Goal: Task Accomplishment & Management: Manage account settings

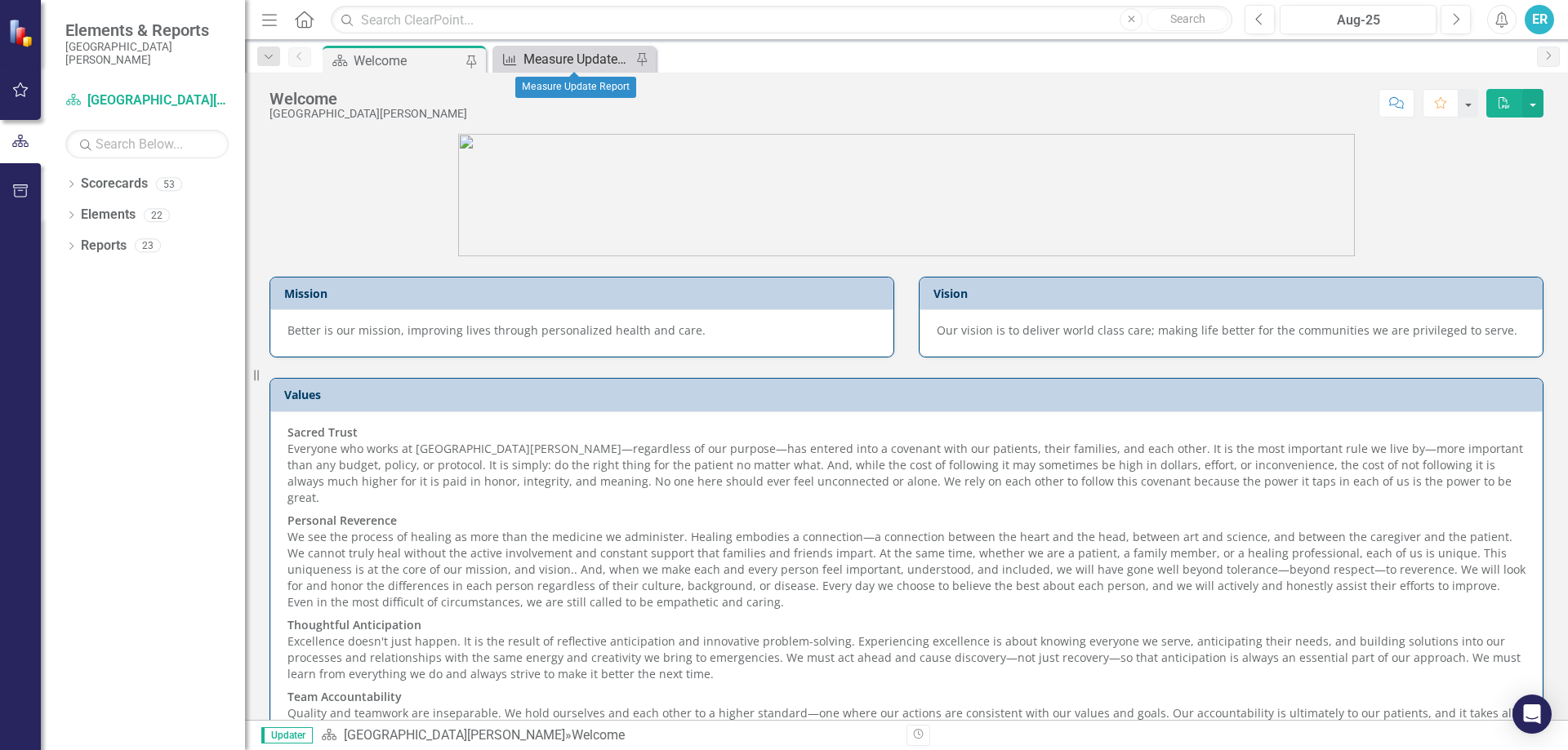
click at [546, 62] on div "Measure Update Report" at bounding box center [577, 59] width 107 height 20
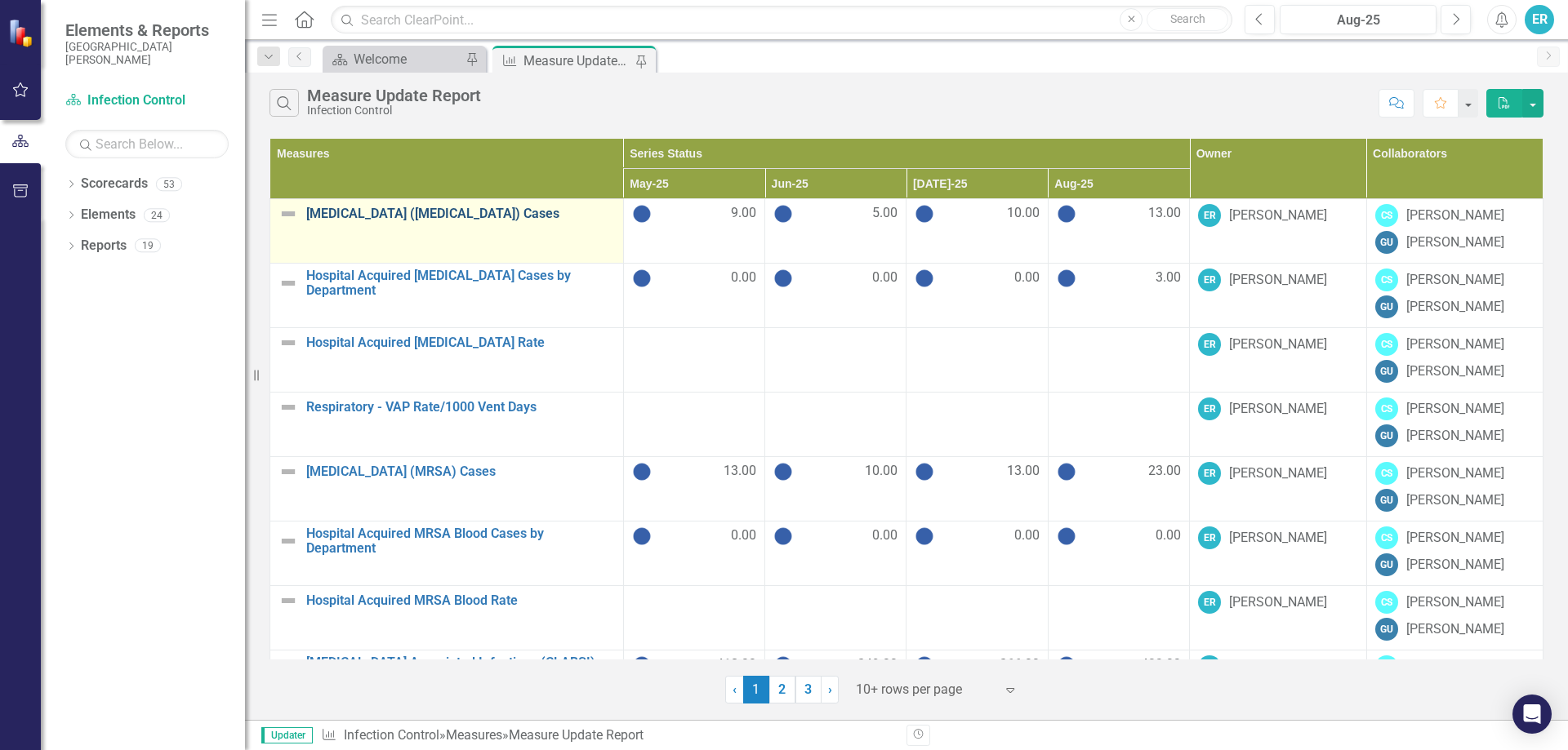
click at [435, 209] on link "[MEDICAL_DATA] ([MEDICAL_DATA]) Cases" at bounding box center [460, 214] width 309 height 15
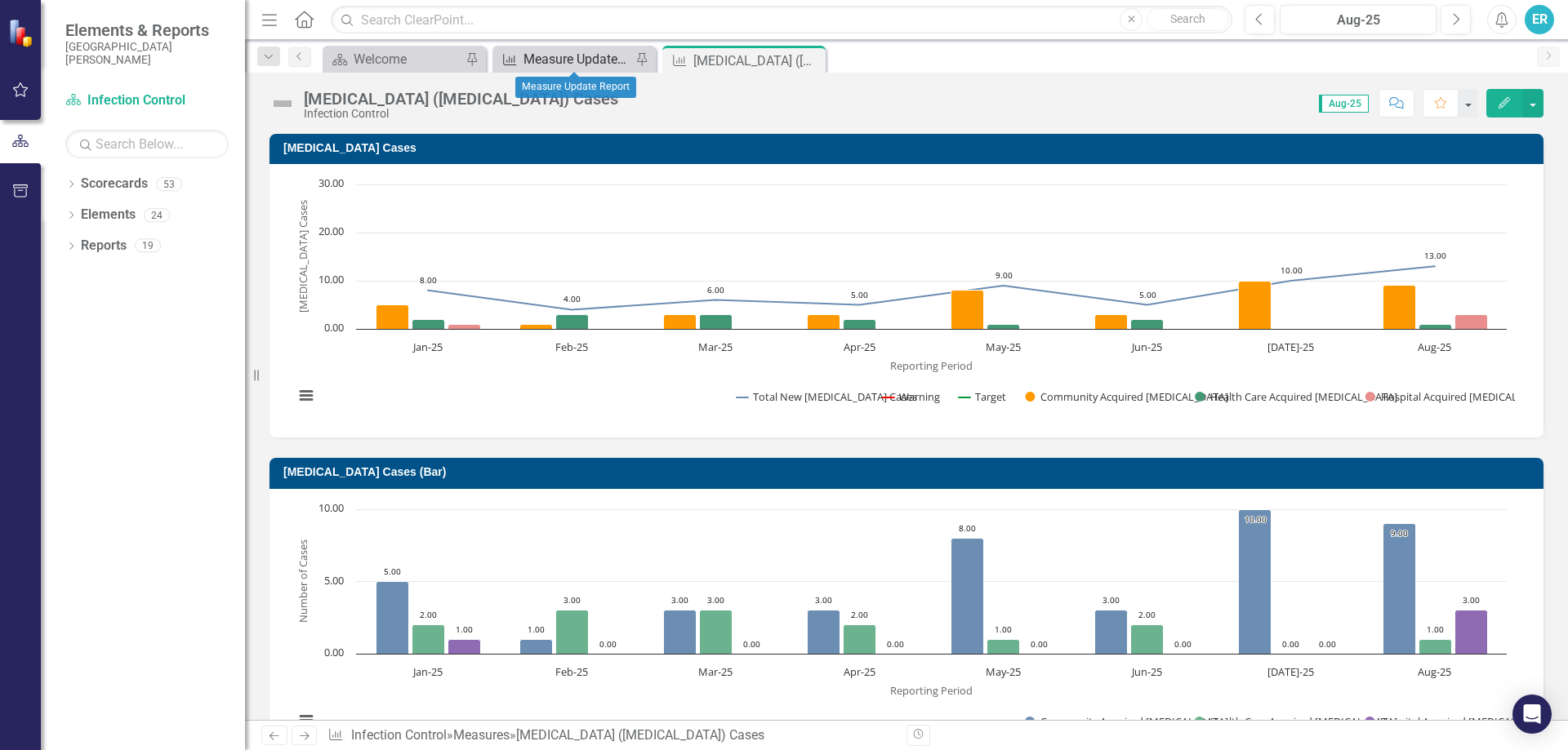
click at [604, 58] on div "Measure Update Report" at bounding box center [577, 59] width 107 height 20
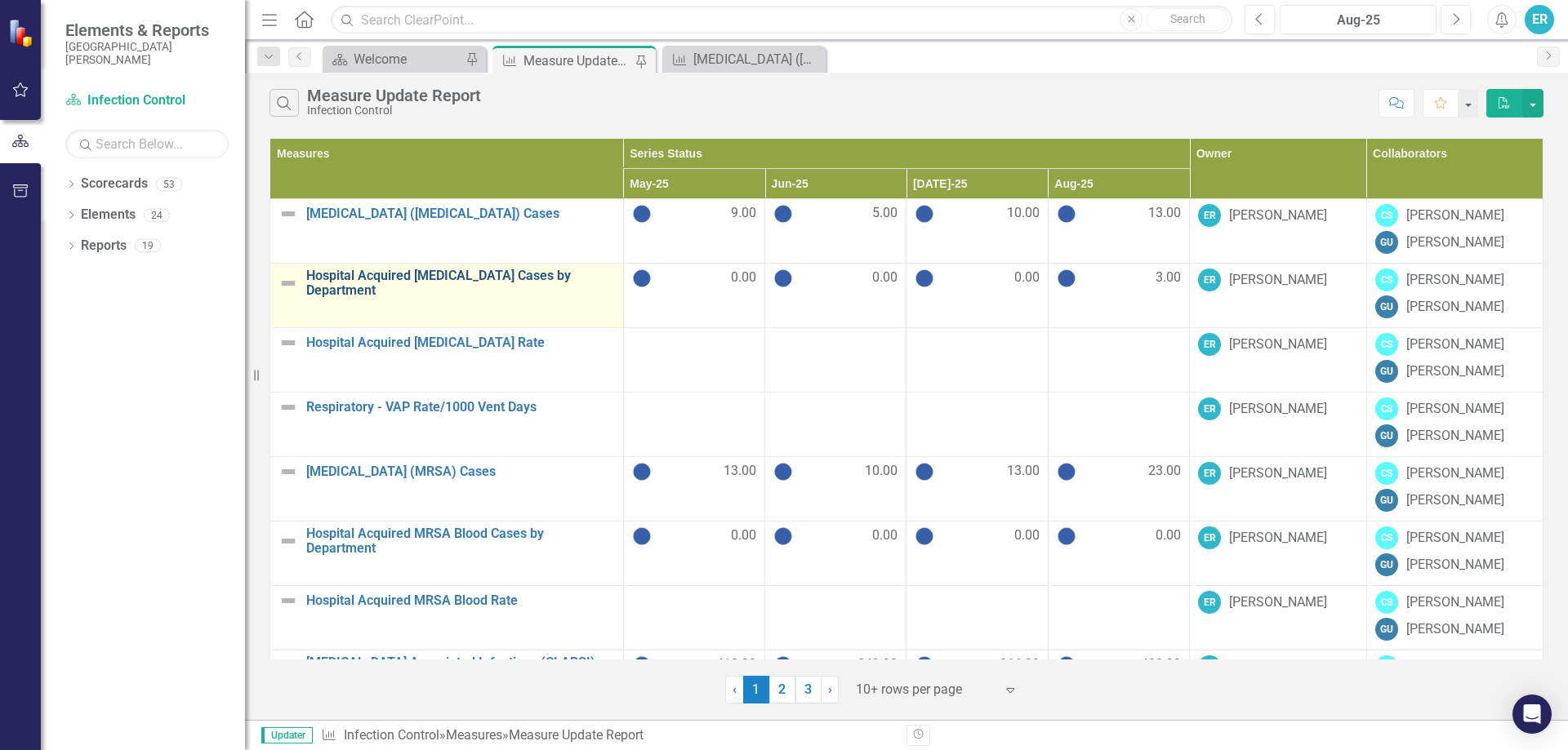
click at [469, 284] on link "Hospital Acquired [MEDICAL_DATA] Cases by Department" at bounding box center [460, 283] width 309 height 28
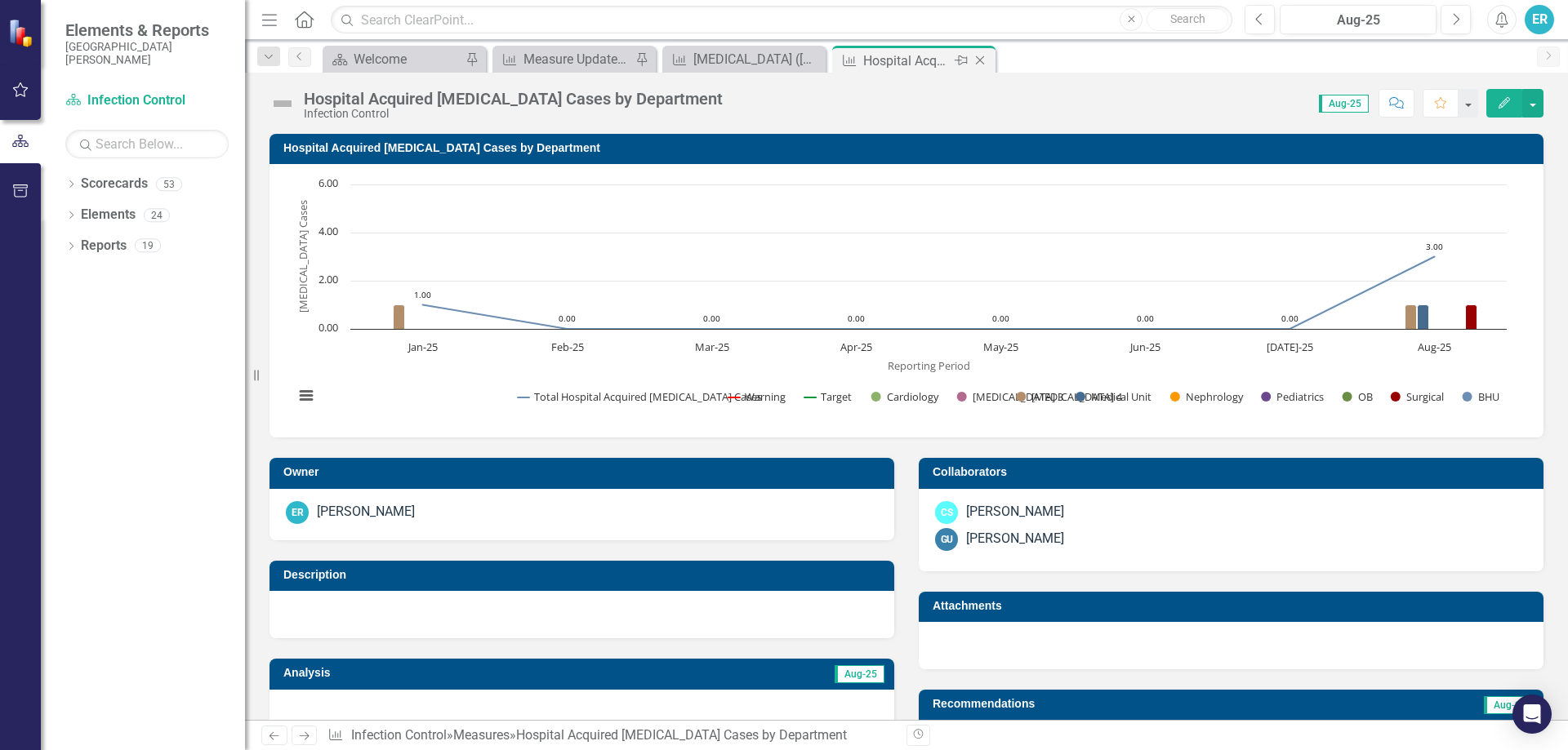
click at [976, 60] on icon "Close" at bounding box center [980, 61] width 17 height 13
click at [813, 58] on icon at bounding box center [811, 61] width 9 height 9
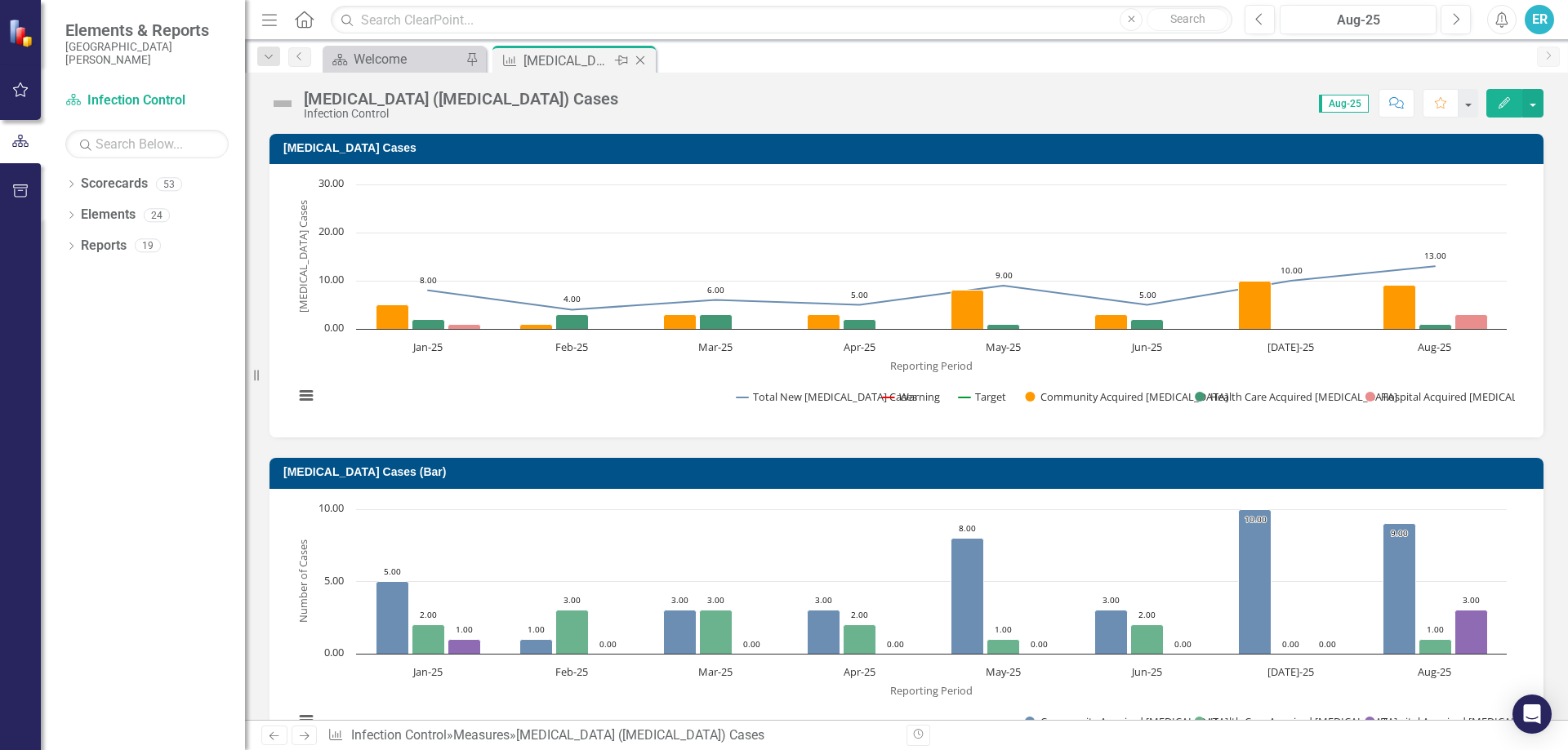
click at [644, 62] on icon "Close" at bounding box center [640, 61] width 17 height 13
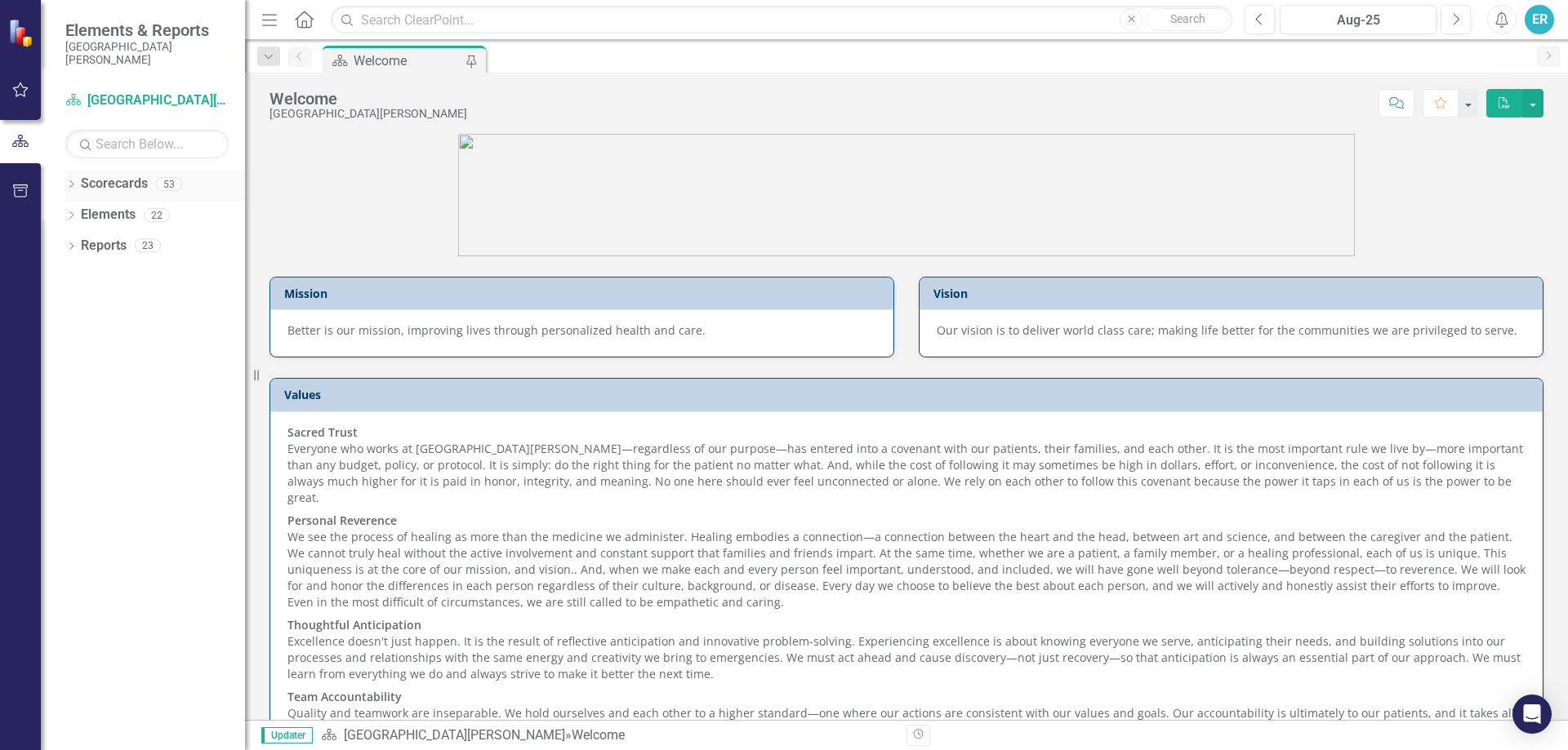
click at [74, 188] on icon "Dropdown" at bounding box center [71, 185] width 11 height 9
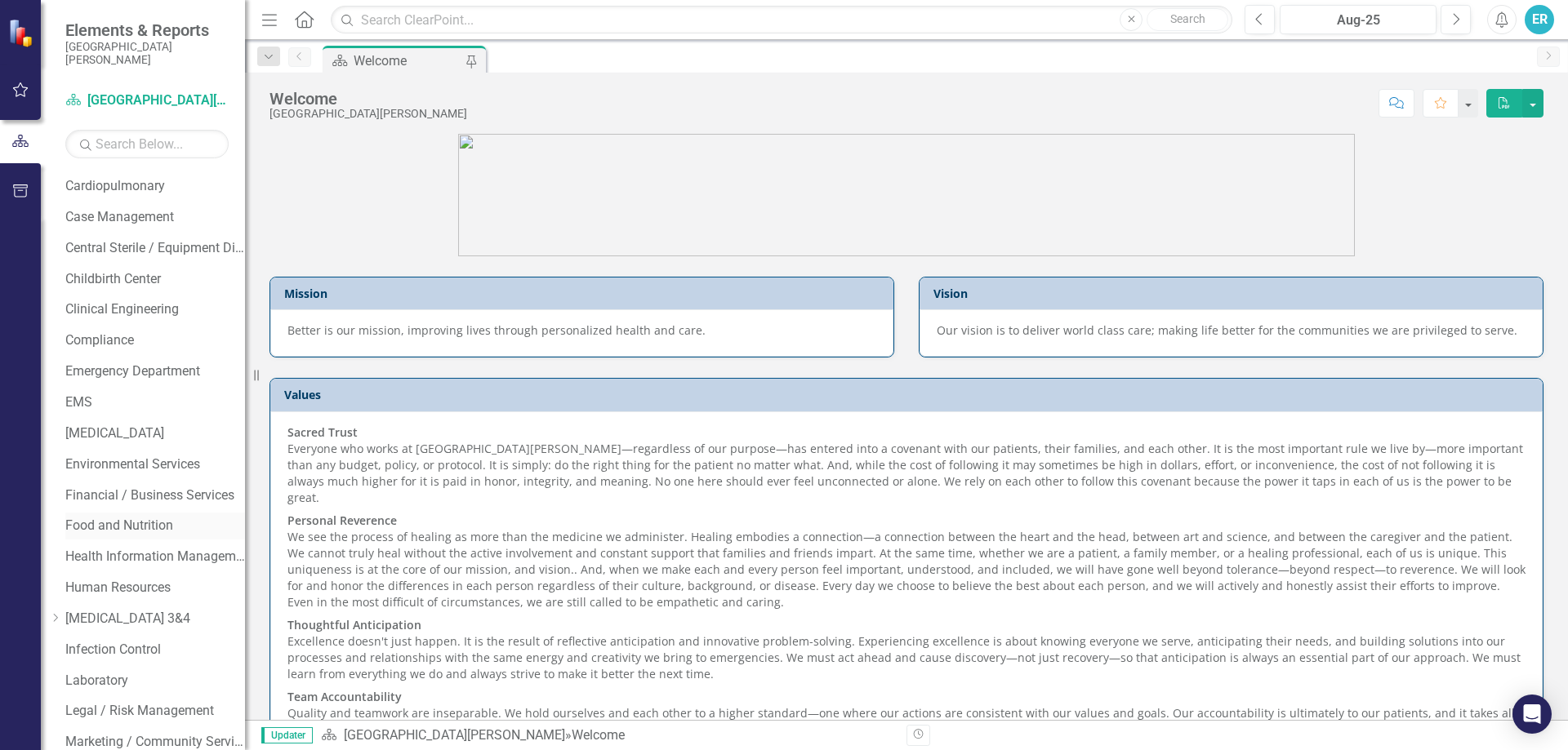
scroll to position [327, 0]
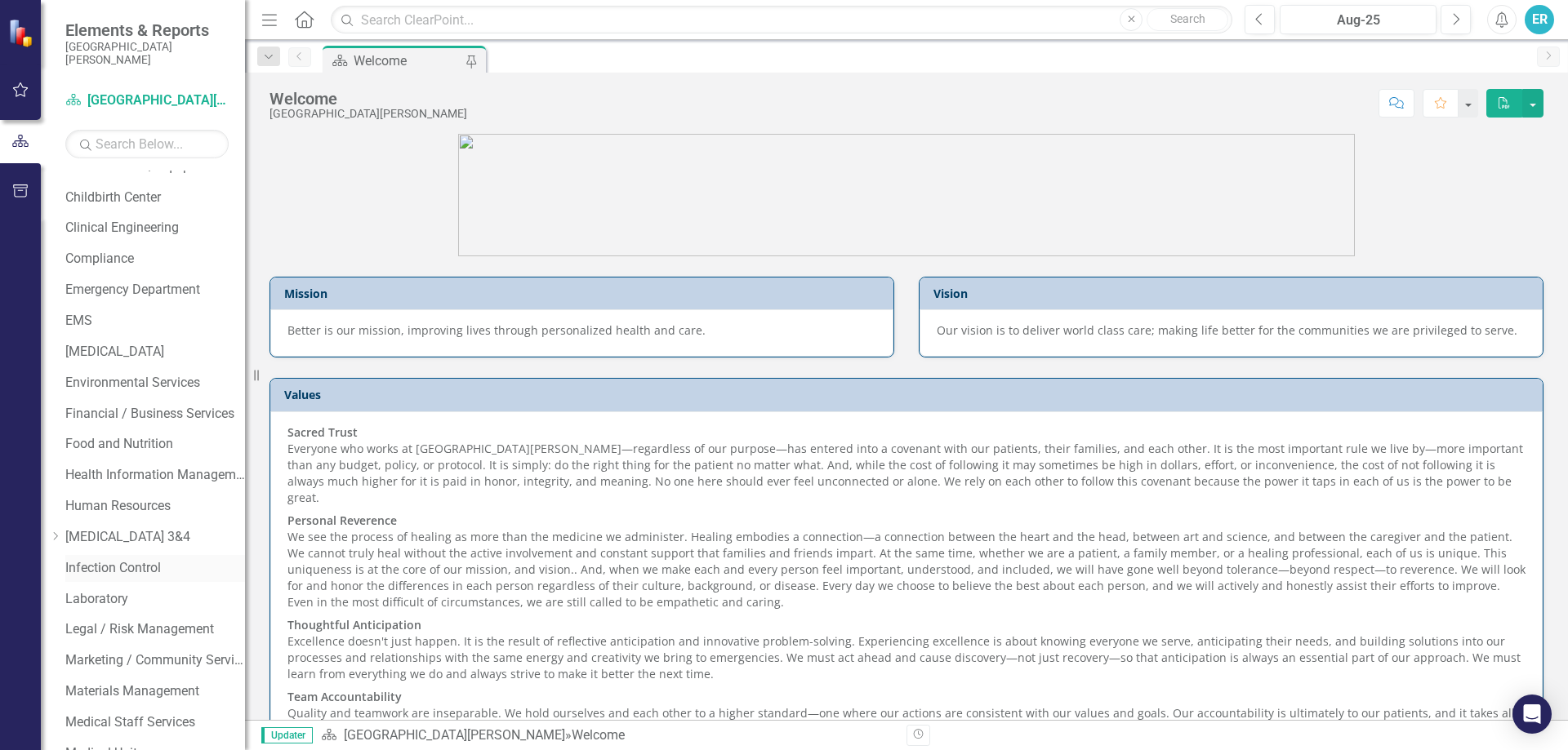
click at [128, 569] on link "Infection Control" at bounding box center [155, 568] width 180 height 18
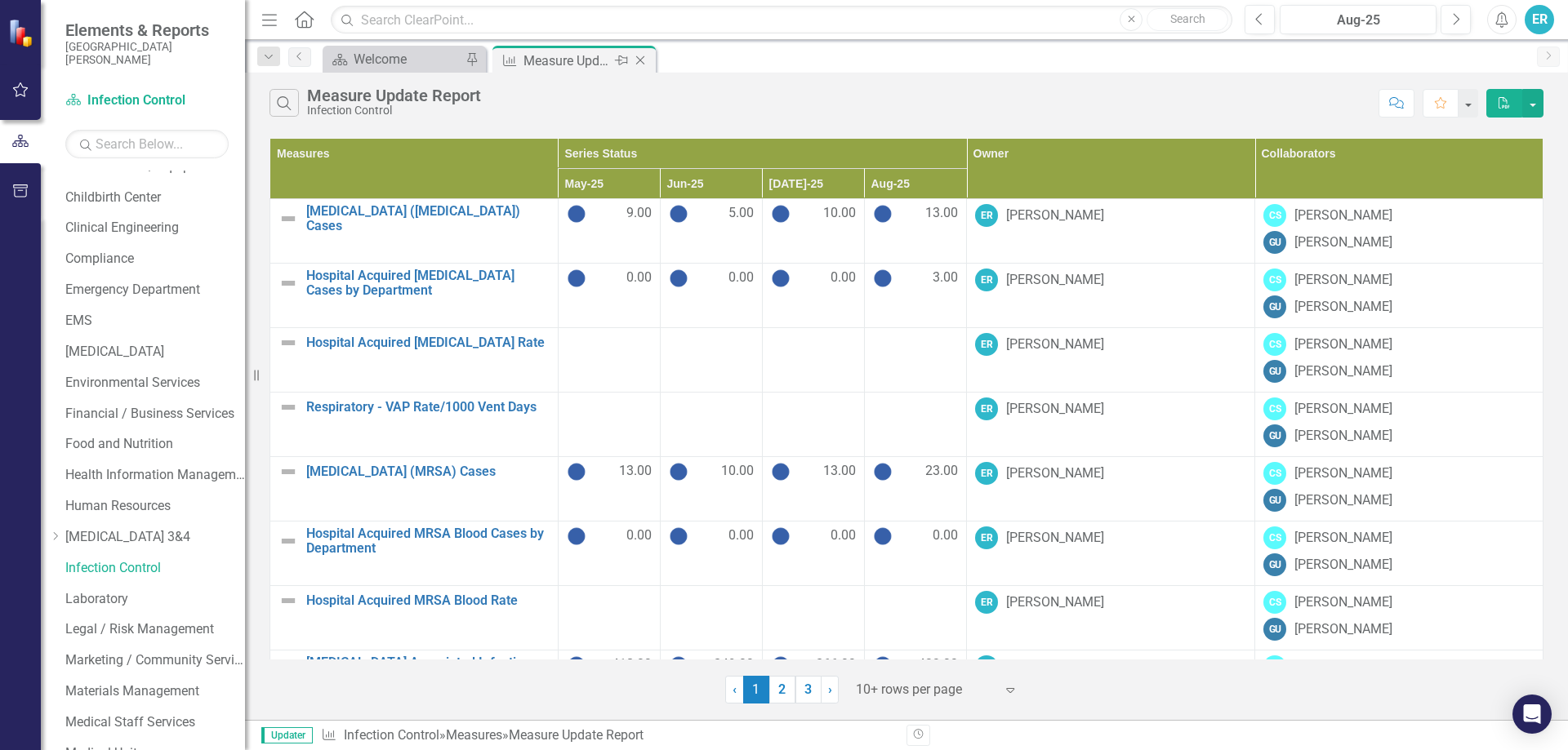
click at [622, 56] on icon "Pin" at bounding box center [621, 61] width 13 height 17
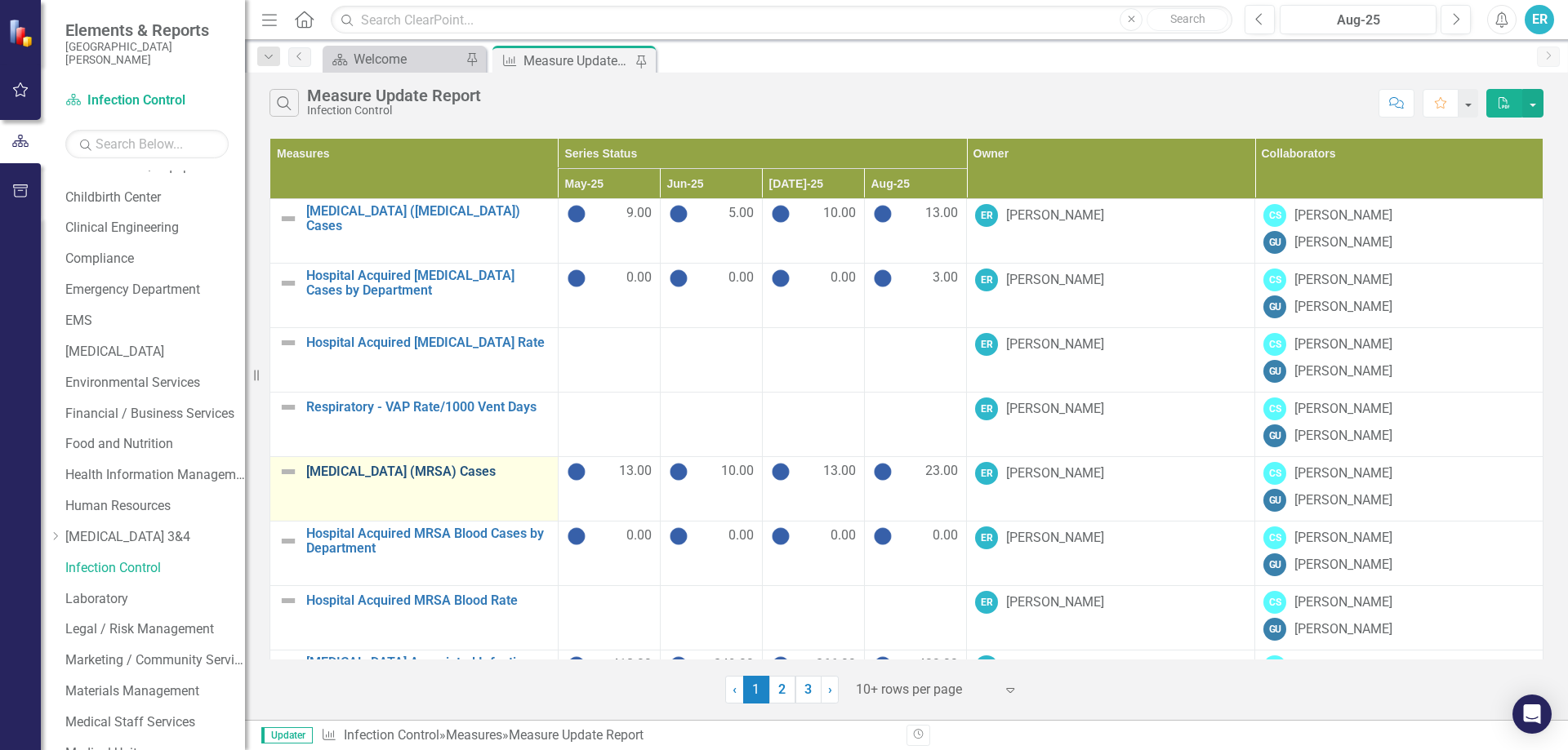
click at [429, 465] on link "[MEDICAL_DATA] (MRSA) Cases" at bounding box center [427, 472] width 243 height 15
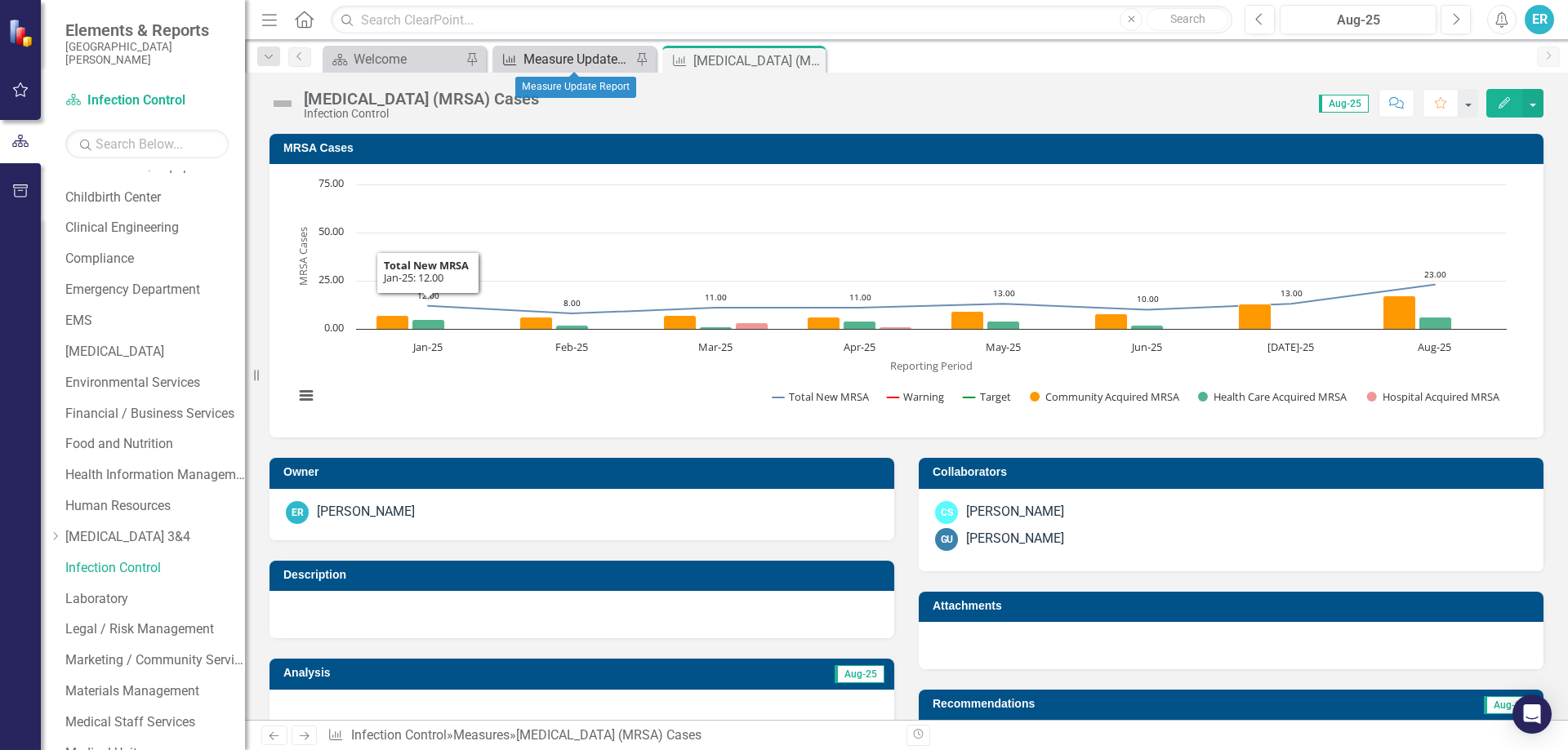
click at [531, 54] on div "Measure Update Report" at bounding box center [577, 59] width 107 height 20
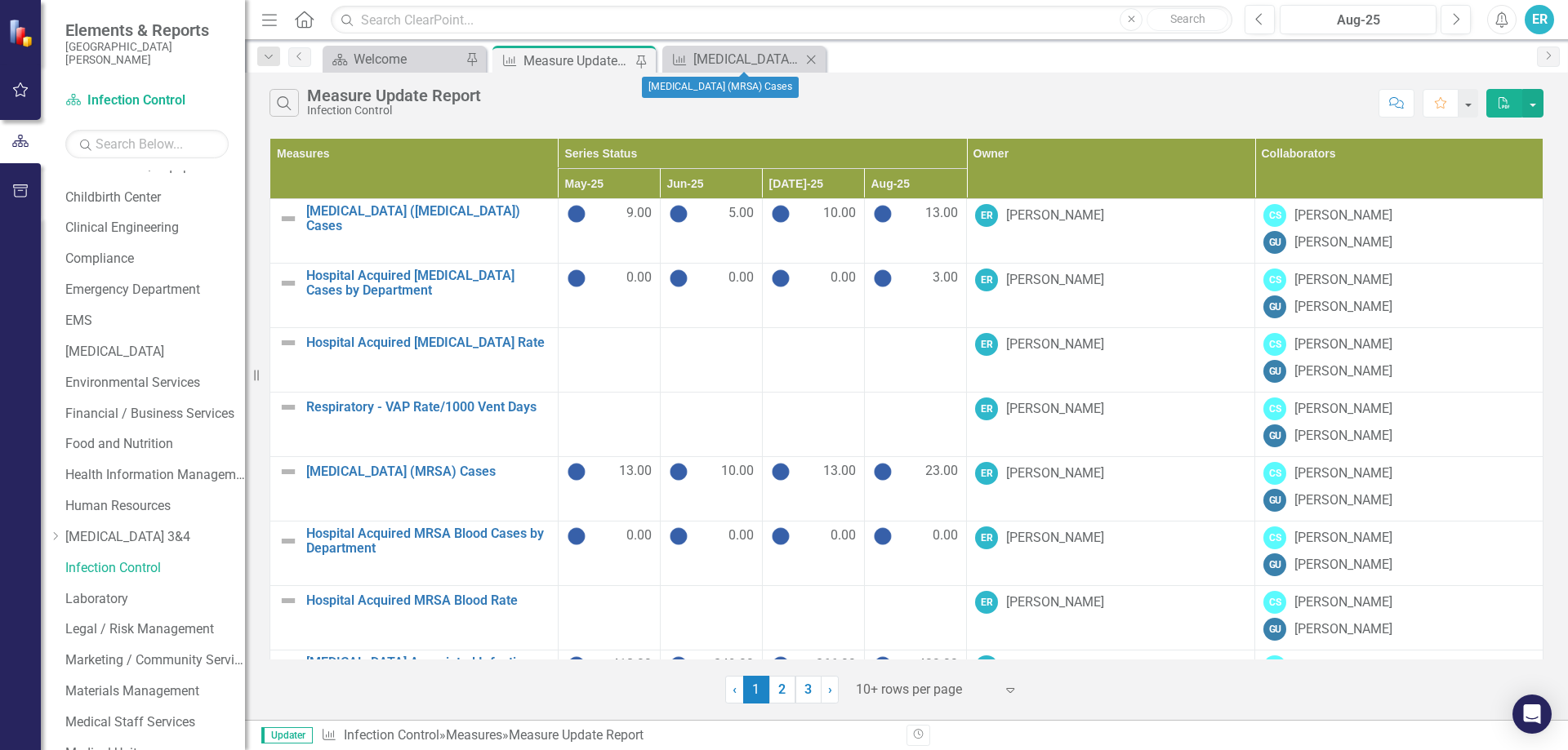
click at [814, 58] on icon "Close" at bounding box center [811, 60] width 17 height 13
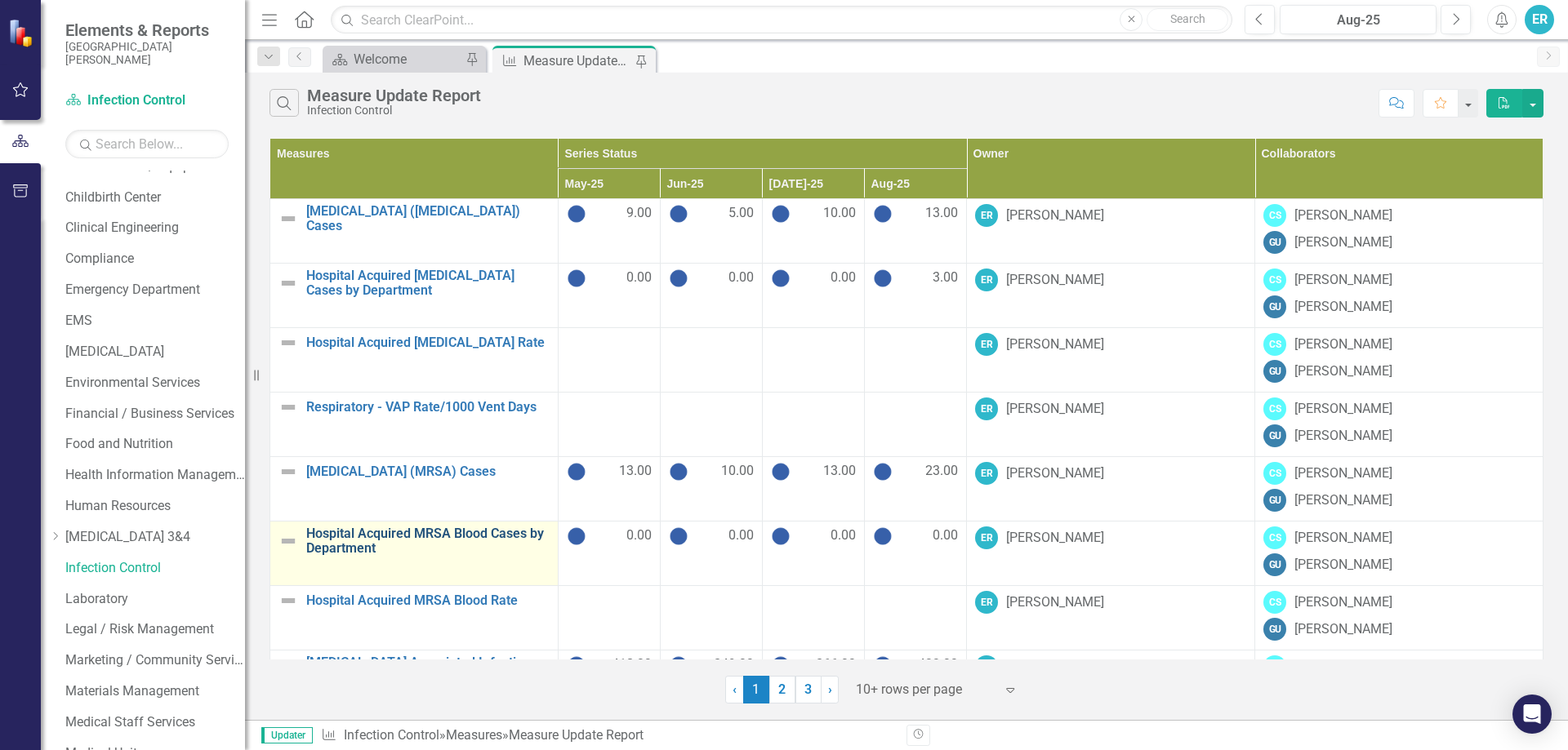
click at [400, 537] on link "Hospital Acquired MRSA Blood Cases by Department" at bounding box center [427, 540] width 243 height 28
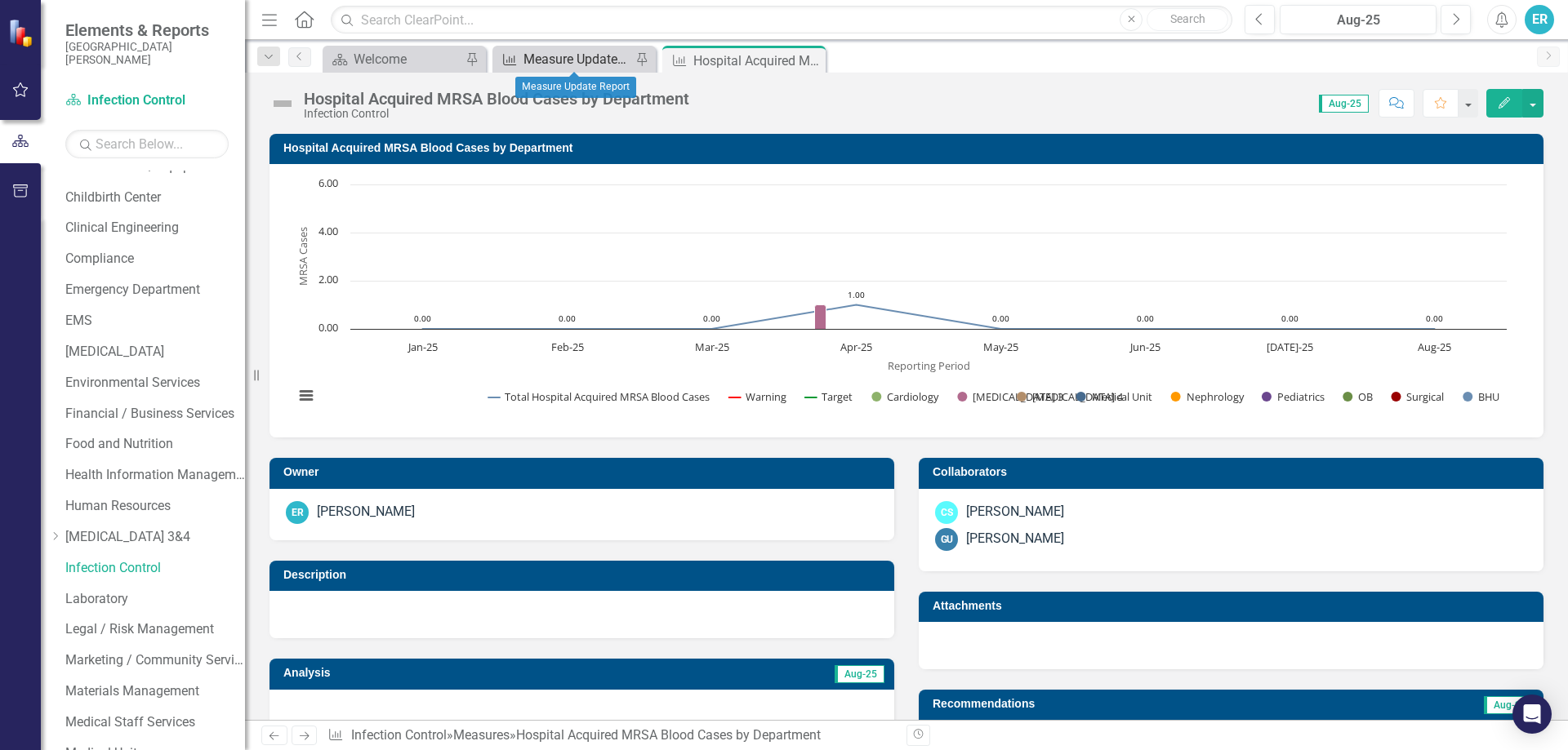
click at [560, 56] on div "Measure Update Report" at bounding box center [577, 59] width 107 height 20
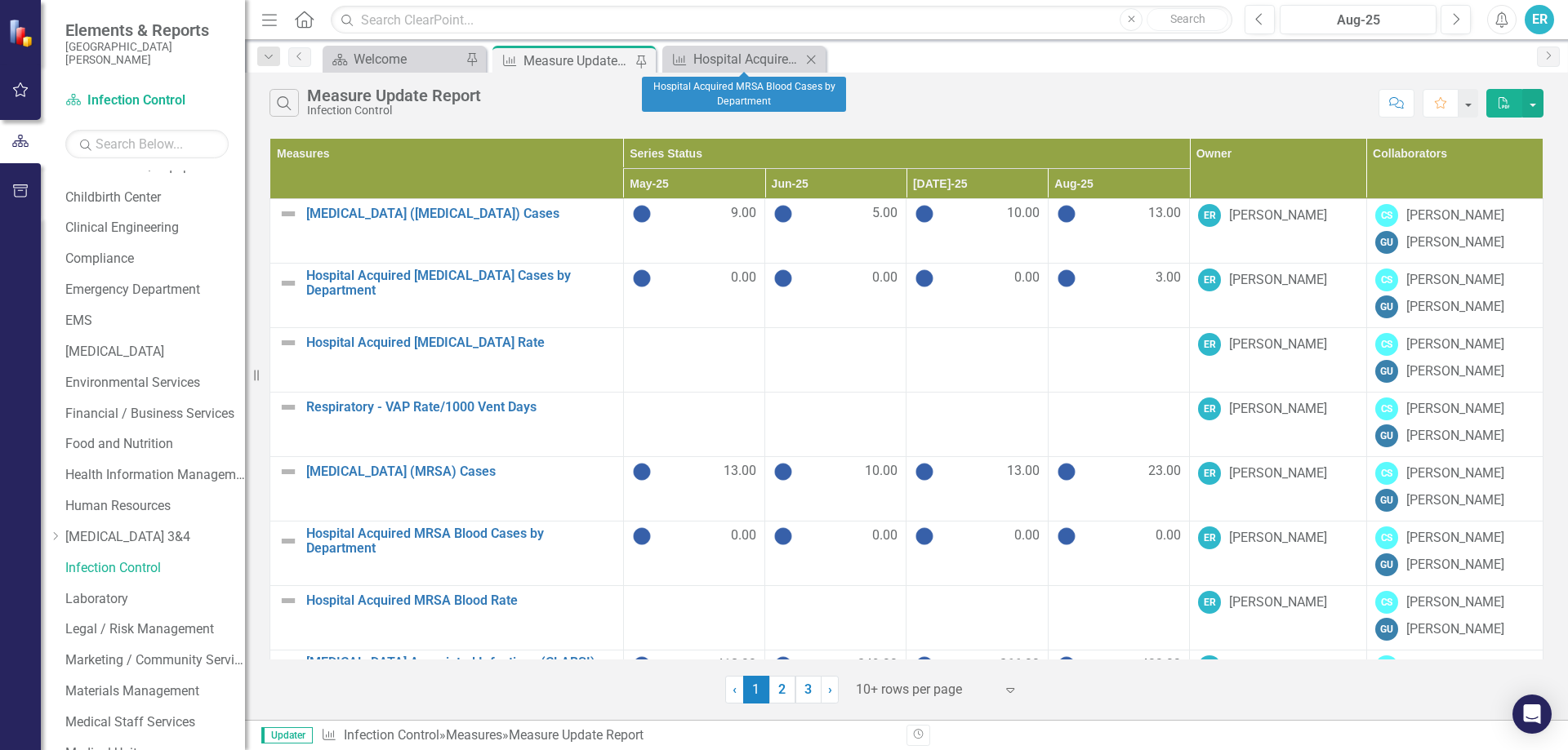
click at [811, 60] on icon at bounding box center [811, 60] width 9 height 9
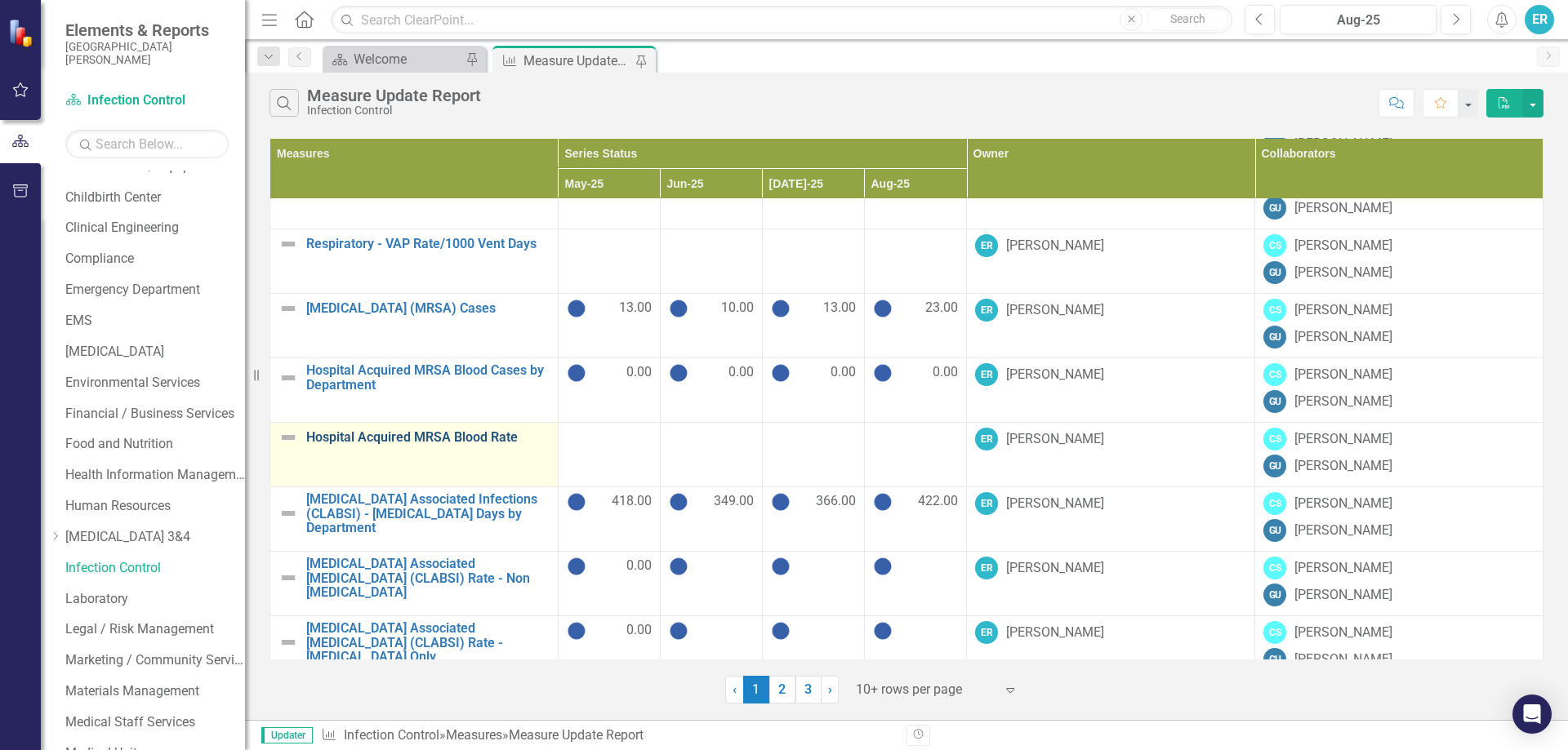
scroll to position [185, 0]
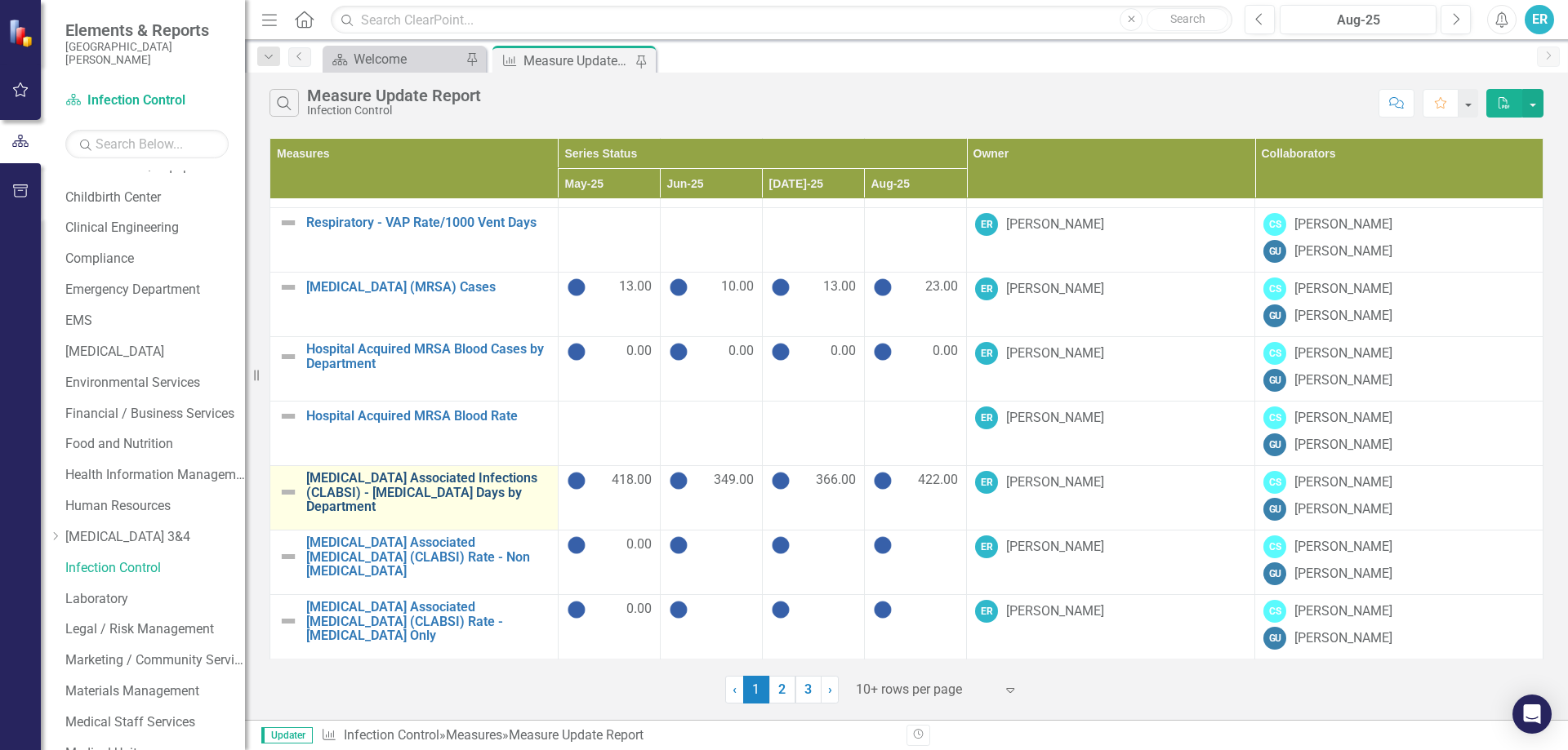
click at [417, 475] on link "[MEDICAL_DATA] Associated Infections (CLABSI) - [MEDICAL_DATA] Days by Departme…" at bounding box center [427, 492] width 243 height 43
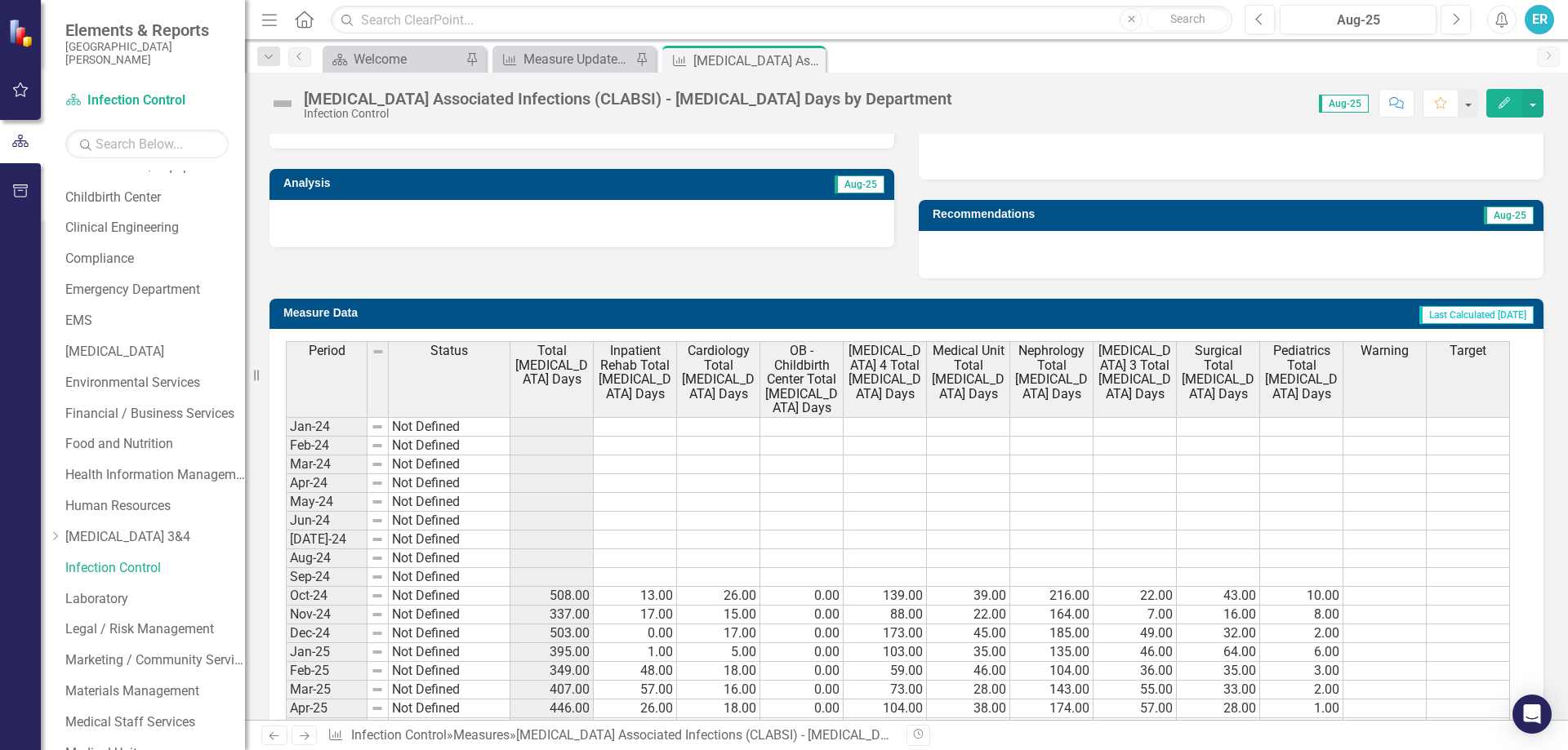
scroll to position [678, 0]
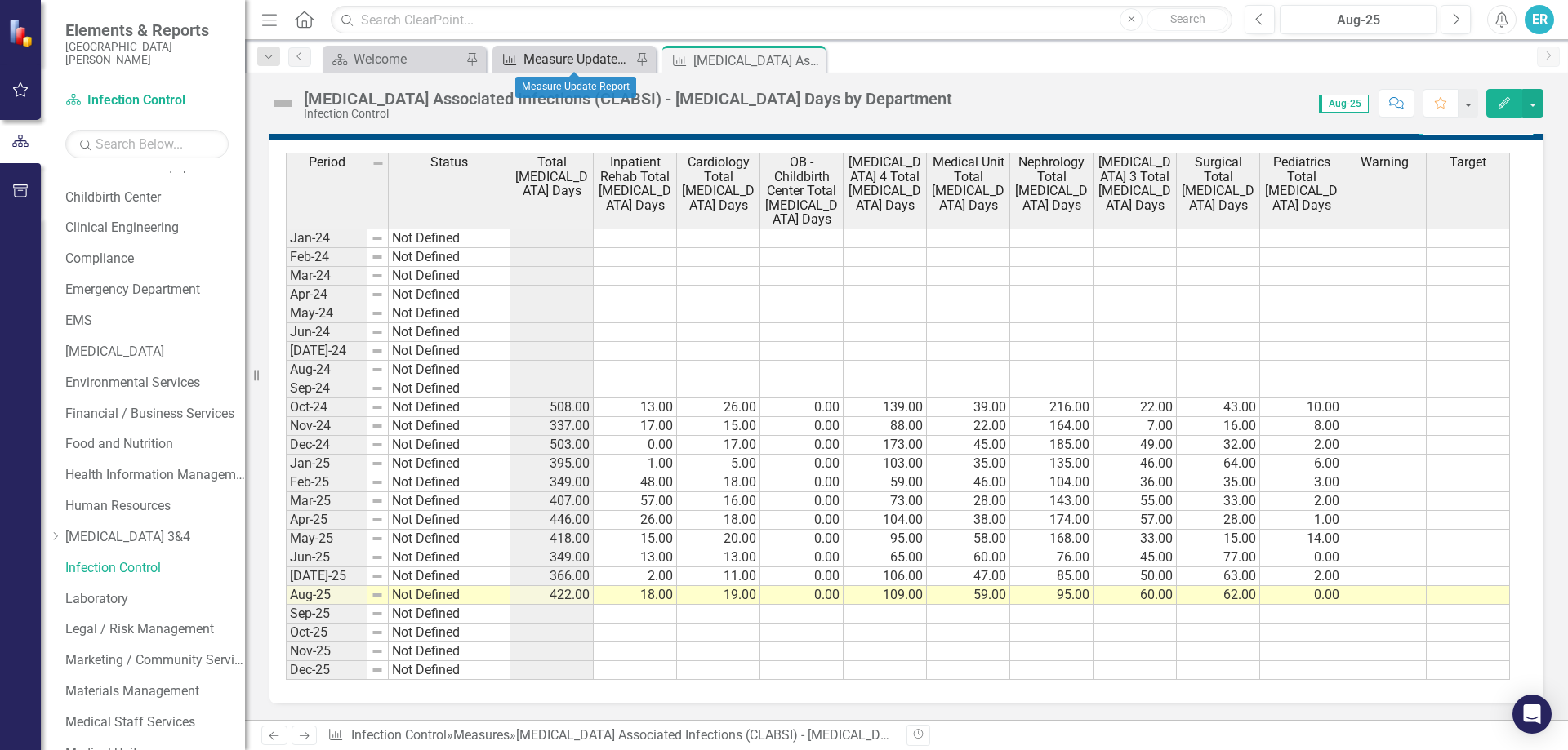
click at [556, 64] on div "Measure Update Report" at bounding box center [577, 59] width 107 height 20
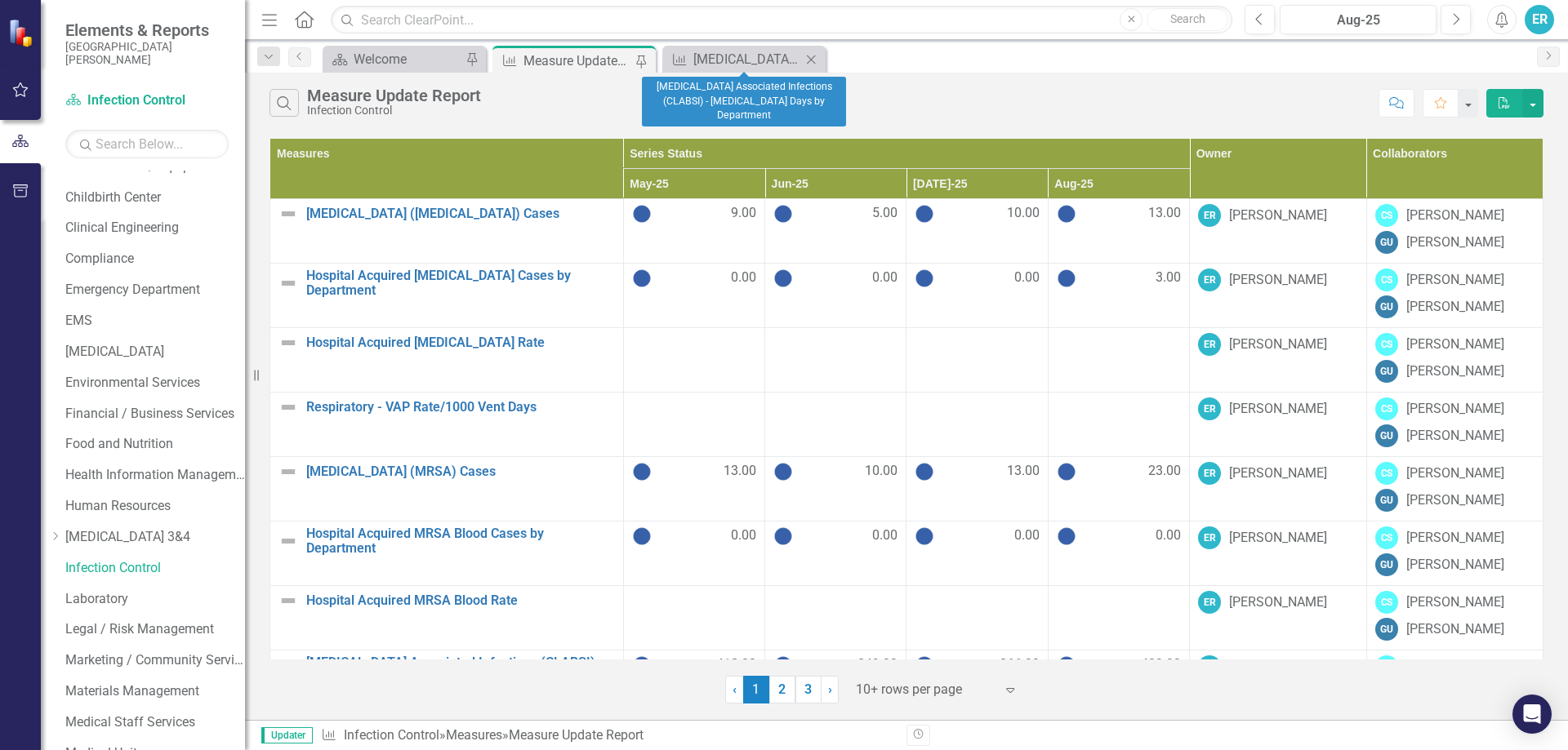
click at [812, 61] on icon "Close" at bounding box center [811, 60] width 17 height 13
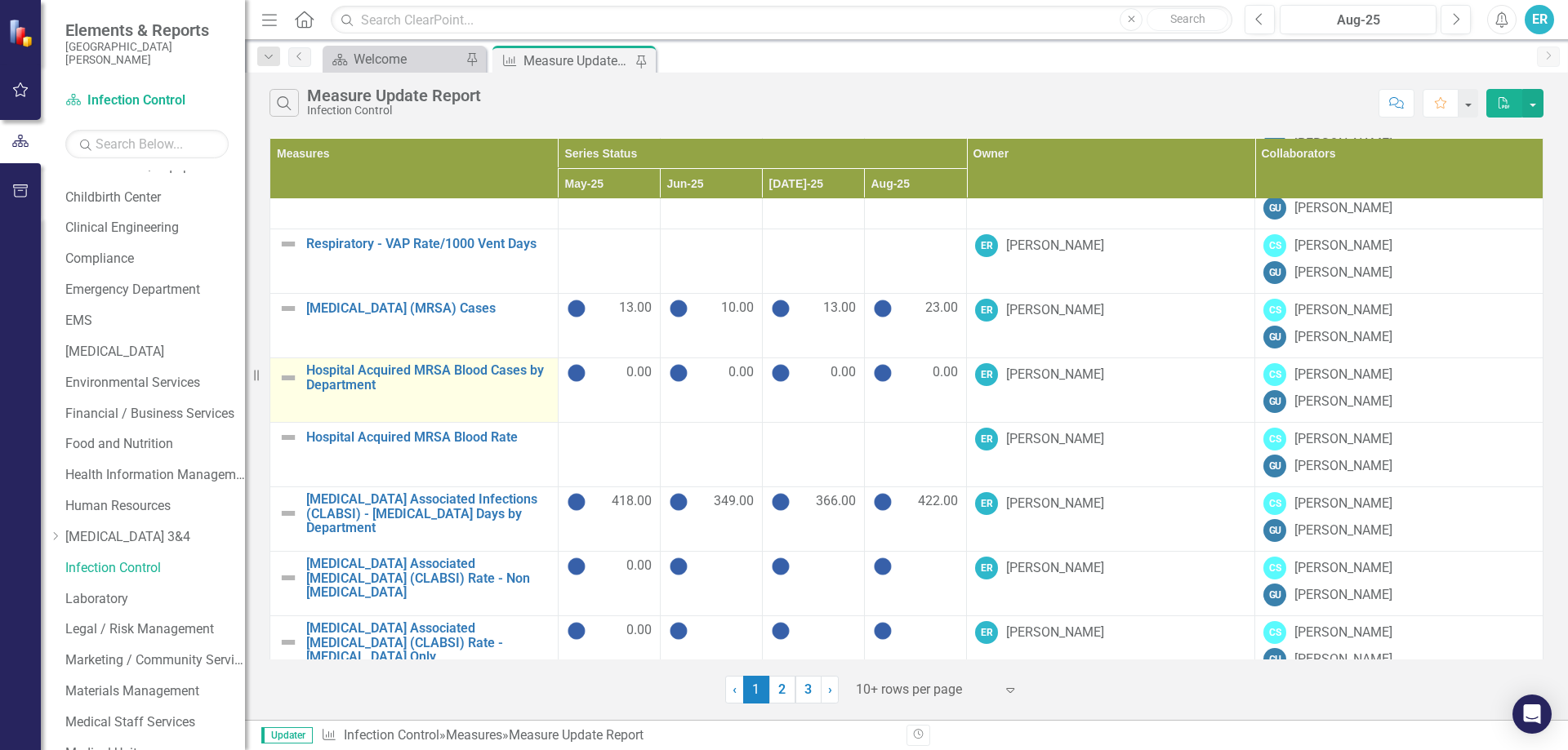
scroll to position [185, 0]
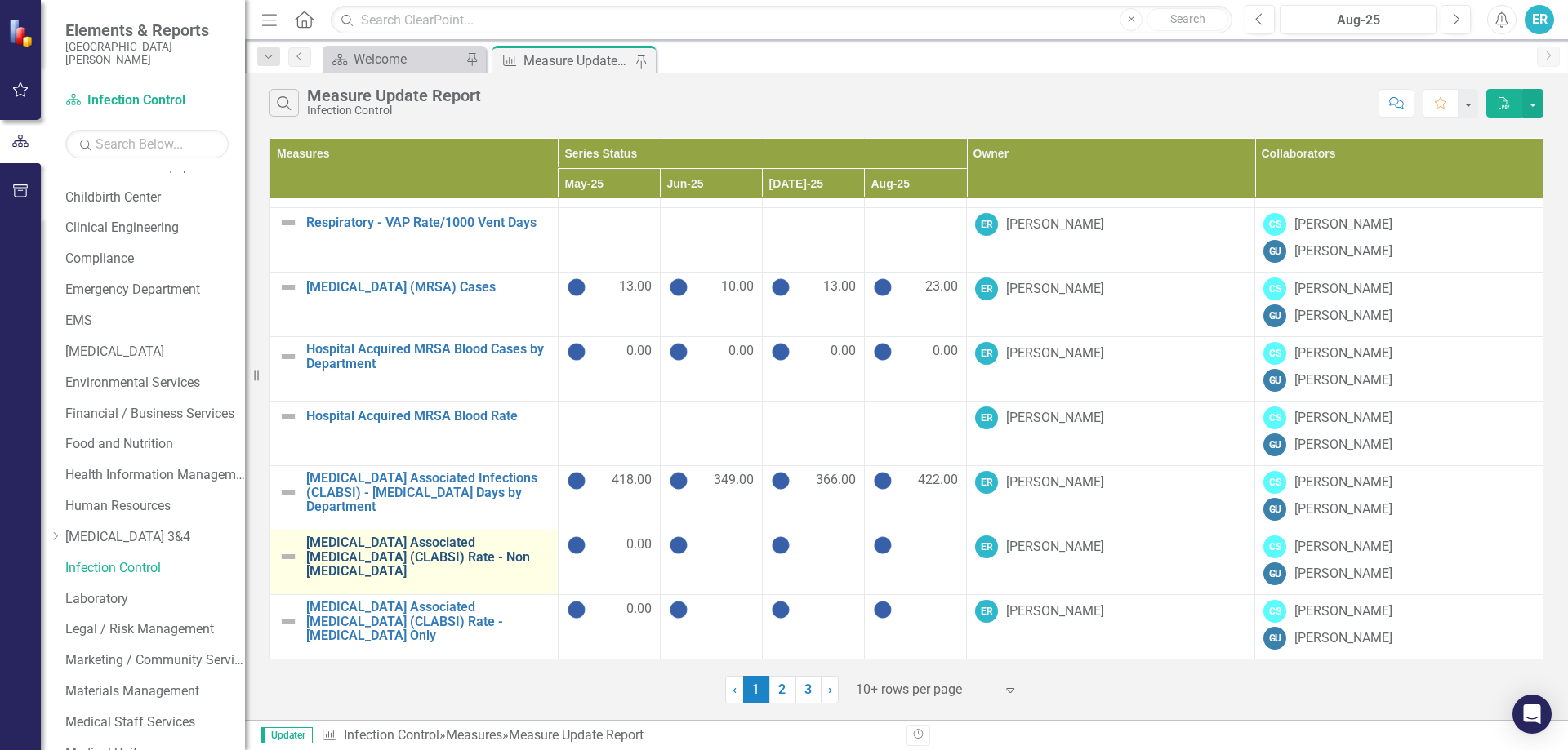
click at [460, 544] on link "[MEDICAL_DATA] Associated [MEDICAL_DATA] (CLABSI) Rate - Non [MEDICAL_DATA]" at bounding box center [427, 556] width 243 height 43
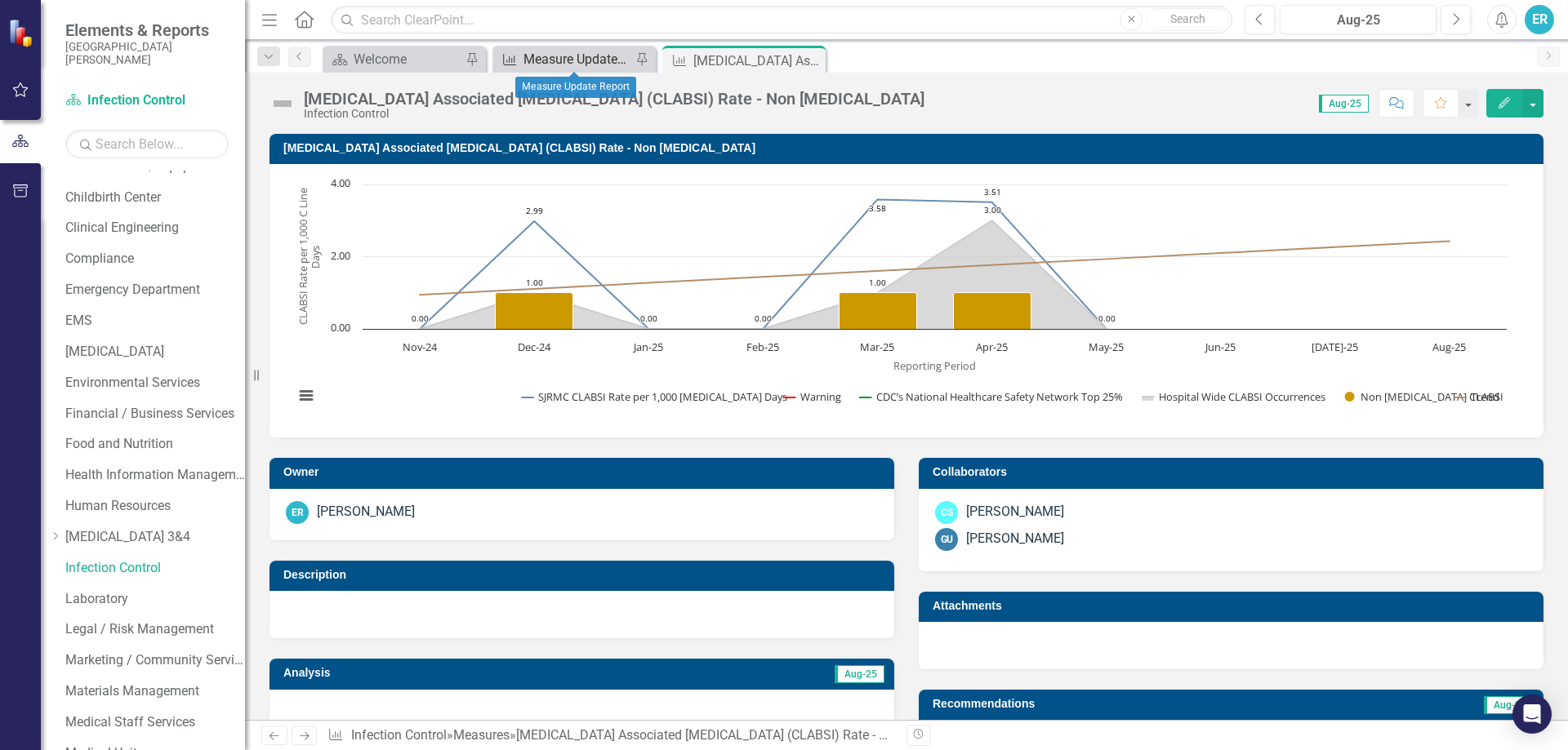
click at [593, 53] on div "Measure Update Report" at bounding box center [577, 59] width 107 height 20
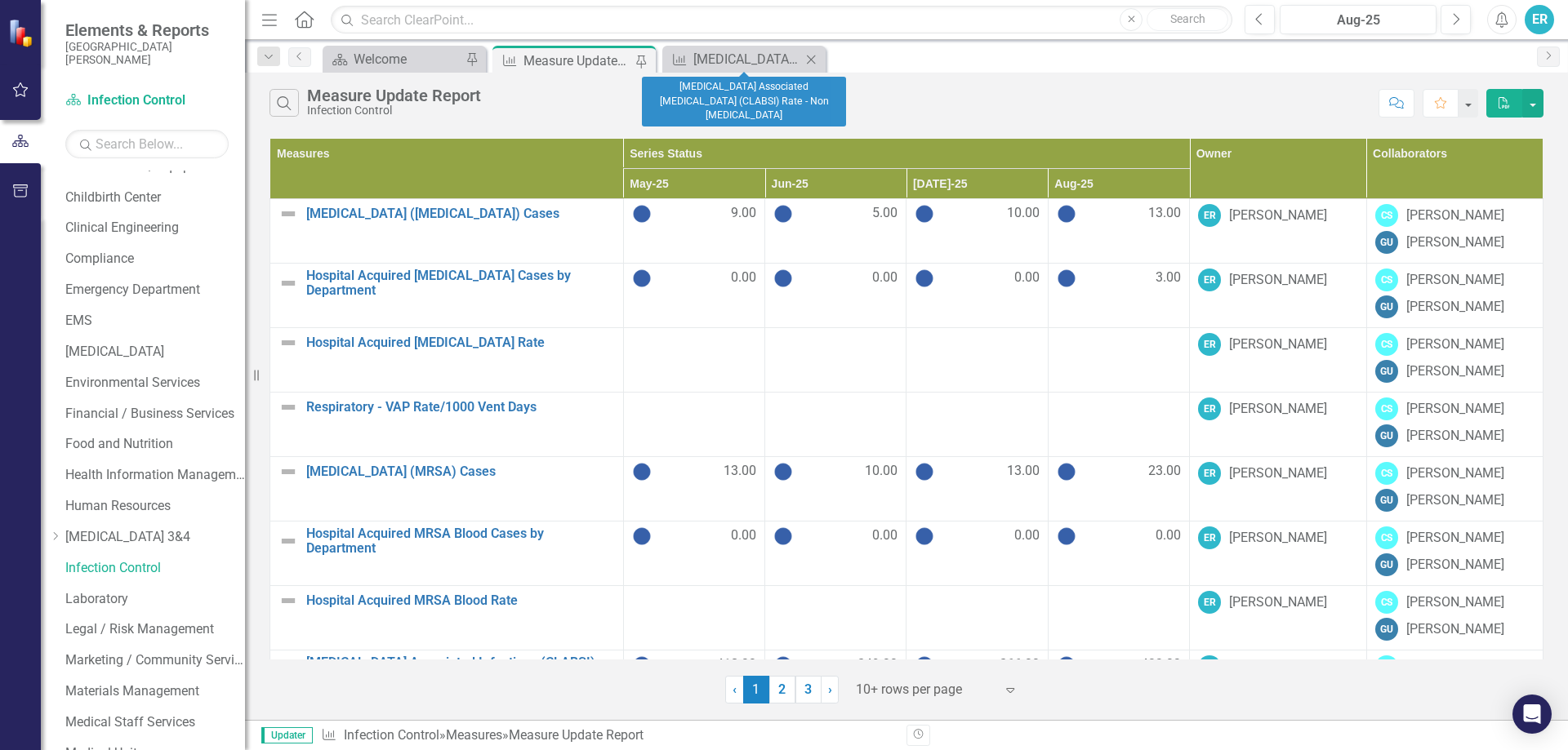
click at [816, 55] on icon "Close" at bounding box center [811, 60] width 17 height 13
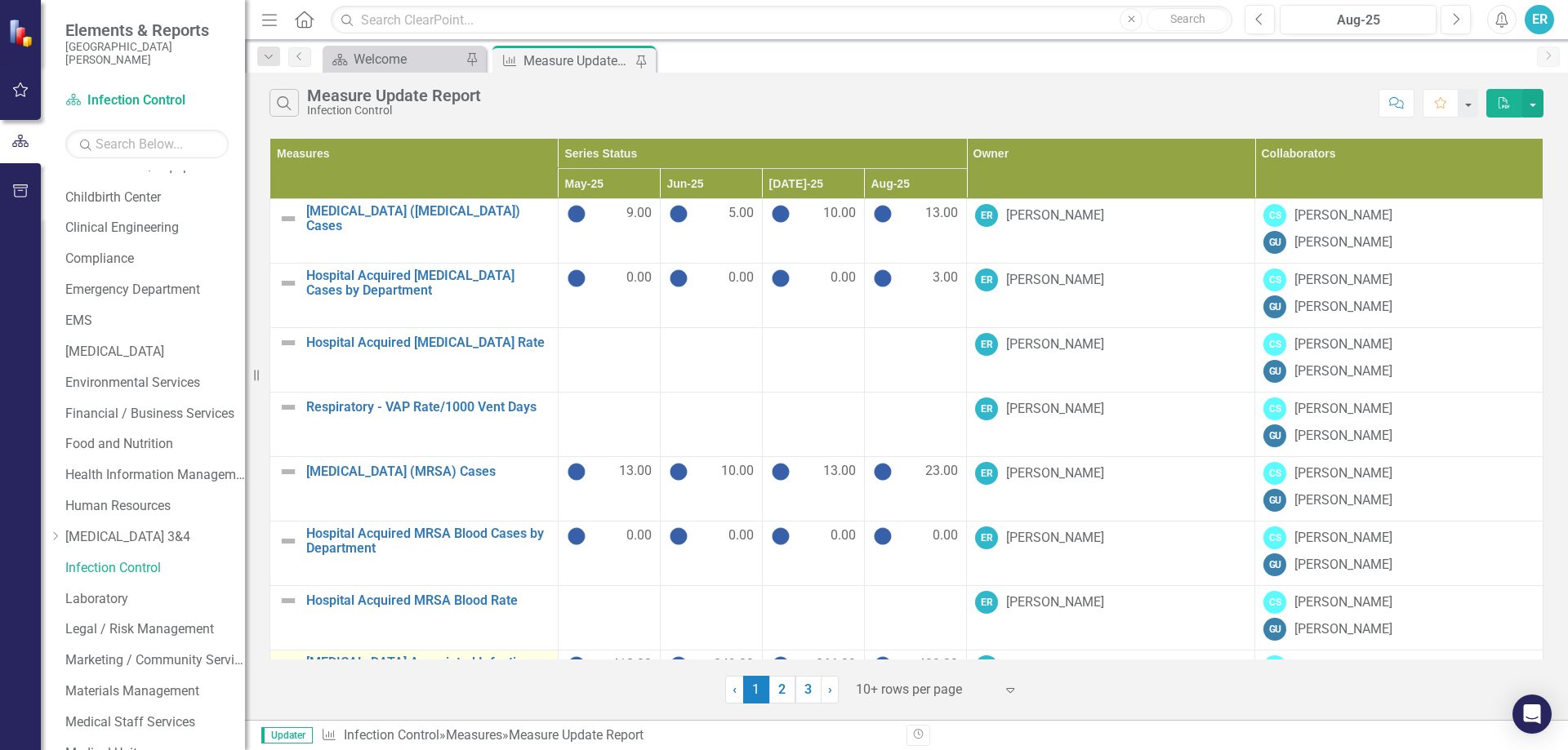
scroll to position [185, 0]
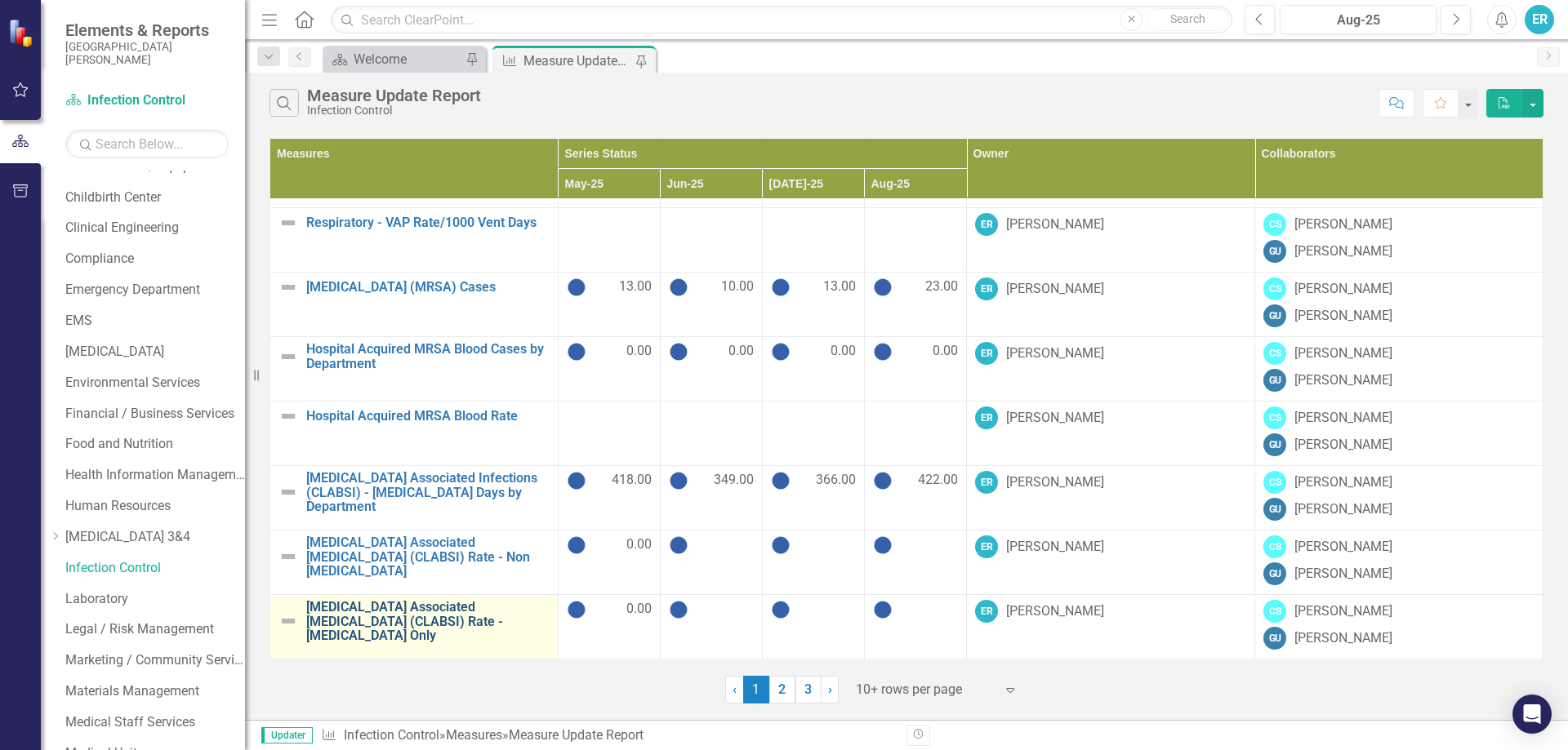
click at [416, 621] on link "[MEDICAL_DATA] Associated [MEDICAL_DATA] (CLABSI) Rate - [MEDICAL_DATA] Only" at bounding box center [427, 621] width 243 height 43
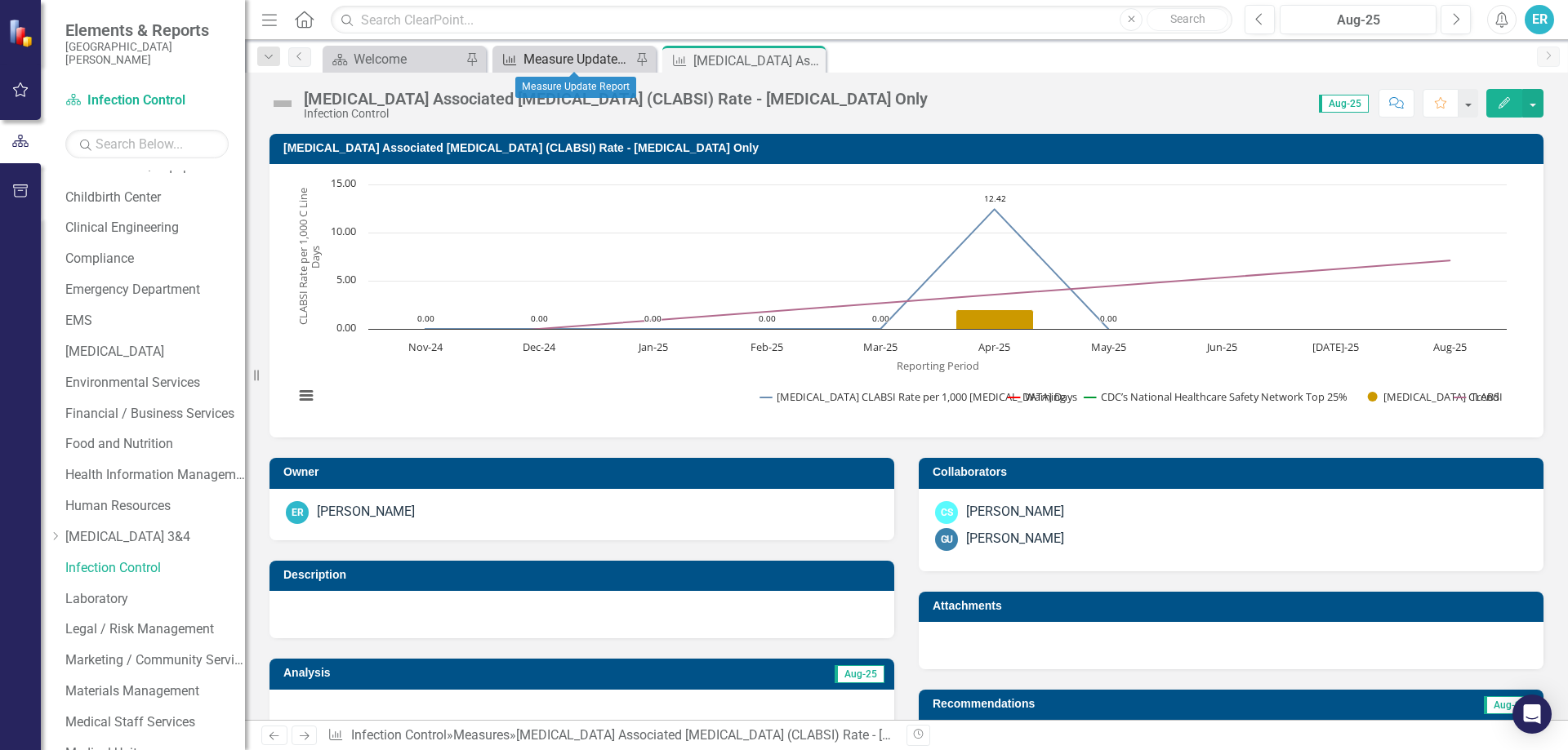
click at [569, 61] on div "Measure Update Report" at bounding box center [577, 59] width 107 height 20
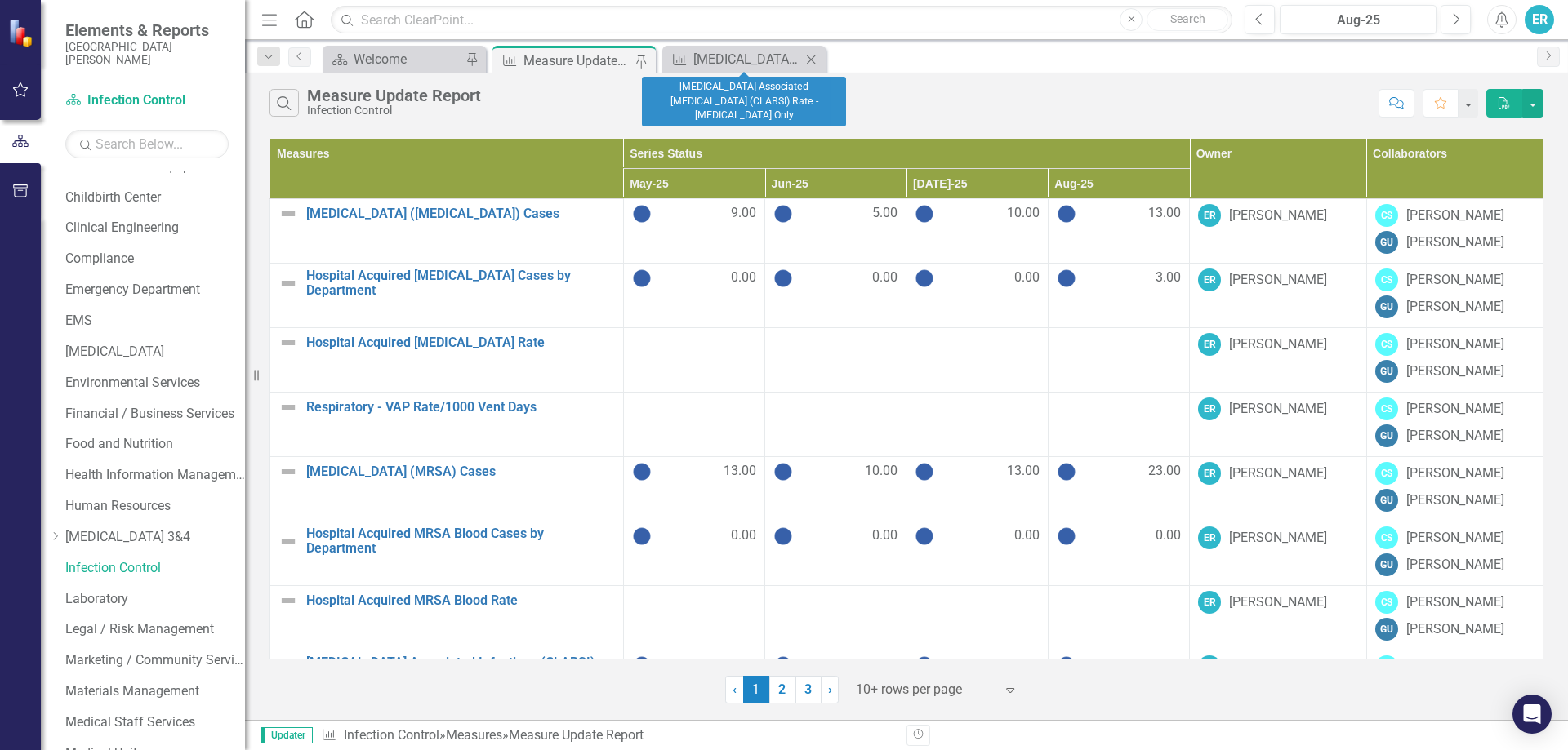
click at [811, 59] on icon at bounding box center [811, 60] width 9 height 9
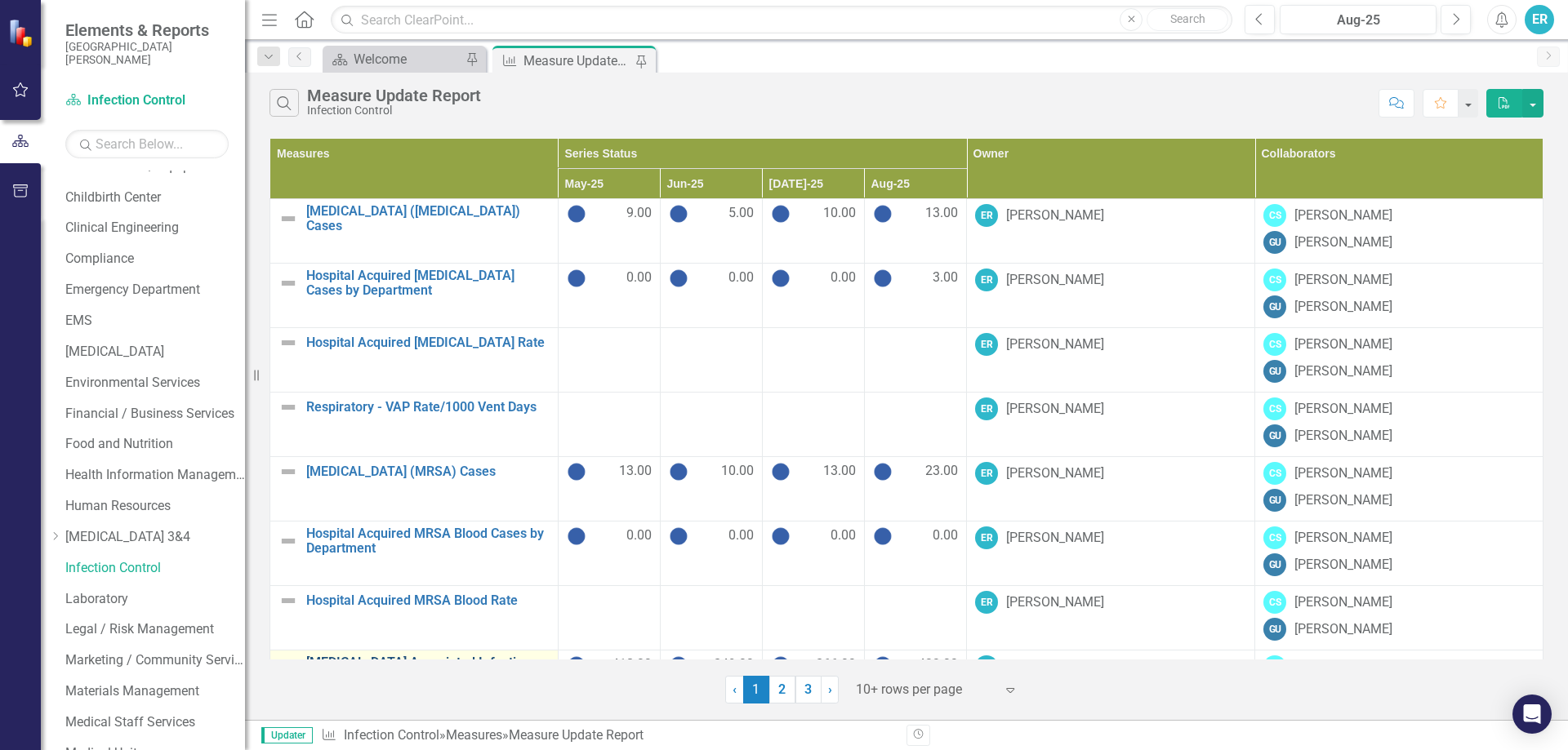
scroll to position [185, 0]
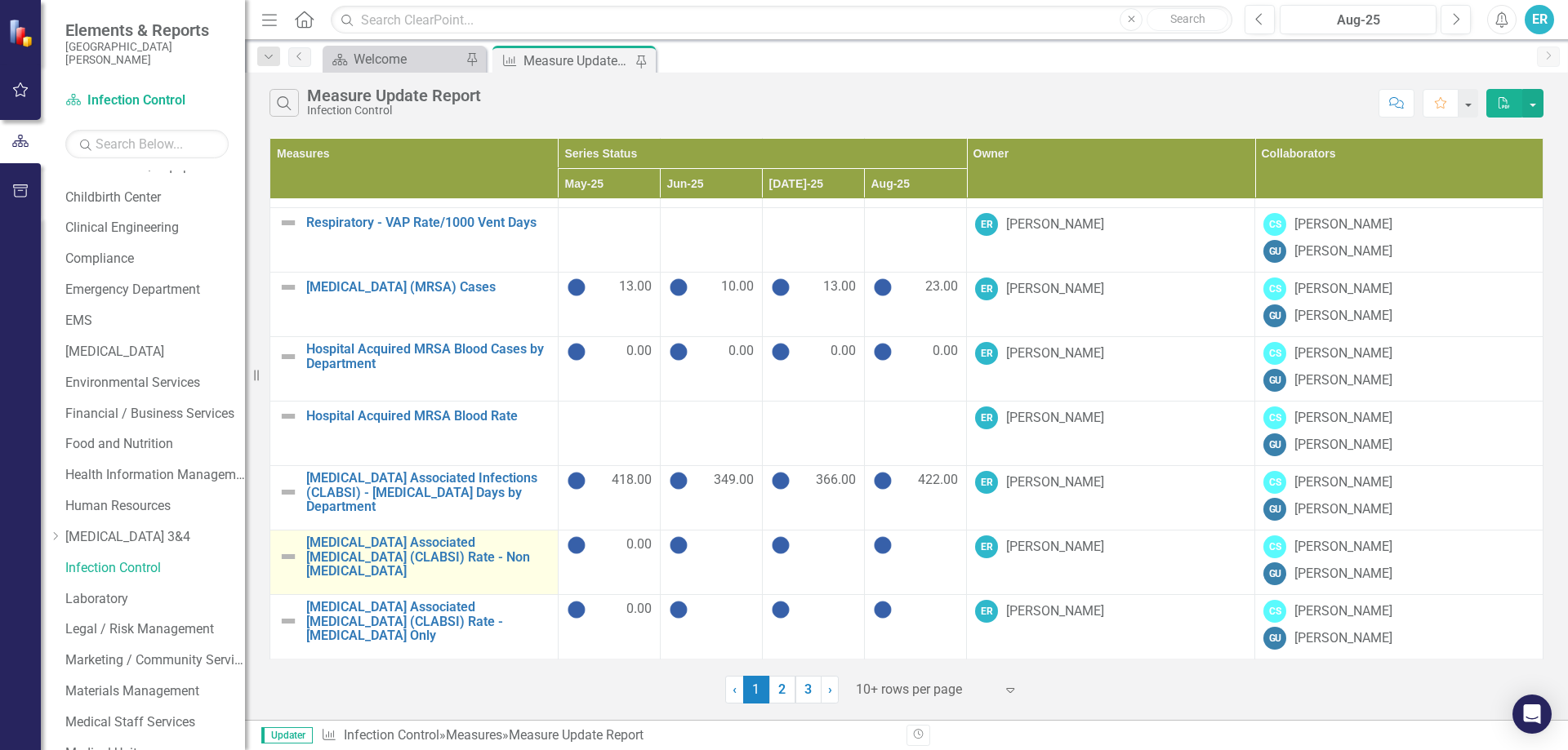
click at [462, 567] on td "[MEDICAL_DATA] Associated [MEDICAL_DATA] (CLABSI) Rate - Non [MEDICAL_DATA] Lin…" at bounding box center [414, 563] width 288 height 64
click at [433, 555] on link "[MEDICAL_DATA] Associated [MEDICAL_DATA] (CLABSI) Rate - Non [MEDICAL_DATA]" at bounding box center [427, 556] width 243 height 43
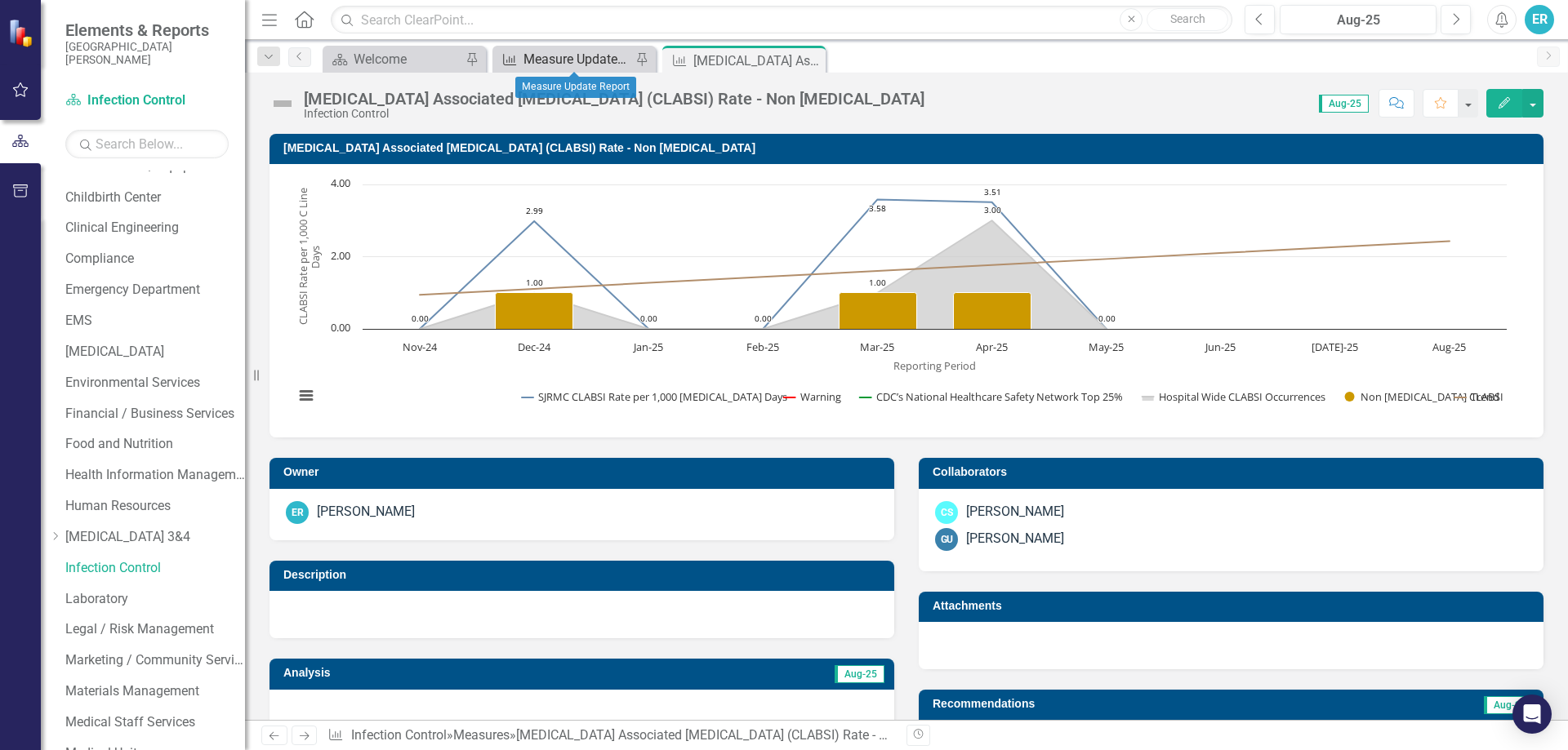
click at [545, 60] on div "Measure Update Report" at bounding box center [577, 59] width 107 height 20
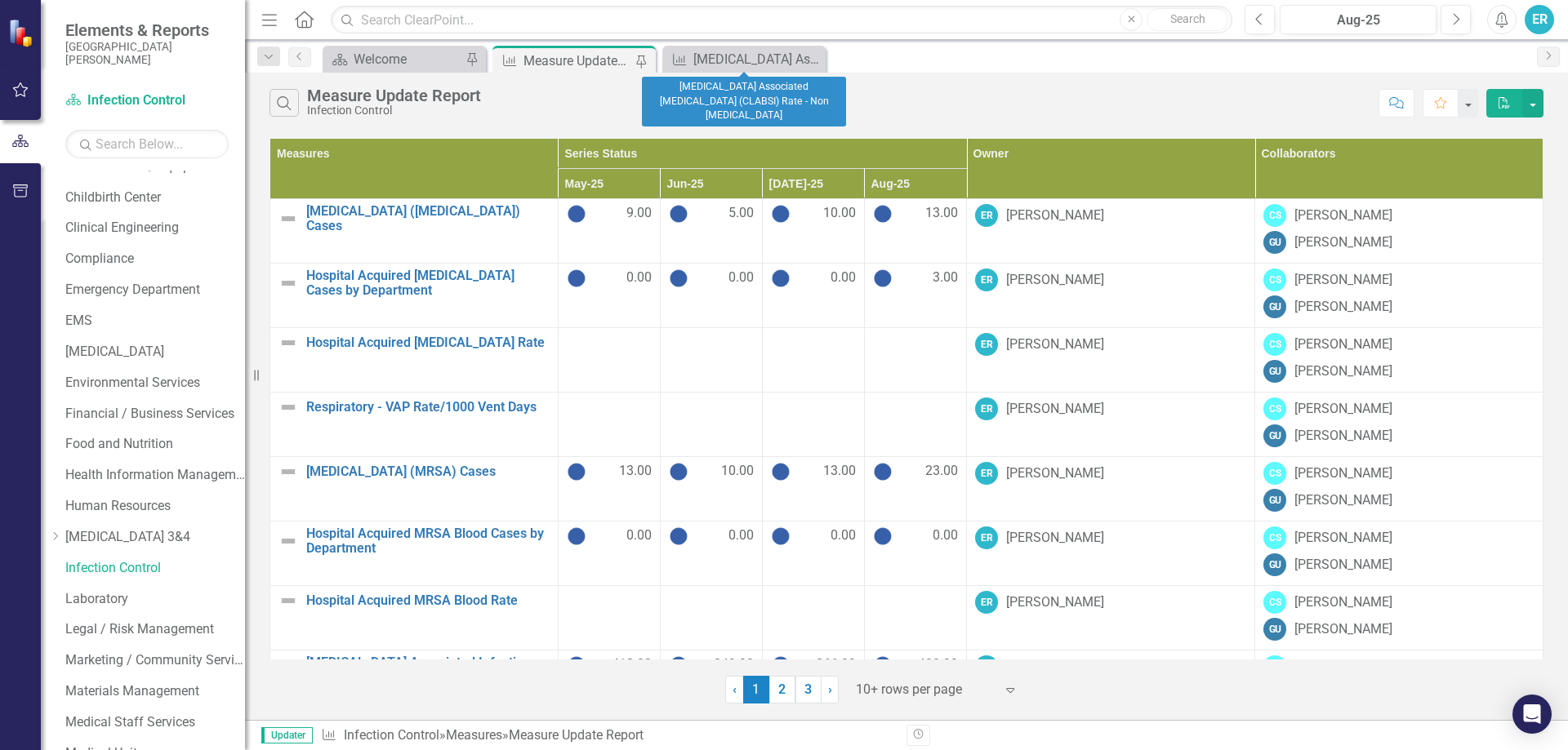
click at [0, 0] on icon "Close" at bounding box center [0, 0] width 0 height 0
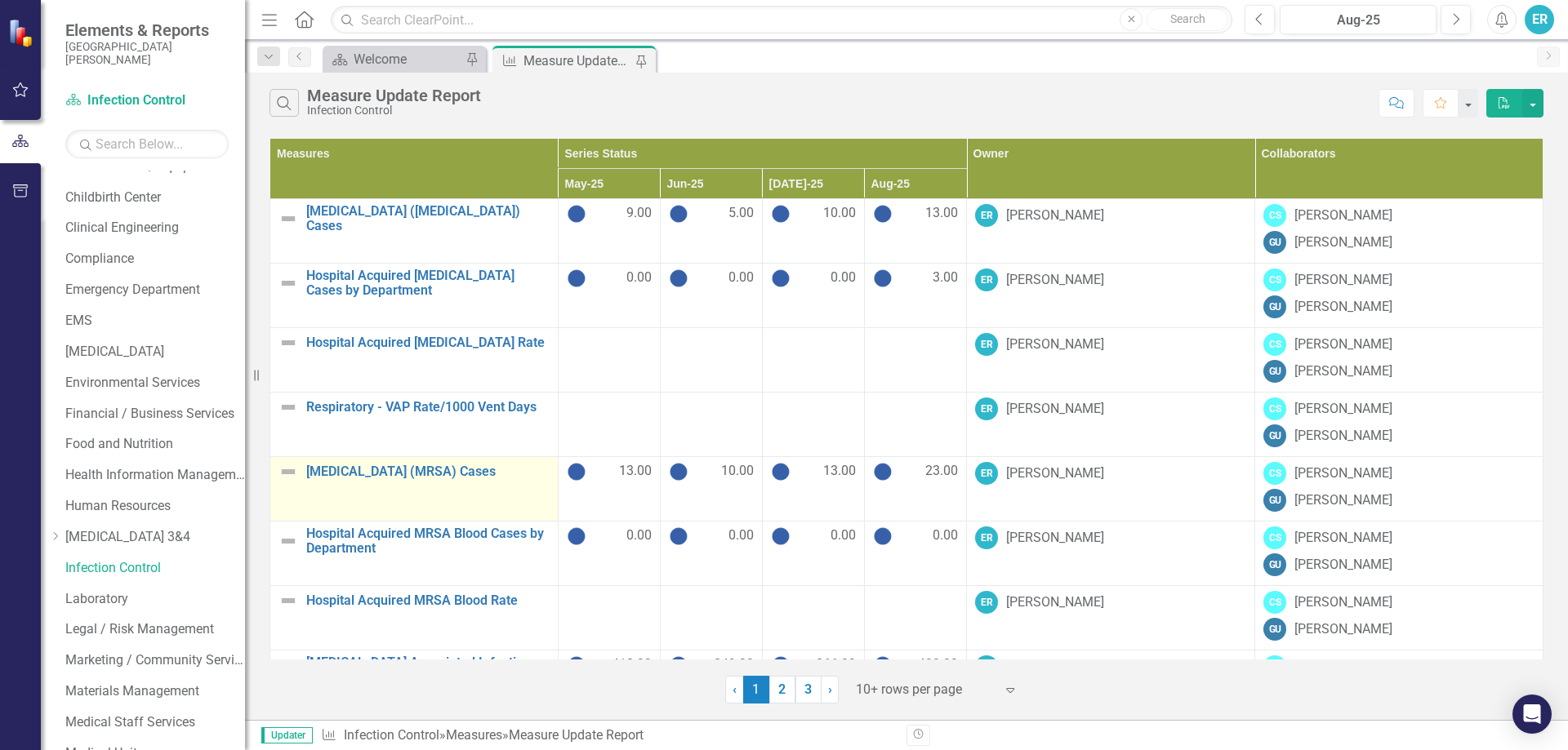
scroll to position [185, 0]
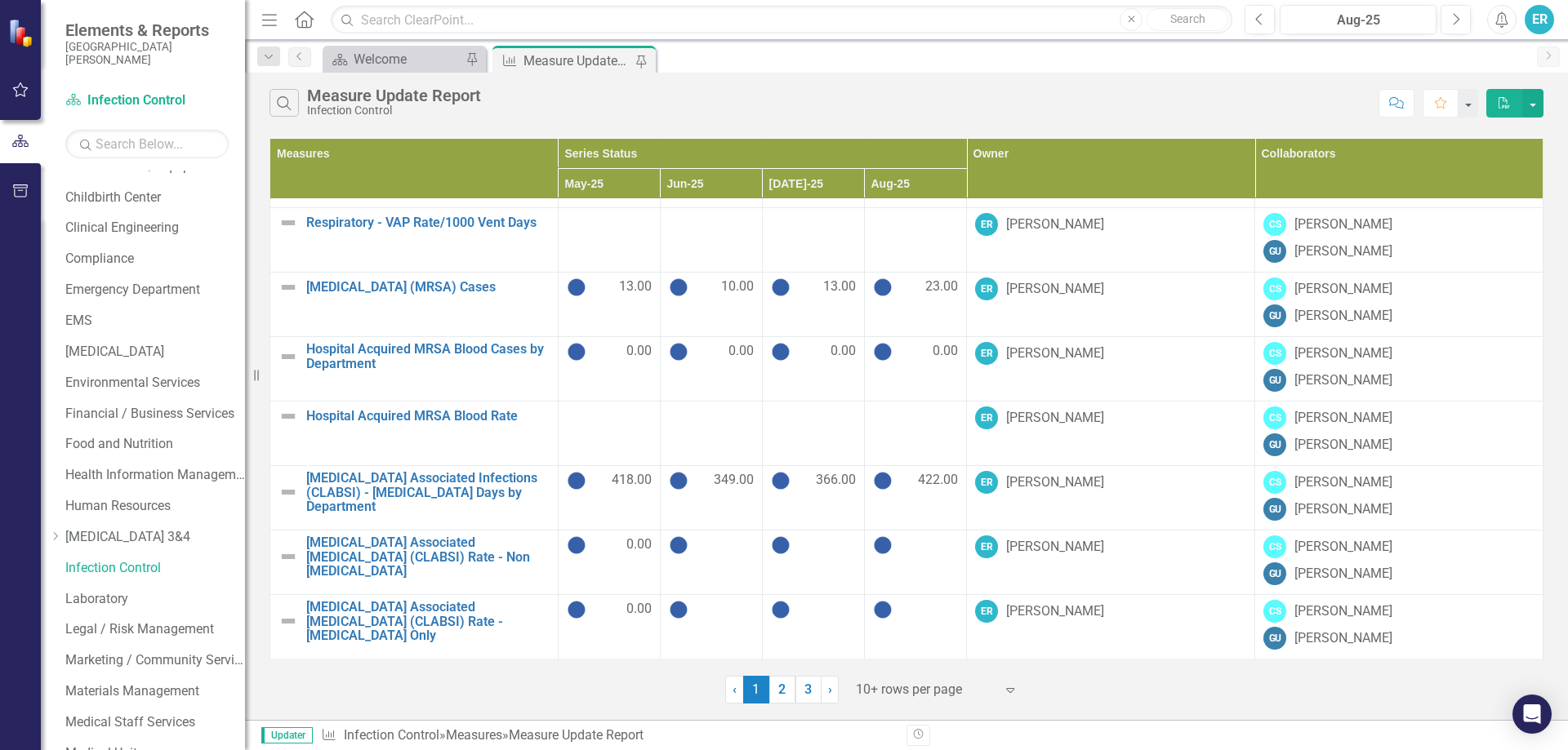
click at [773, 694] on link "2" at bounding box center [783, 689] width 26 height 28
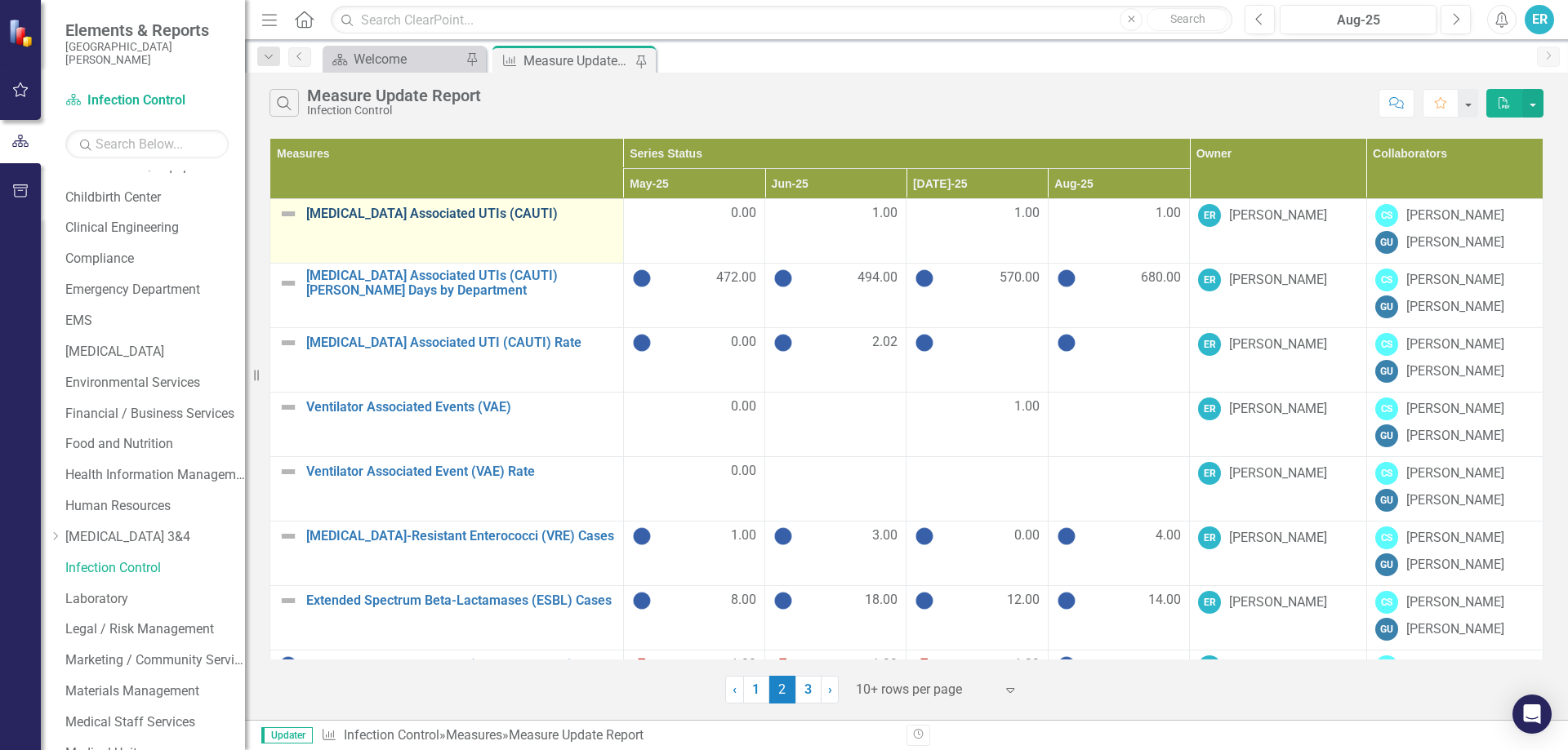
click at [479, 218] on link "[MEDICAL_DATA] Associated UTIs (CAUTI)" at bounding box center [460, 214] width 309 height 15
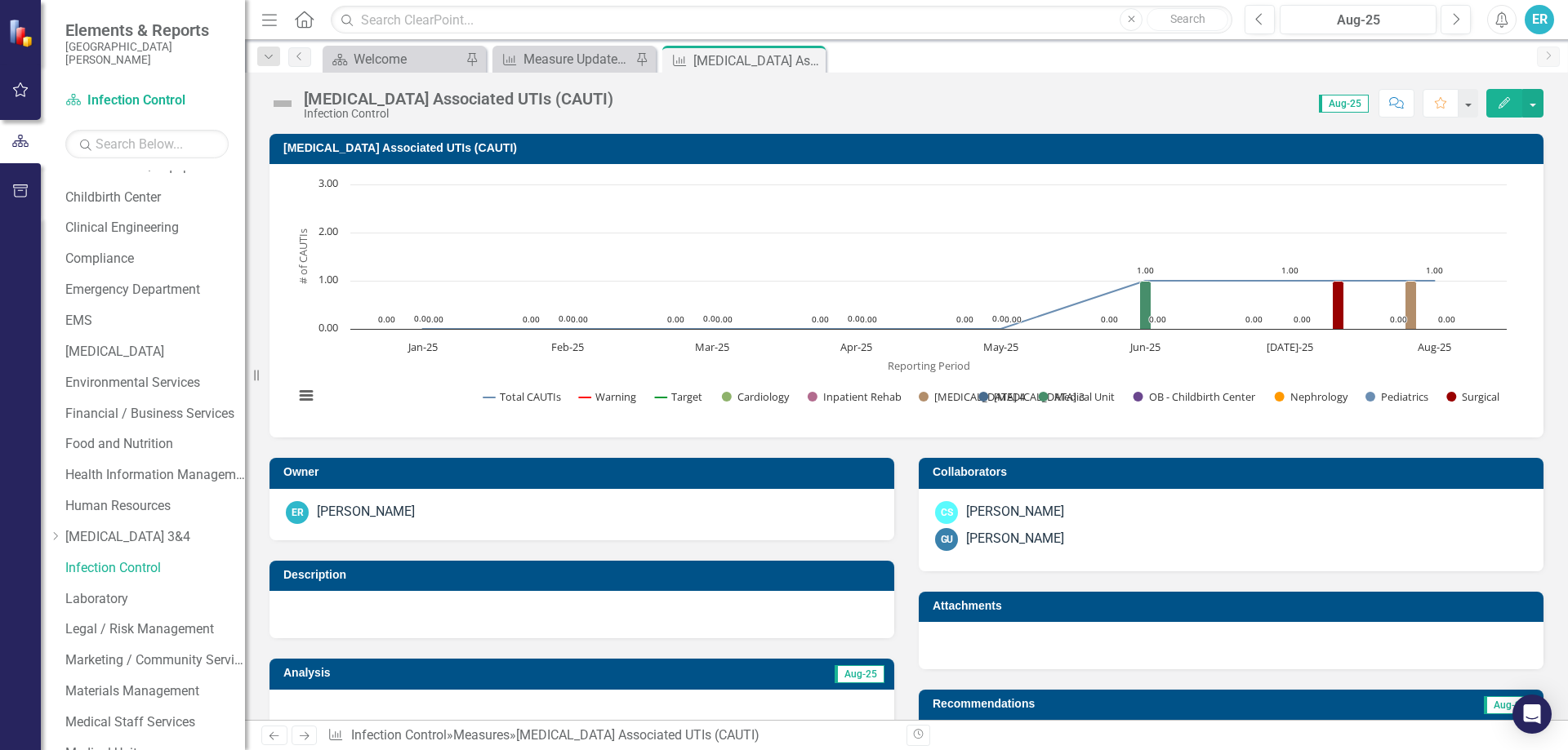
click at [290, 554] on div "Description" at bounding box center [581, 589] width 649 height 98
click at [583, 60] on div "Measure Update Report" at bounding box center [577, 59] width 107 height 20
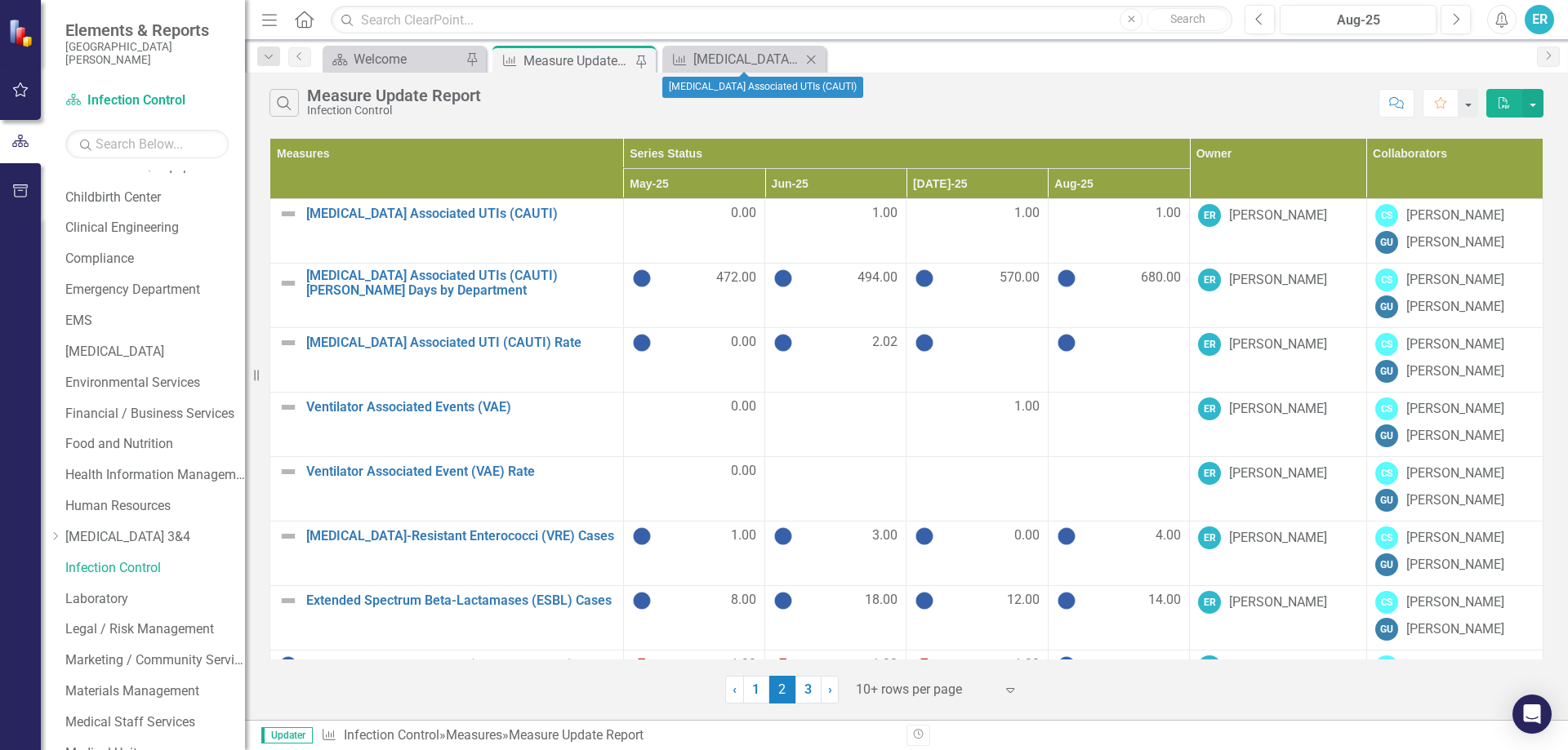
click at [807, 55] on icon "Close" at bounding box center [811, 60] width 17 height 13
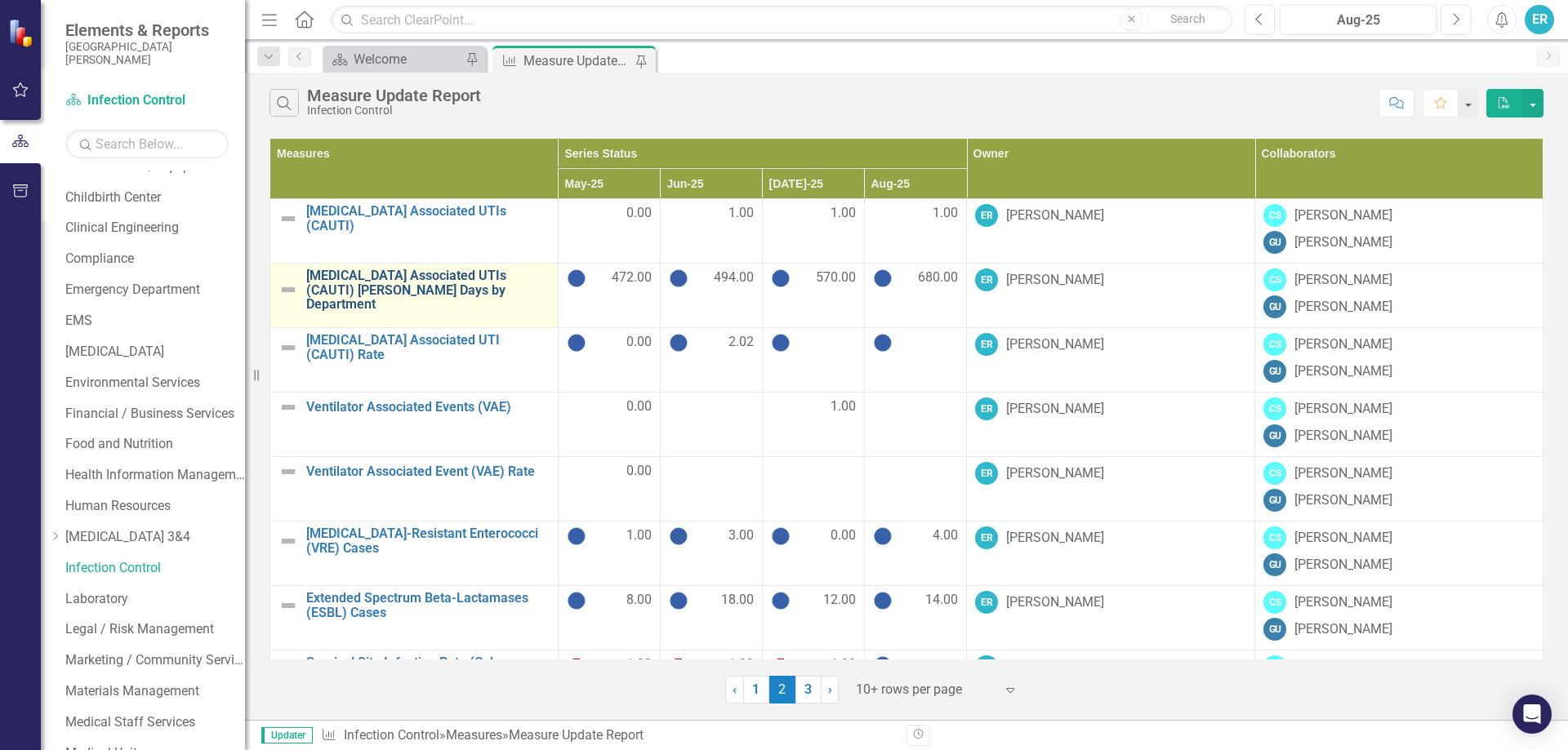
click at [372, 276] on link "[MEDICAL_DATA] Associated UTIs (CAUTI) [PERSON_NAME] Days by Department" at bounding box center [427, 290] width 243 height 43
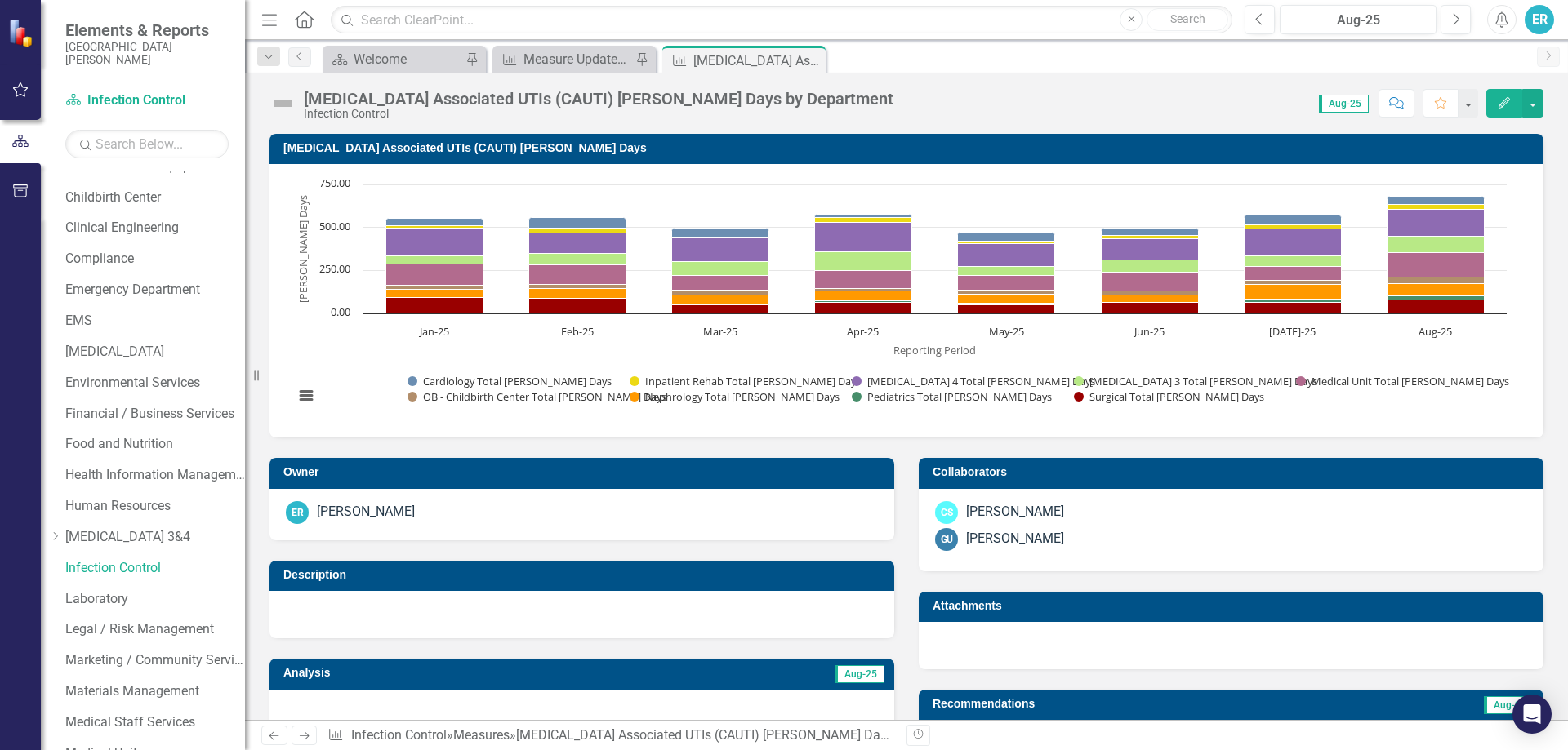
click at [635, 602] on div at bounding box center [581, 615] width 625 height 48
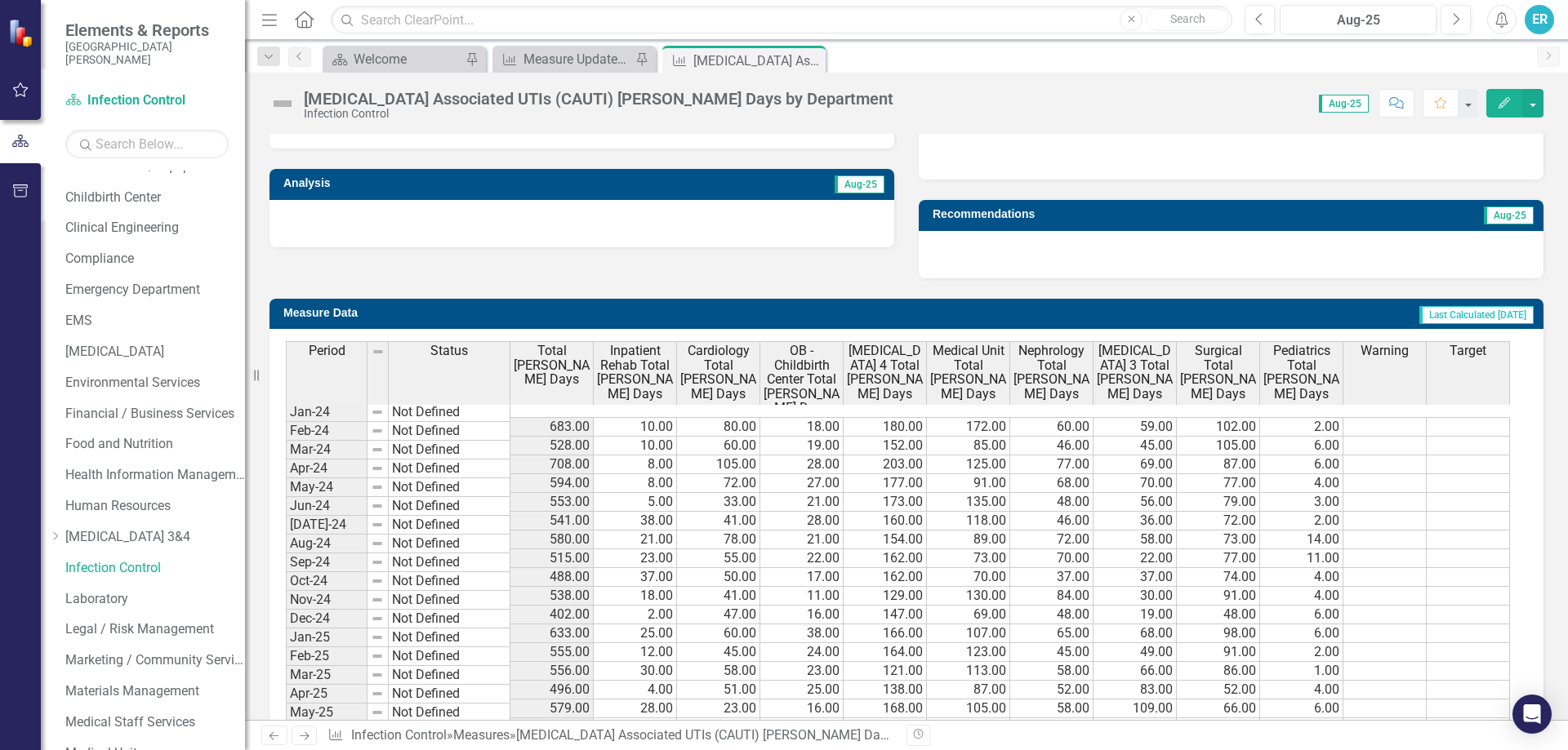
scroll to position [664, 0]
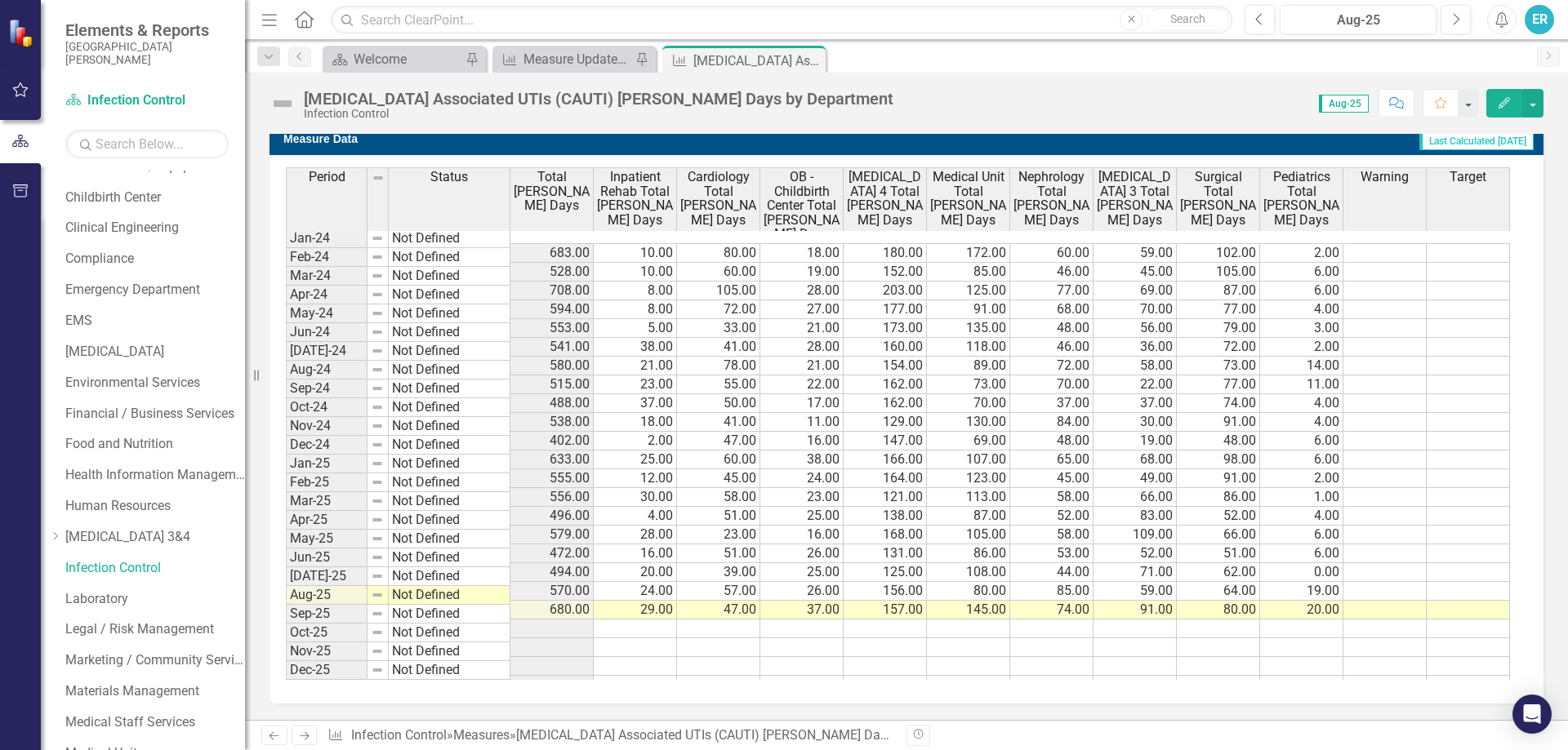
click at [652, 620] on td at bounding box center [635, 629] width 84 height 18
click at [650, 600] on td "29.00" at bounding box center [635, 610] width 84 height 18
click at [664, 600] on td "29.00" at bounding box center [635, 610] width 84 height 18
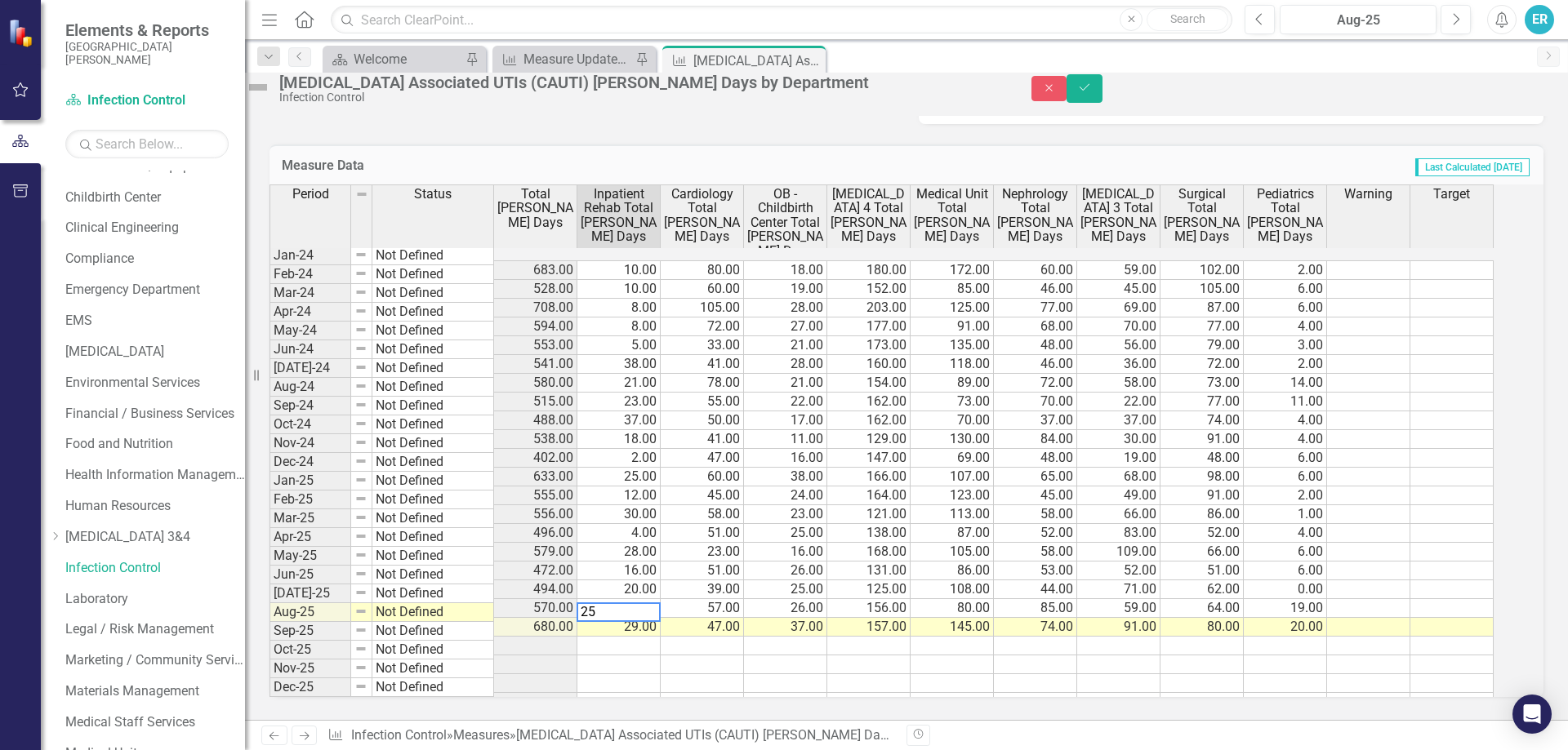
type textarea "25"
click at [631, 655] on td at bounding box center [619, 665] width 84 height 18
drag, startPoint x: 1534, startPoint y: 98, endPoint x: 1476, endPoint y: 202, distance: 119.1
click at [1102, 97] on button "Save" at bounding box center [1084, 88] width 36 height 28
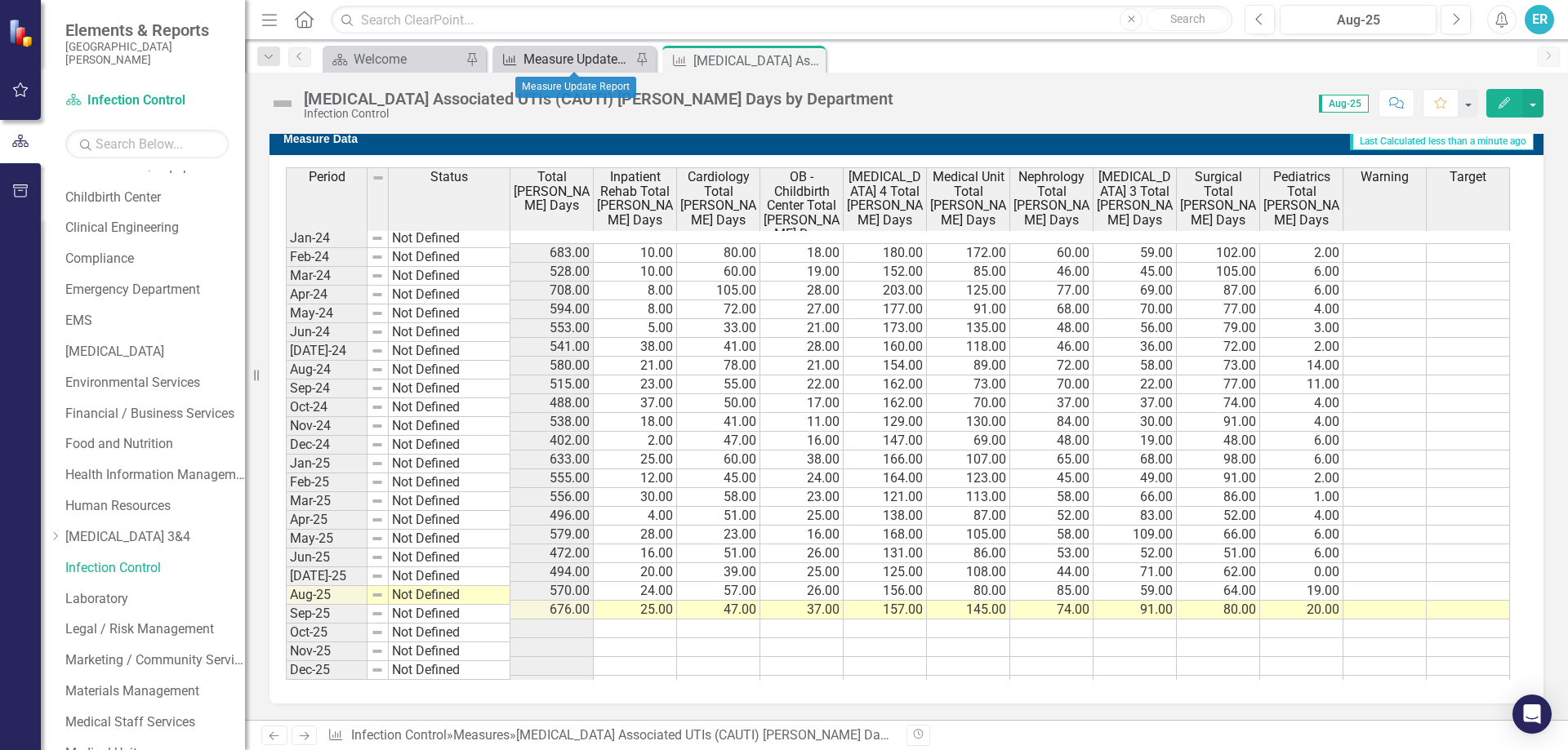
click at [601, 59] on div "Measure Update Report" at bounding box center [577, 59] width 107 height 20
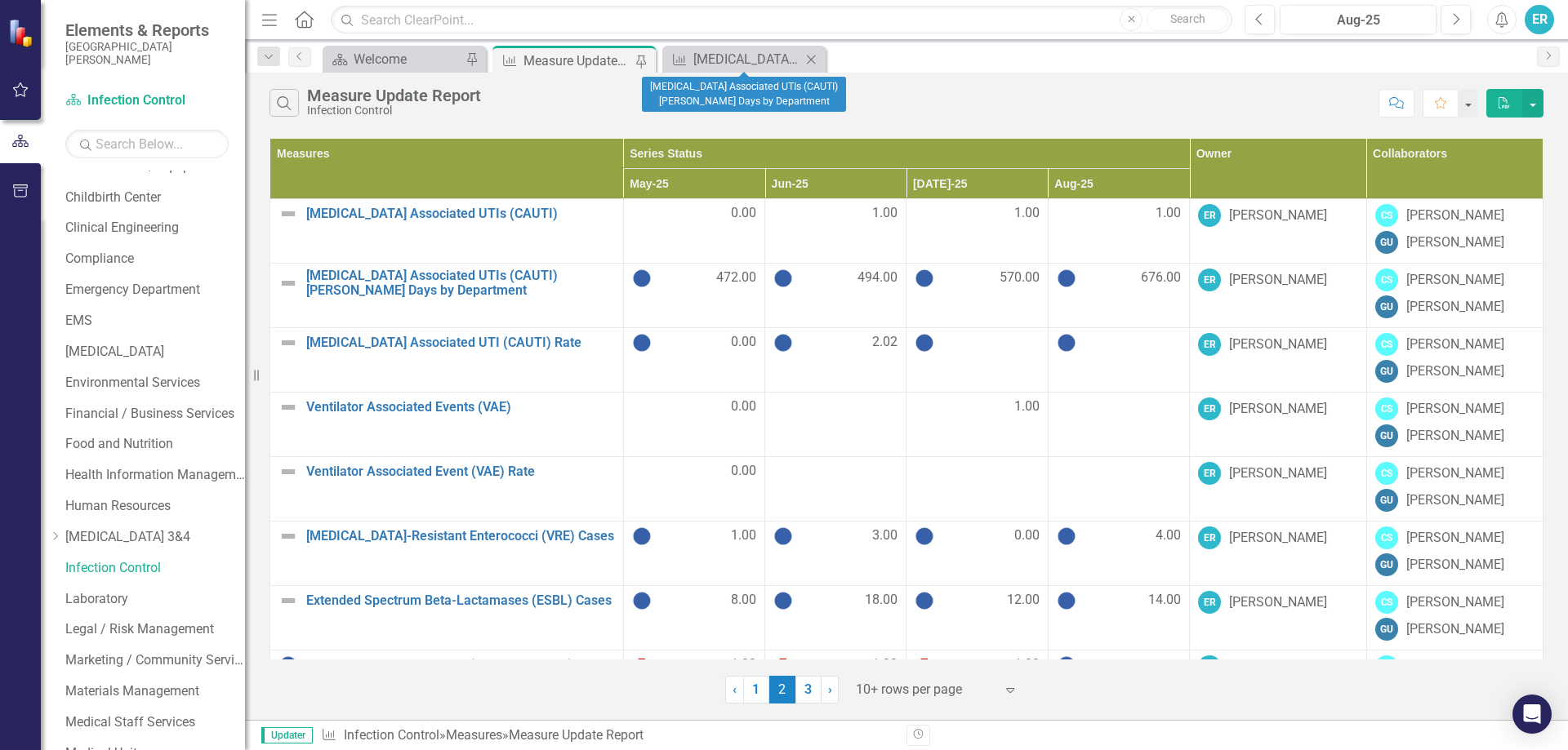
click at [817, 62] on icon "Close" at bounding box center [811, 60] width 17 height 13
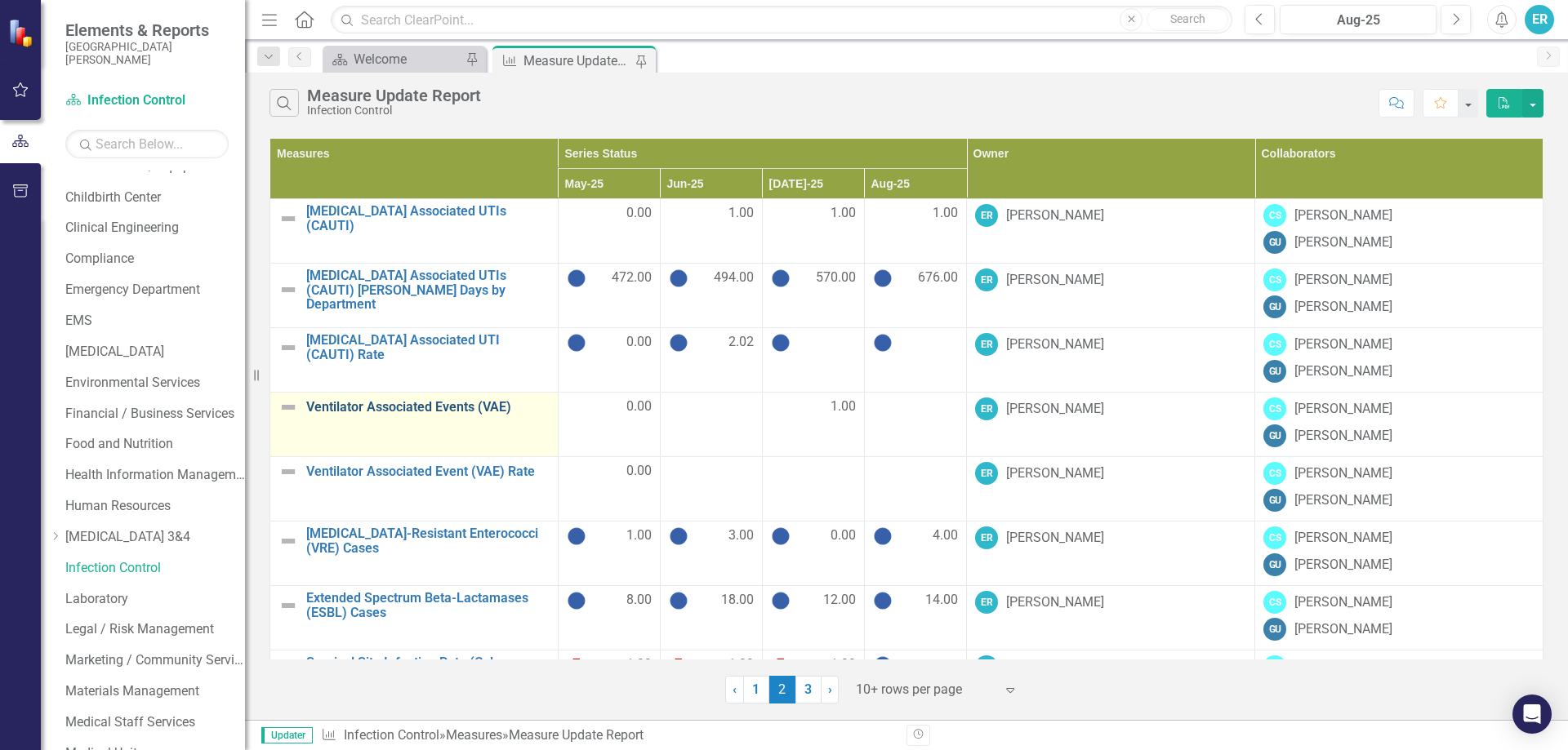
click at [475, 414] on td "Ventilator Associated Events (VAE) Link Open Element" at bounding box center [414, 425] width 288 height 64
click at [465, 405] on link "Ventilator Associated Events (VAE)" at bounding box center [427, 408] width 243 height 15
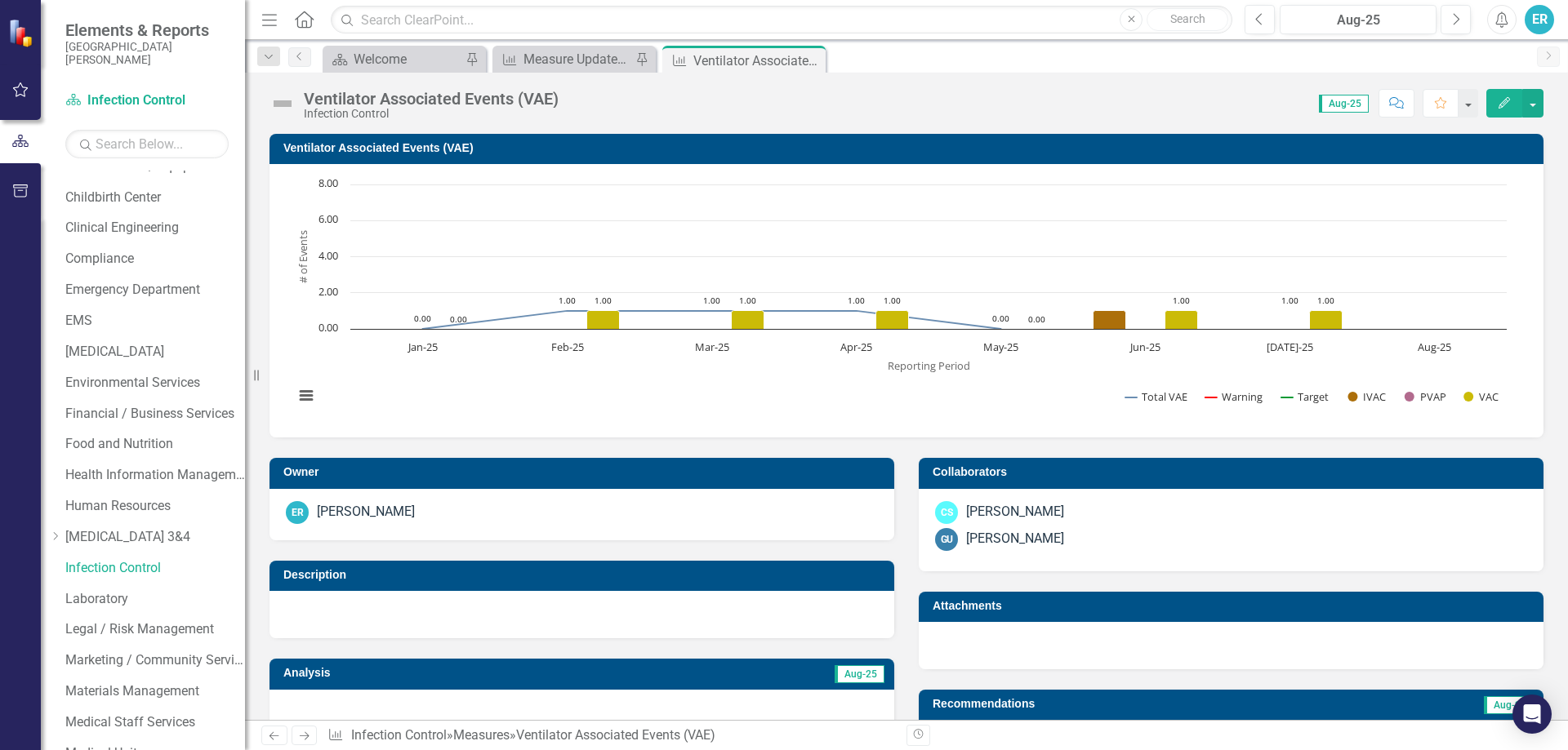
click at [1541, 295] on div "Ventilator Associated Events (VAE) Chart Combination chart with 6 data series. …" at bounding box center [907, 275] width 1299 height 324
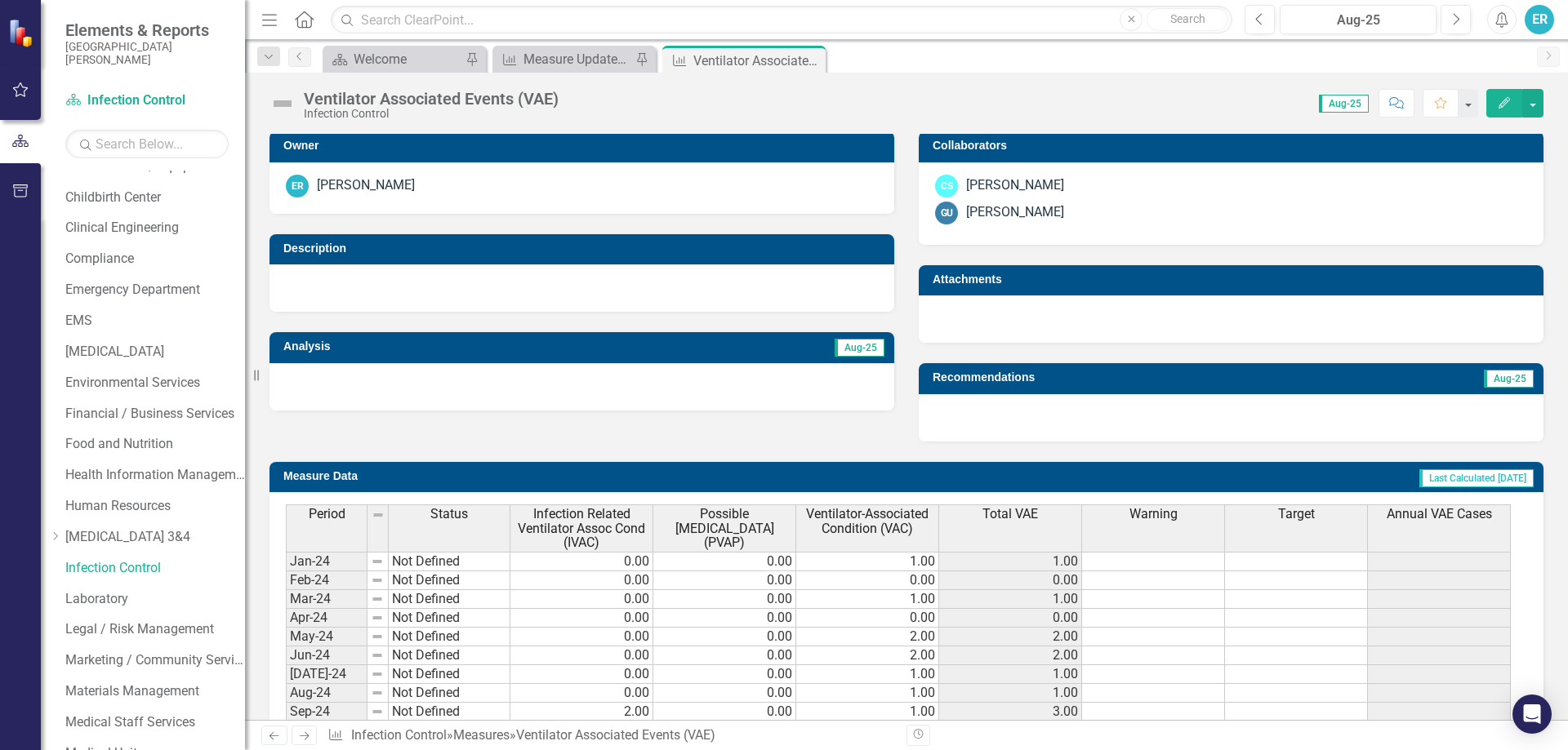
scroll to position [650, 0]
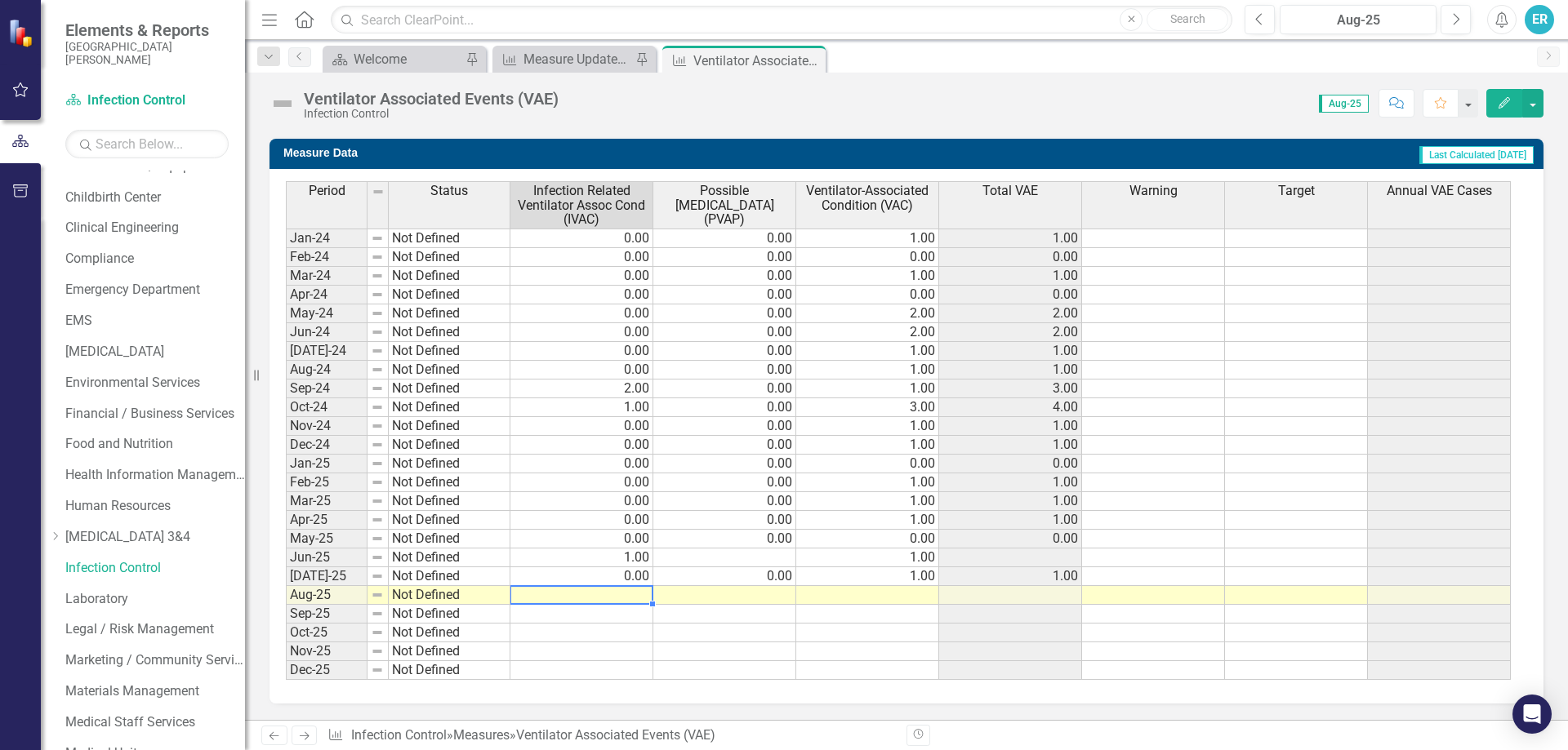
click at [286, 586] on div "Period Status Infection Related Ventilator Assoc Cond (IVAC) Possible [MEDICAL_…" at bounding box center [286, 430] width 0 height 498
type textarea "0"
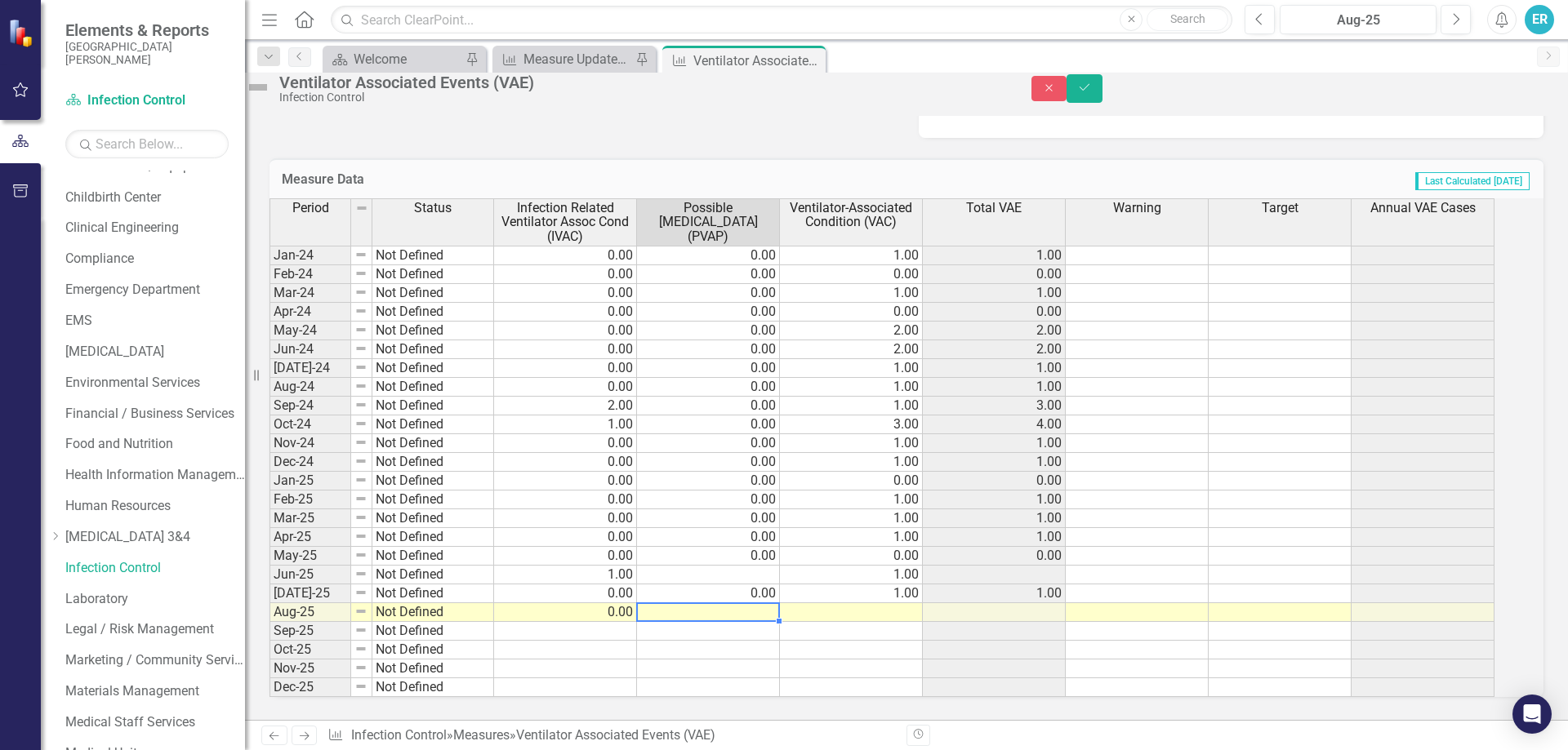
type textarea "0"
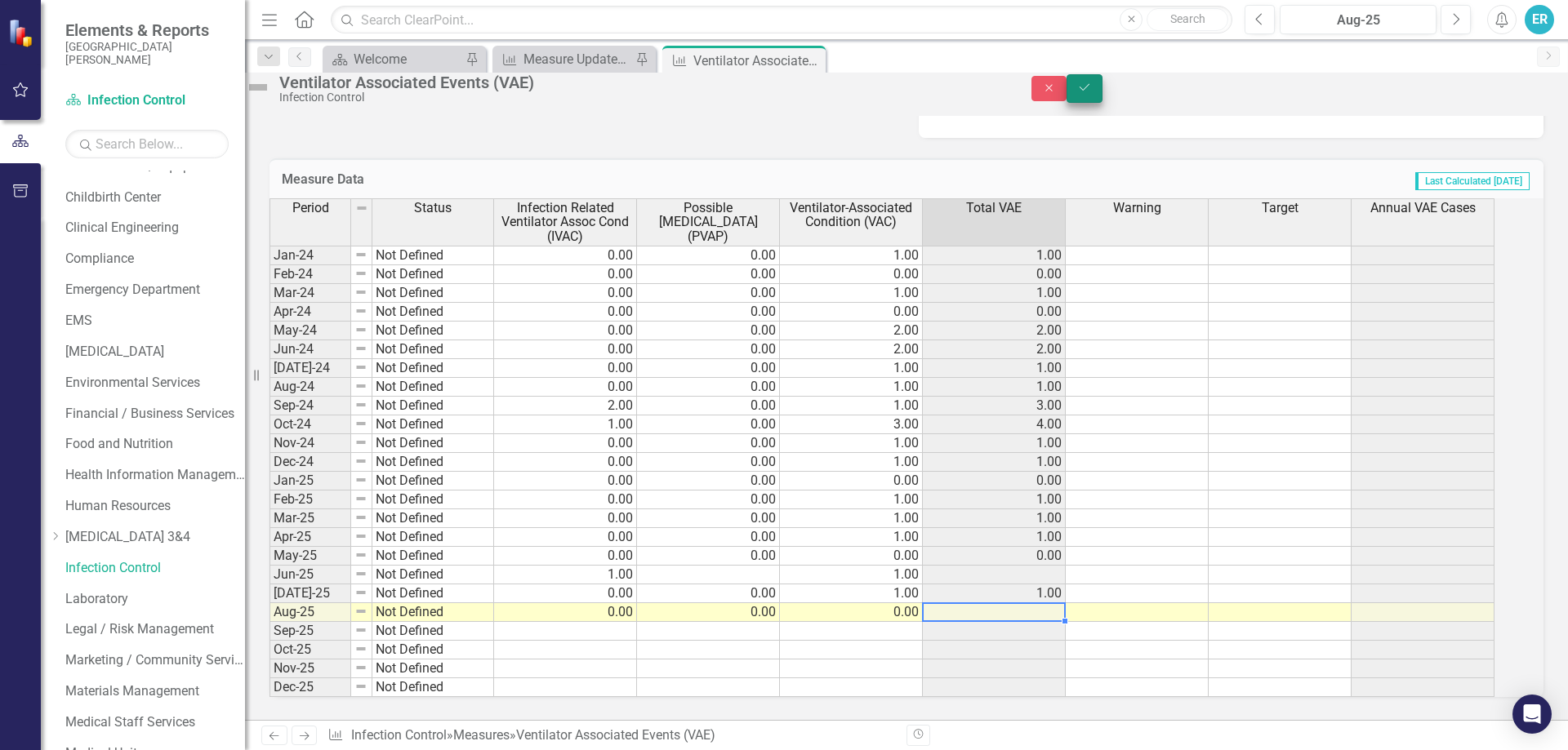
type textarea "0"
click at [1102, 89] on button "Save" at bounding box center [1084, 88] width 36 height 28
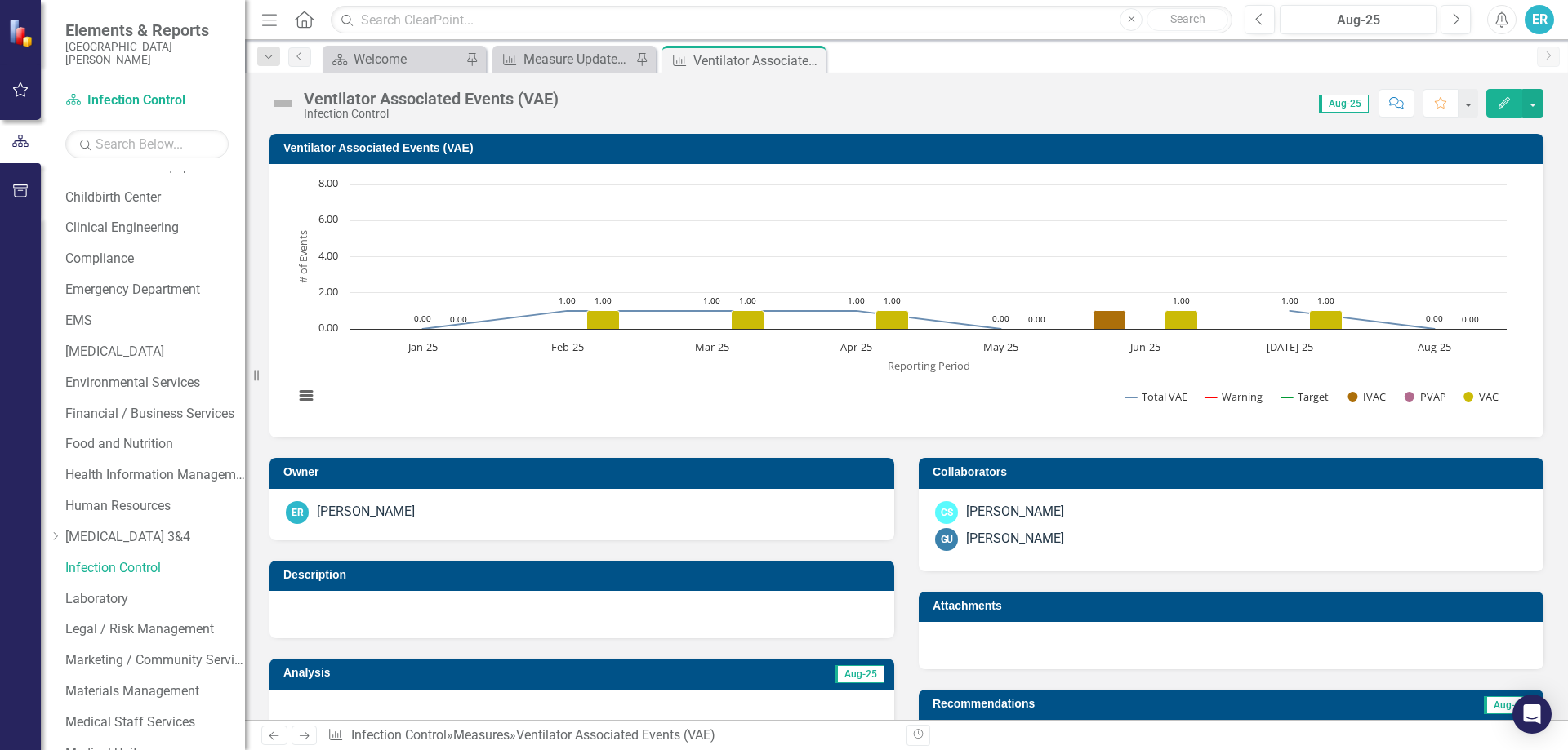
click at [907, 582] on div "Attachments" at bounding box center [1231, 620] width 649 height 98
click at [585, 60] on div "Measure Update Report" at bounding box center [577, 59] width 107 height 20
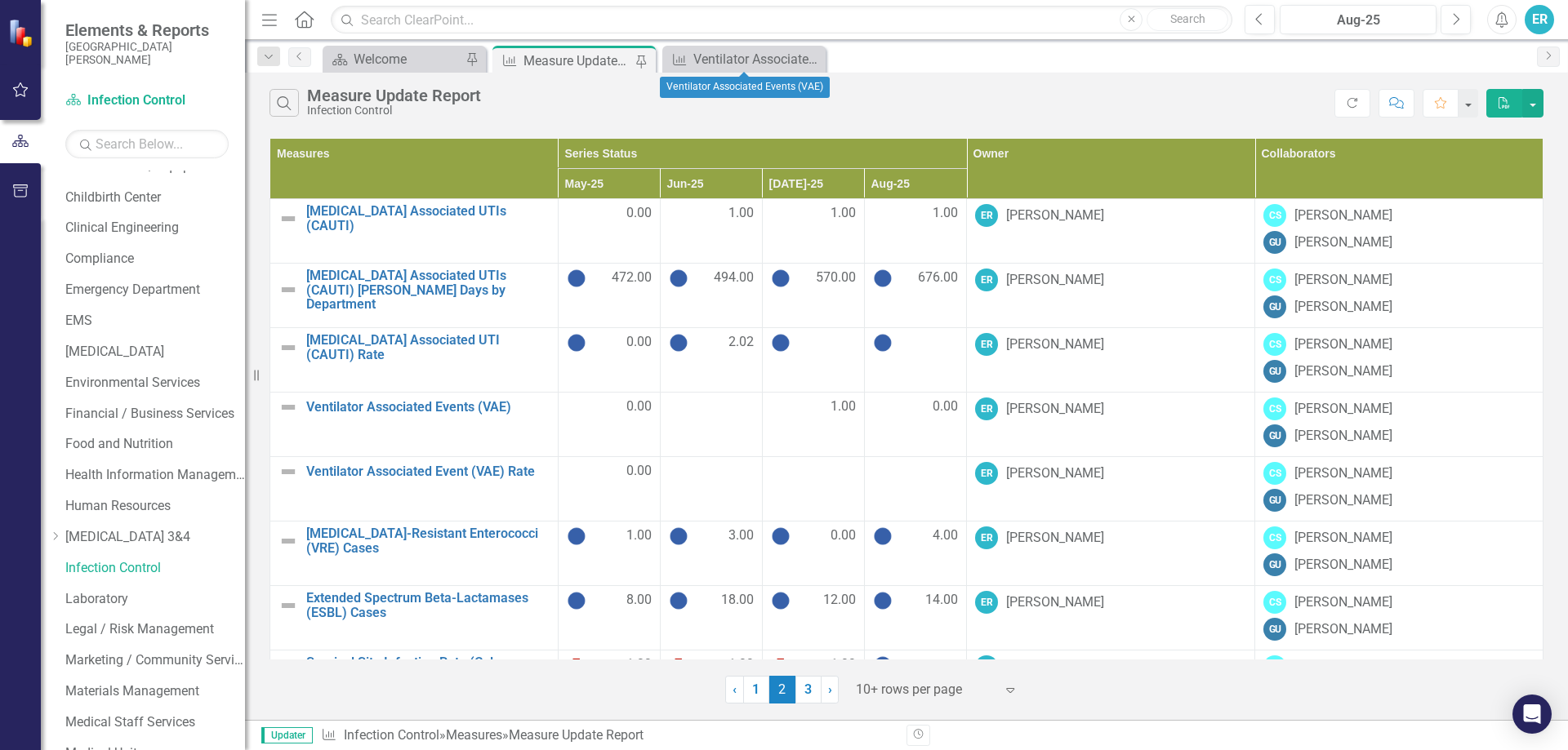
click at [0, 0] on icon "Close" at bounding box center [0, 0] width 0 height 0
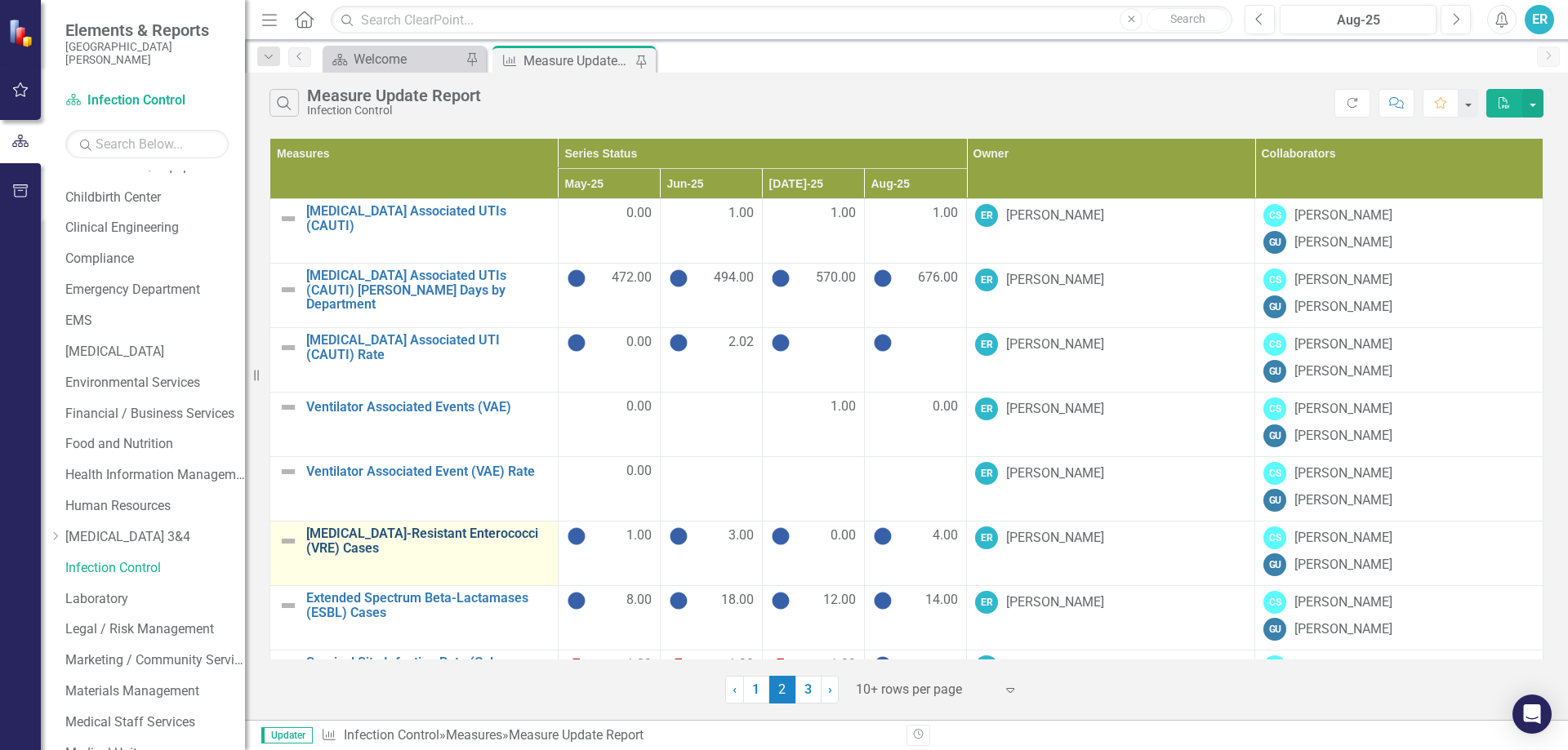
click at [537, 532] on link "[MEDICAL_DATA]-Resistant Enterococci (VRE) Cases" at bounding box center [427, 540] width 243 height 28
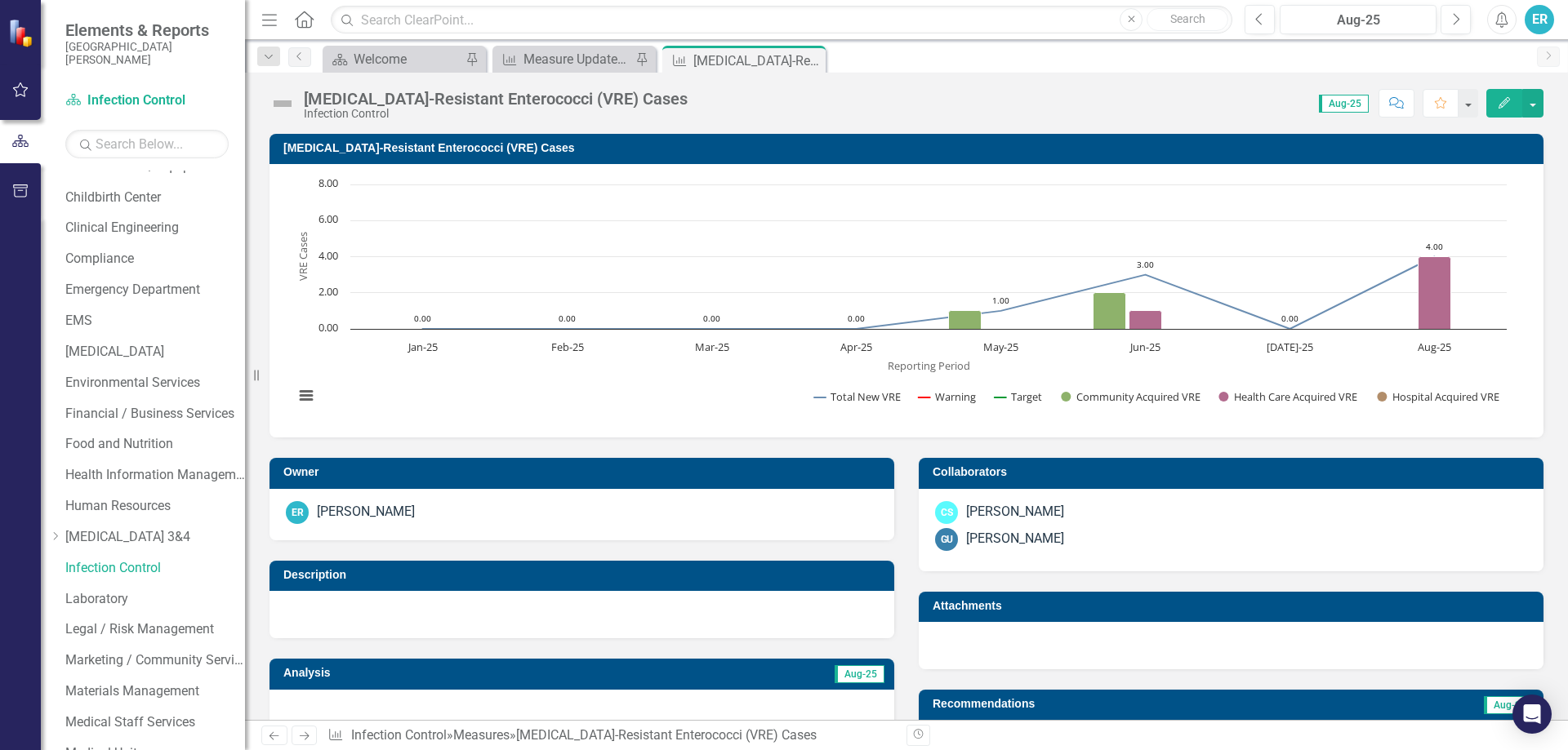
click at [612, 549] on div "Description" at bounding box center [581, 589] width 649 height 98
click at [604, 55] on div "Measure Update Report" at bounding box center [577, 59] width 107 height 20
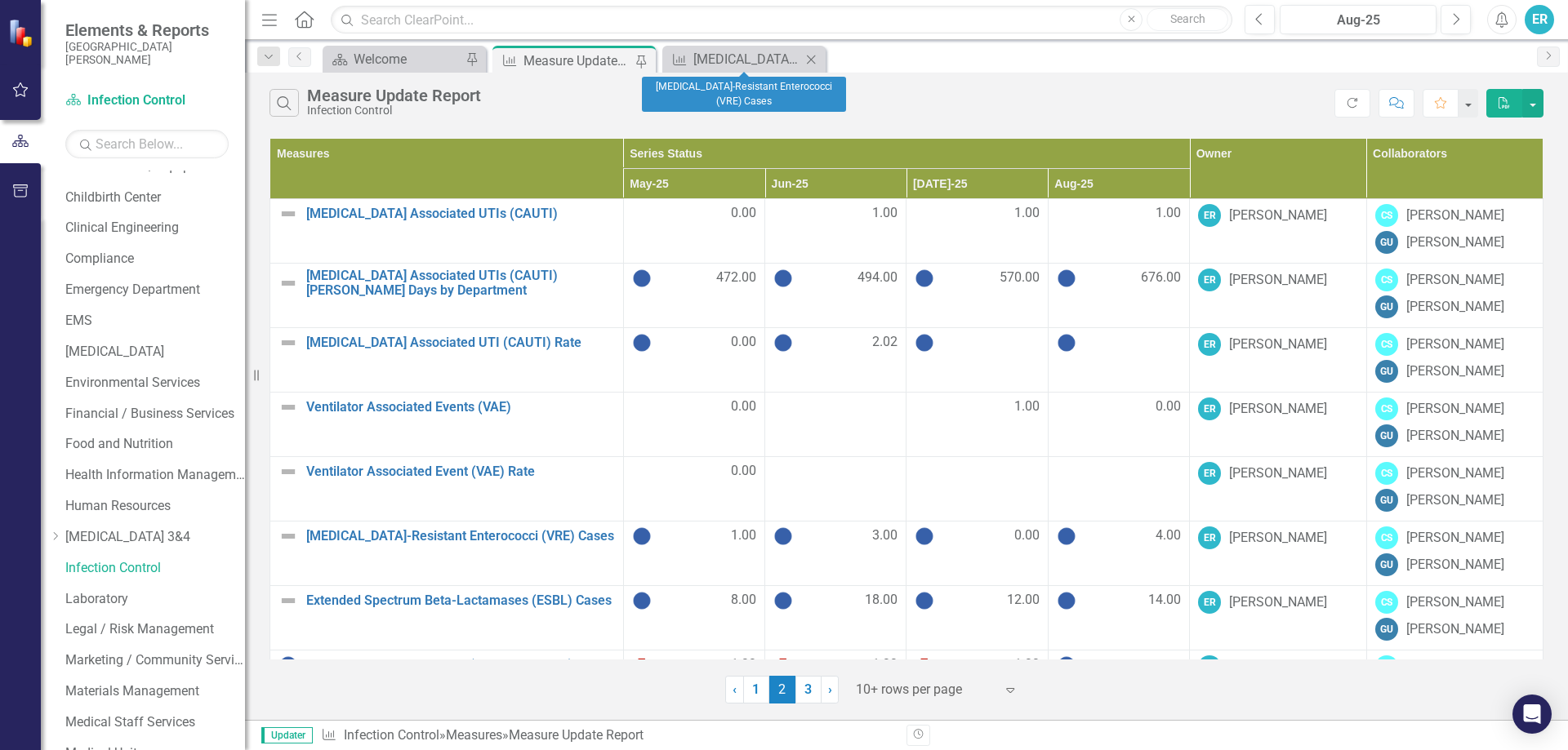
click at [811, 57] on icon "Close" at bounding box center [811, 60] width 17 height 13
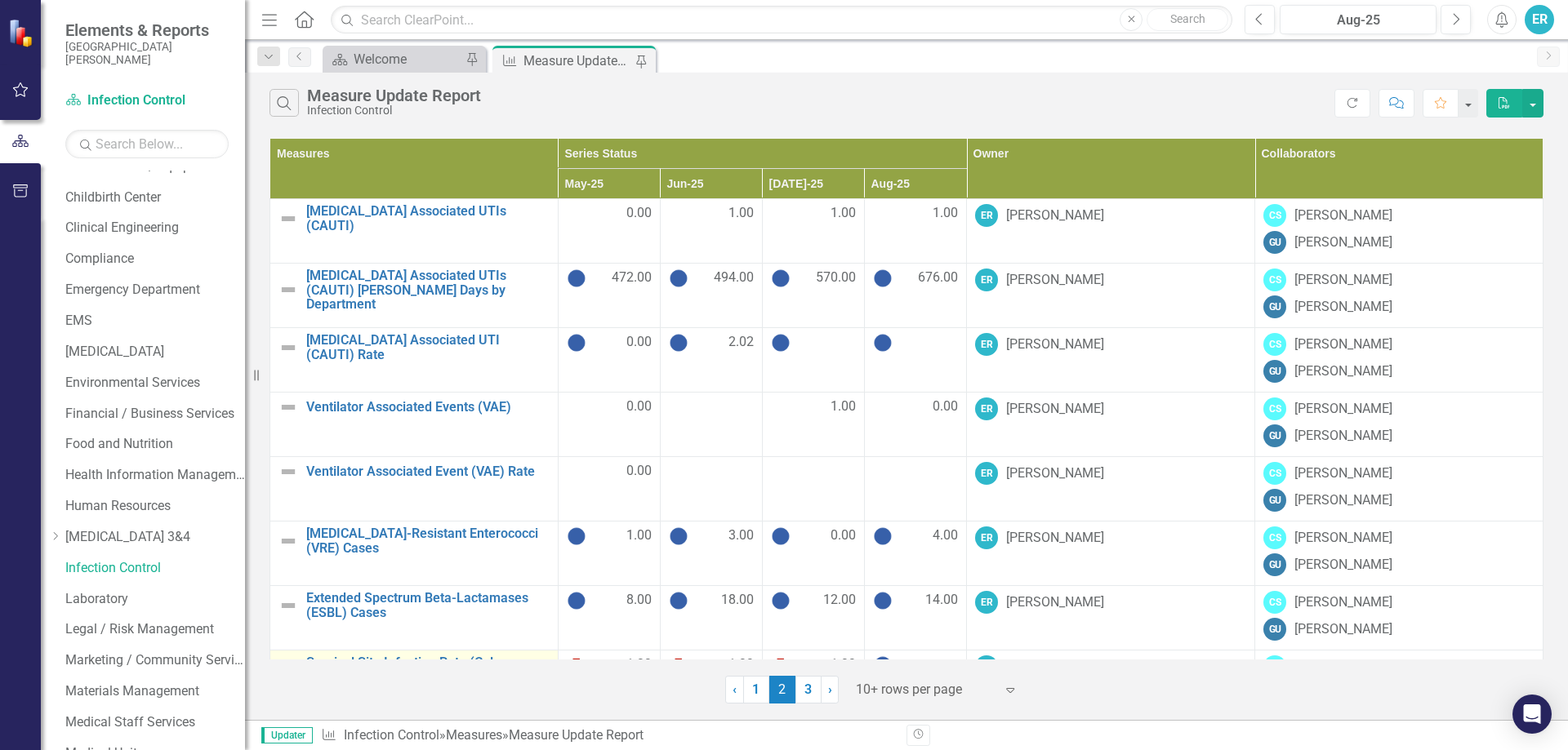
scroll to position [82, 0]
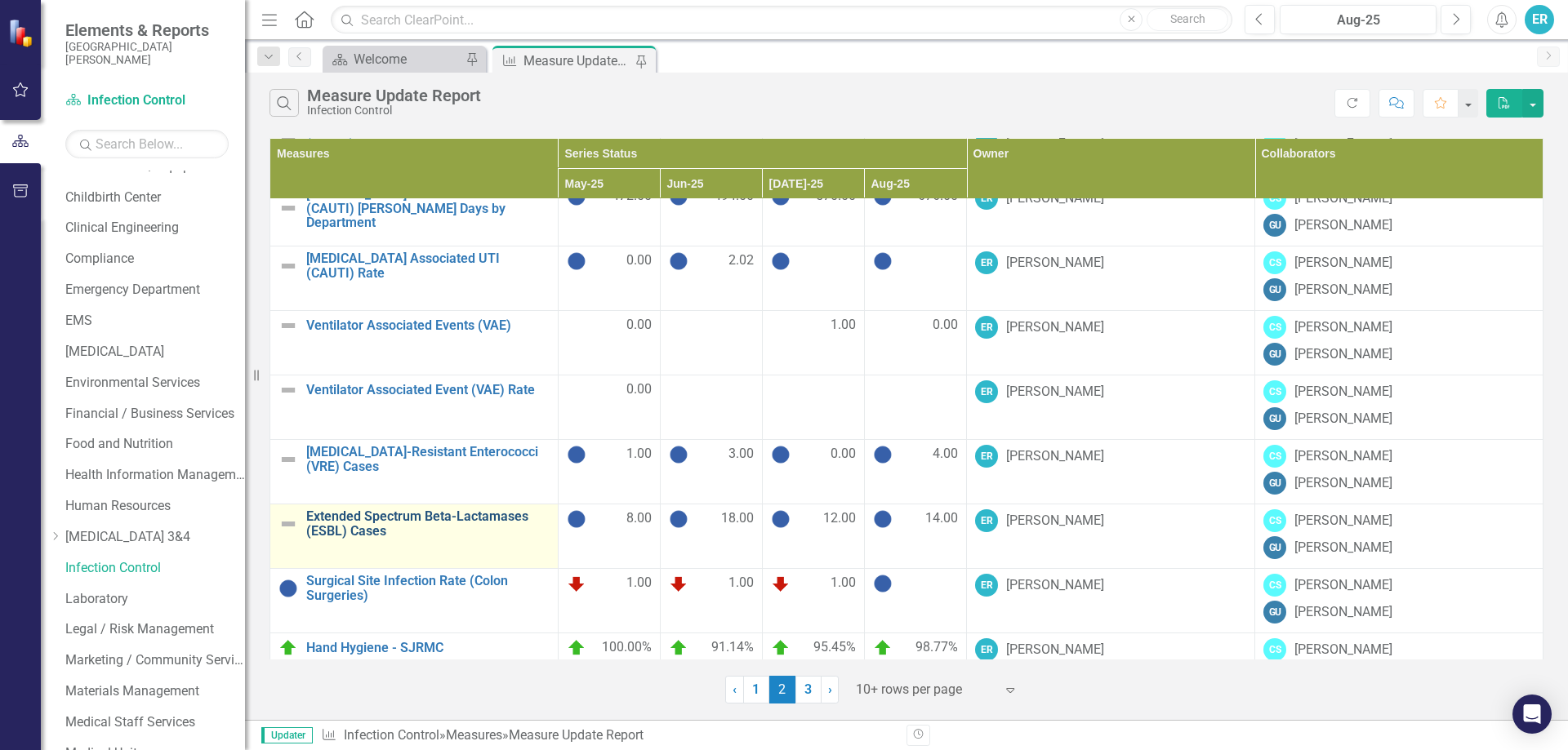
click at [490, 512] on link "Extended Spectrum Beta-Lactamases (ESBL) Cases" at bounding box center [427, 523] width 243 height 28
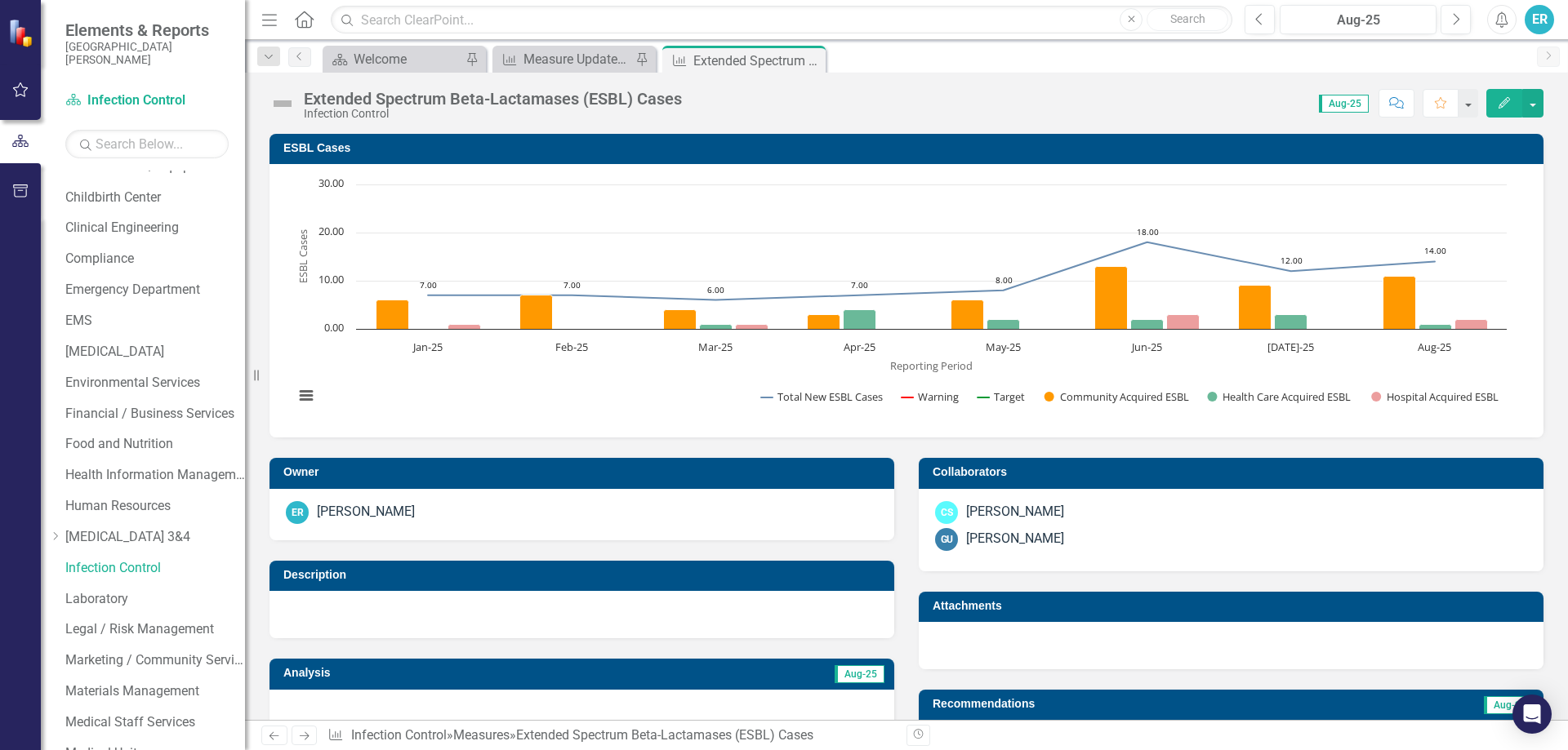
click at [262, 599] on div "Description" at bounding box center [581, 589] width 649 height 98
click at [539, 54] on div "Measure Update Report" at bounding box center [577, 59] width 107 height 20
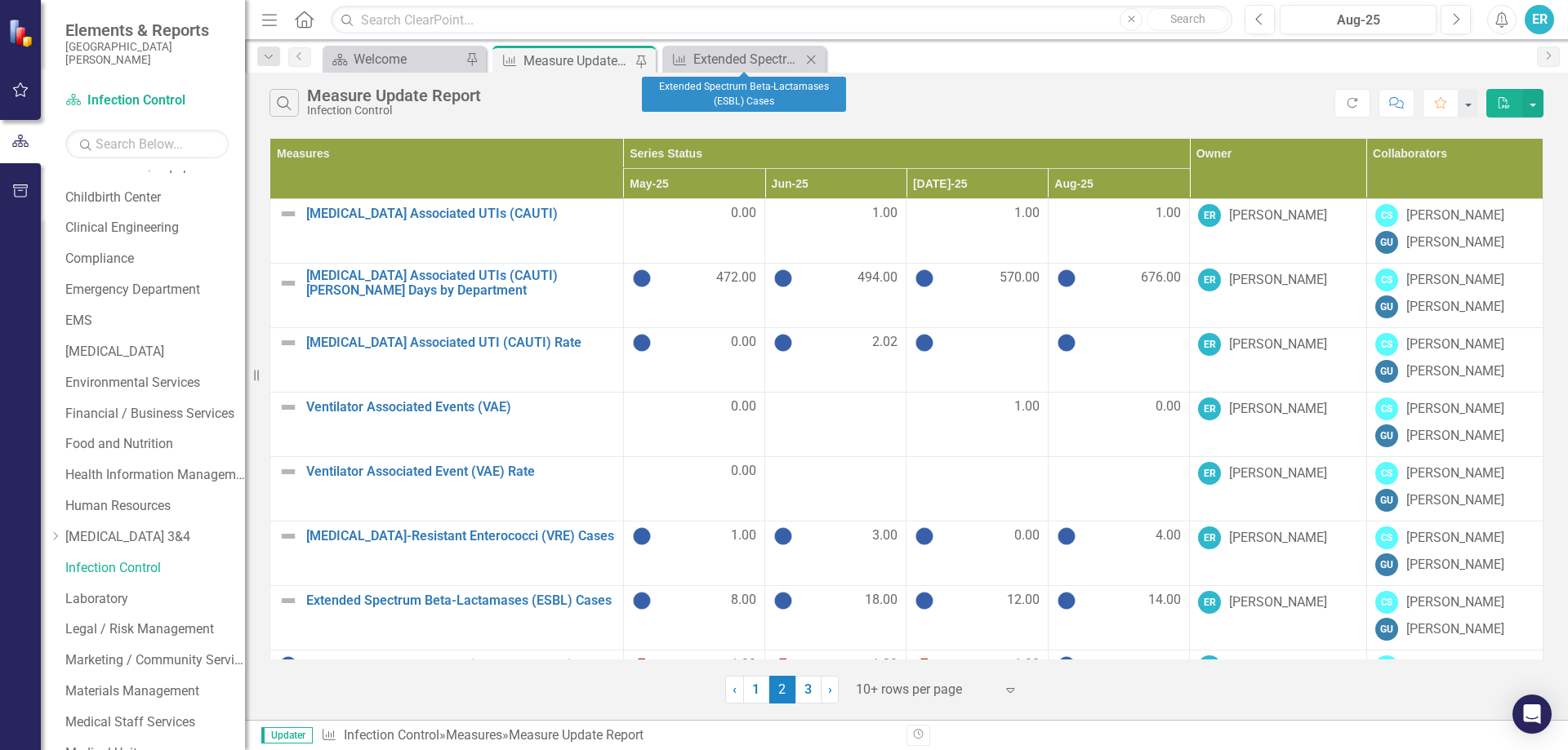
click at [811, 59] on icon at bounding box center [811, 60] width 9 height 9
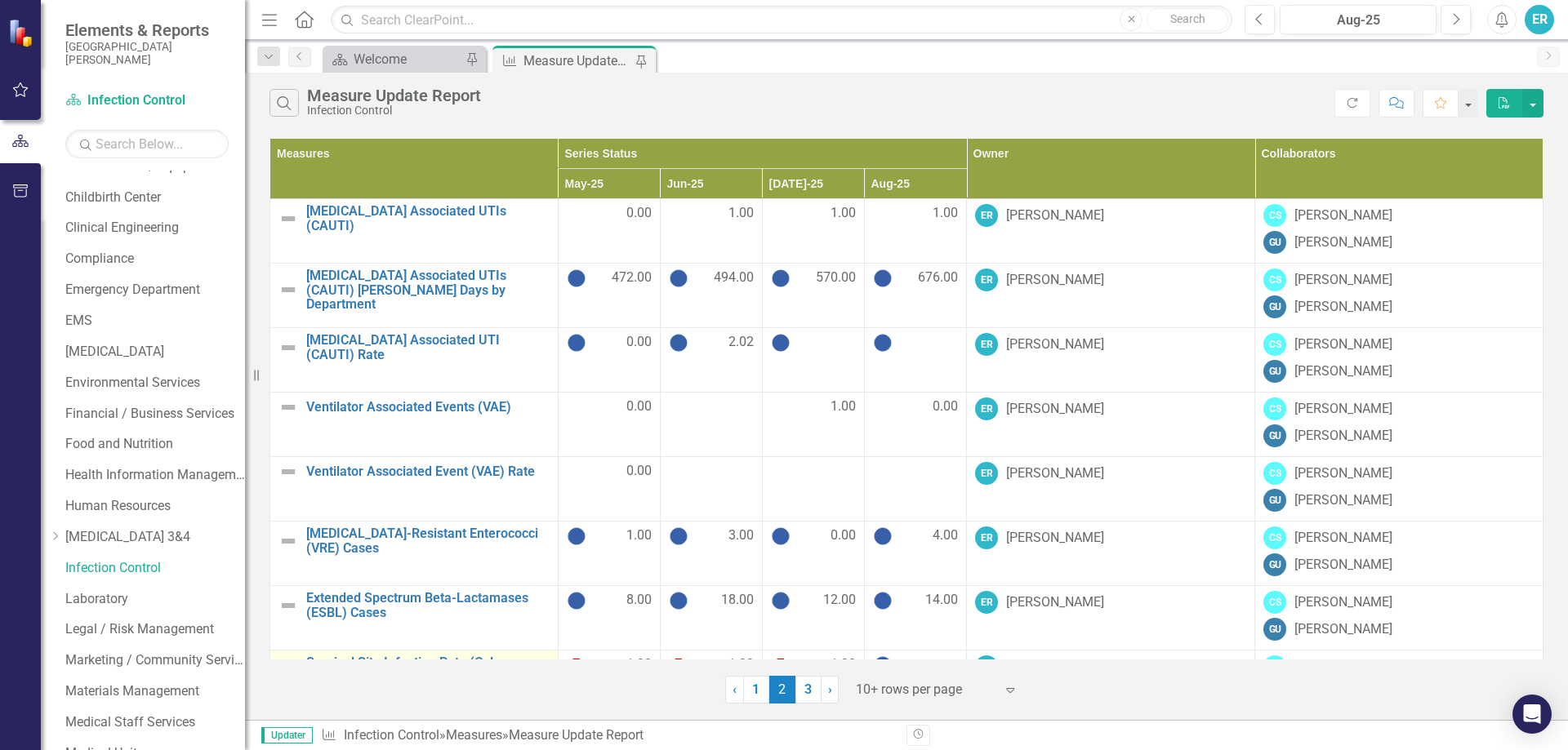
scroll to position [185, 0]
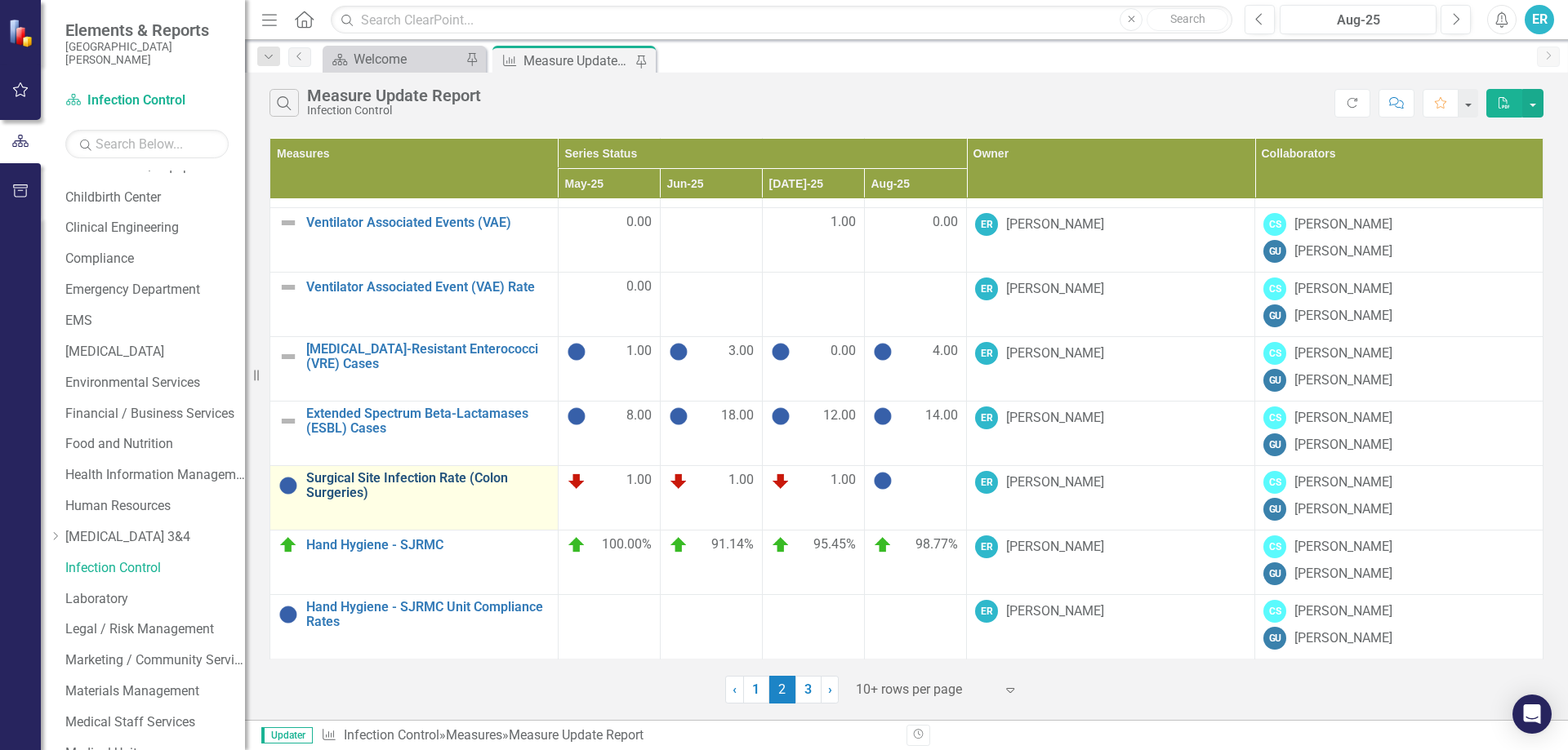
click at [457, 476] on link "Surgical Site Infection Rate (Colon Surgeries)" at bounding box center [427, 485] width 243 height 28
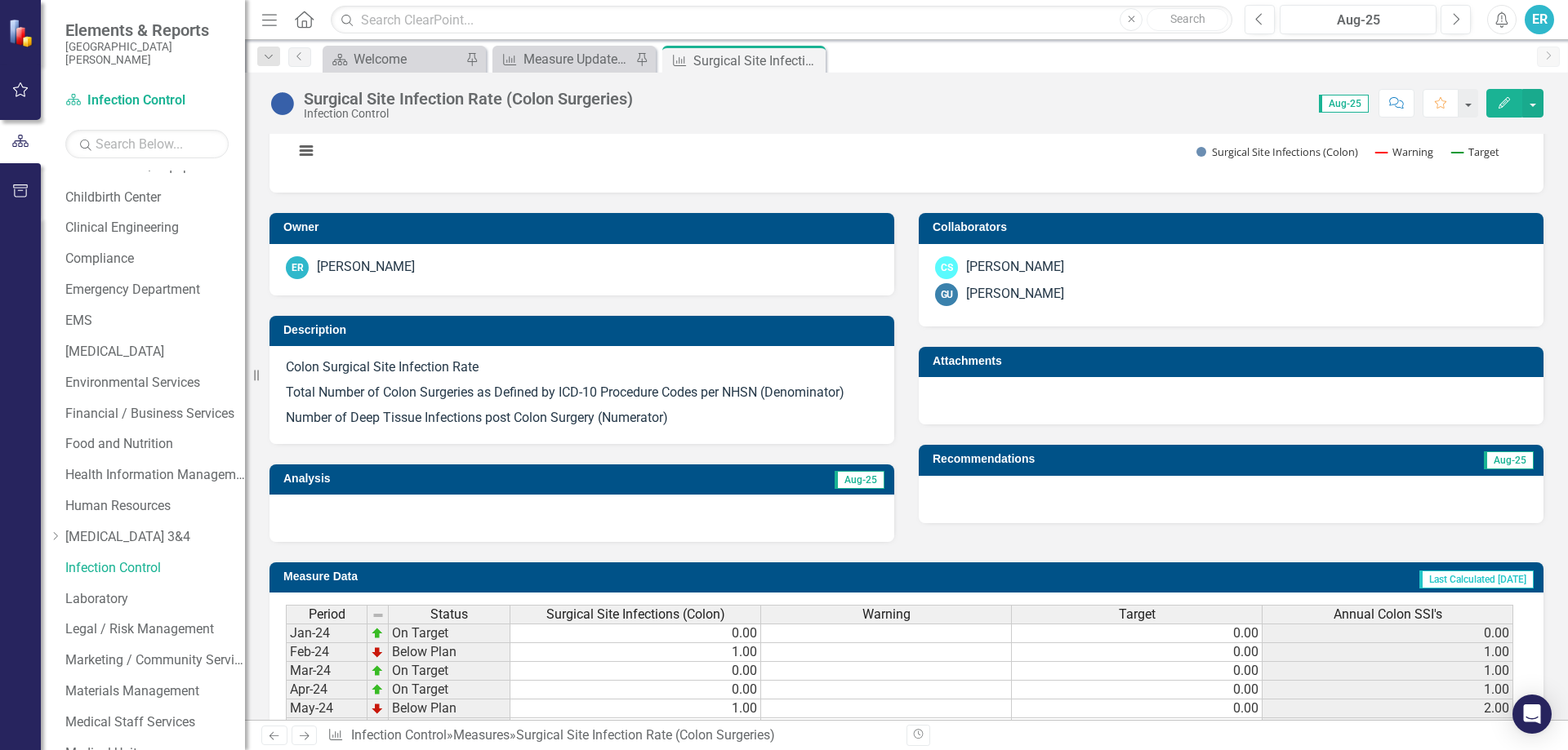
scroll to position [641, 0]
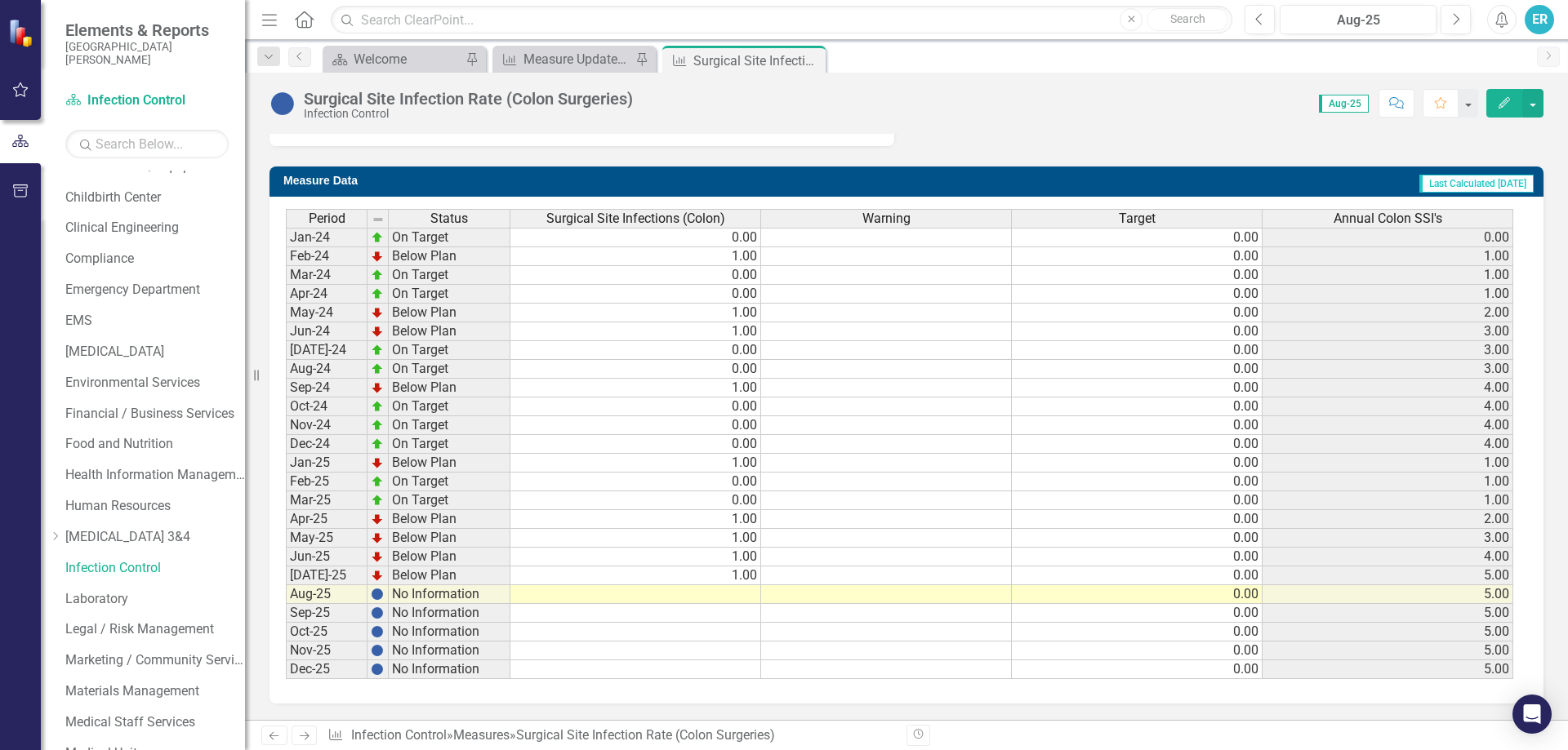
click at [719, 598] on td at bounding box center [636, 594] width 251 height 18
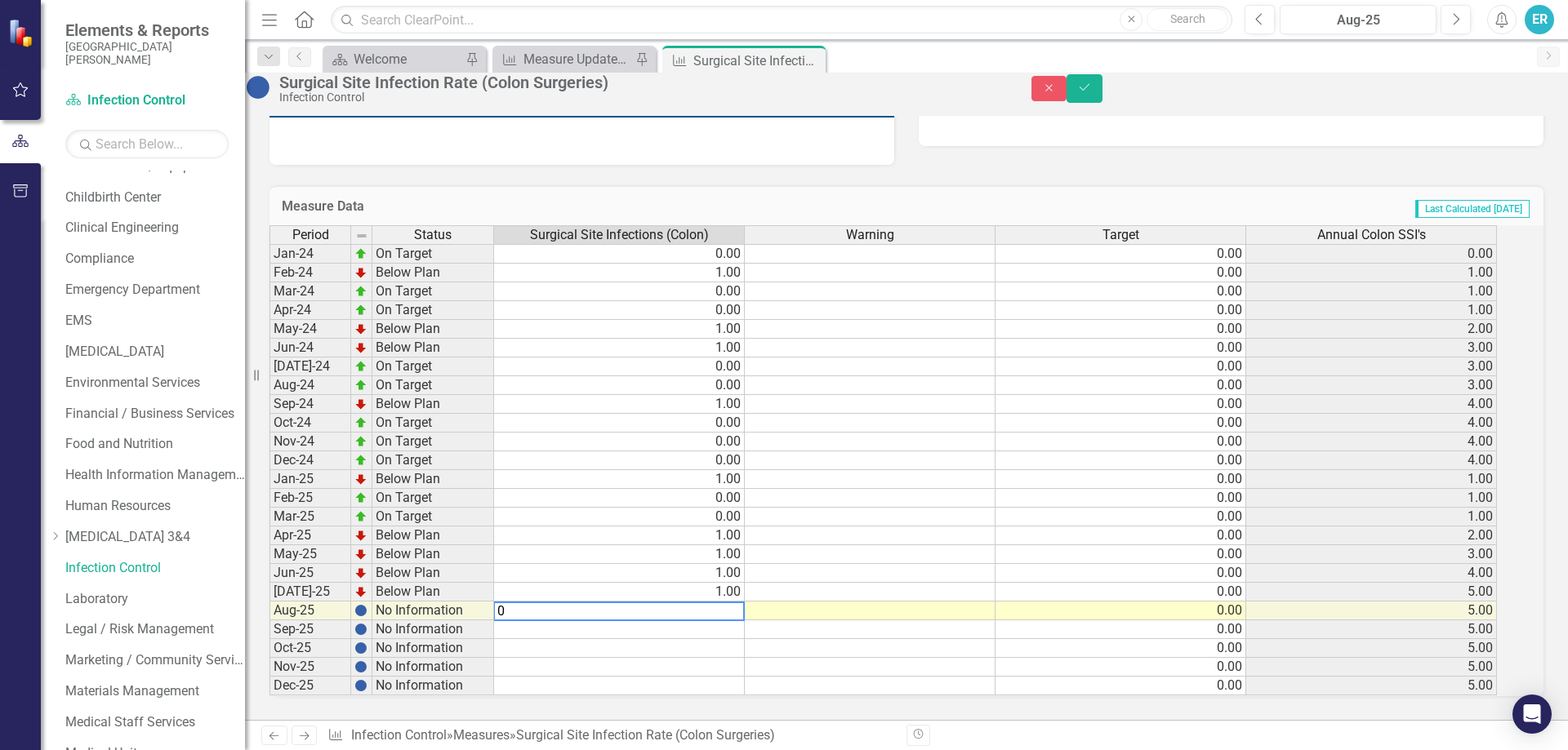
type textarea "0"
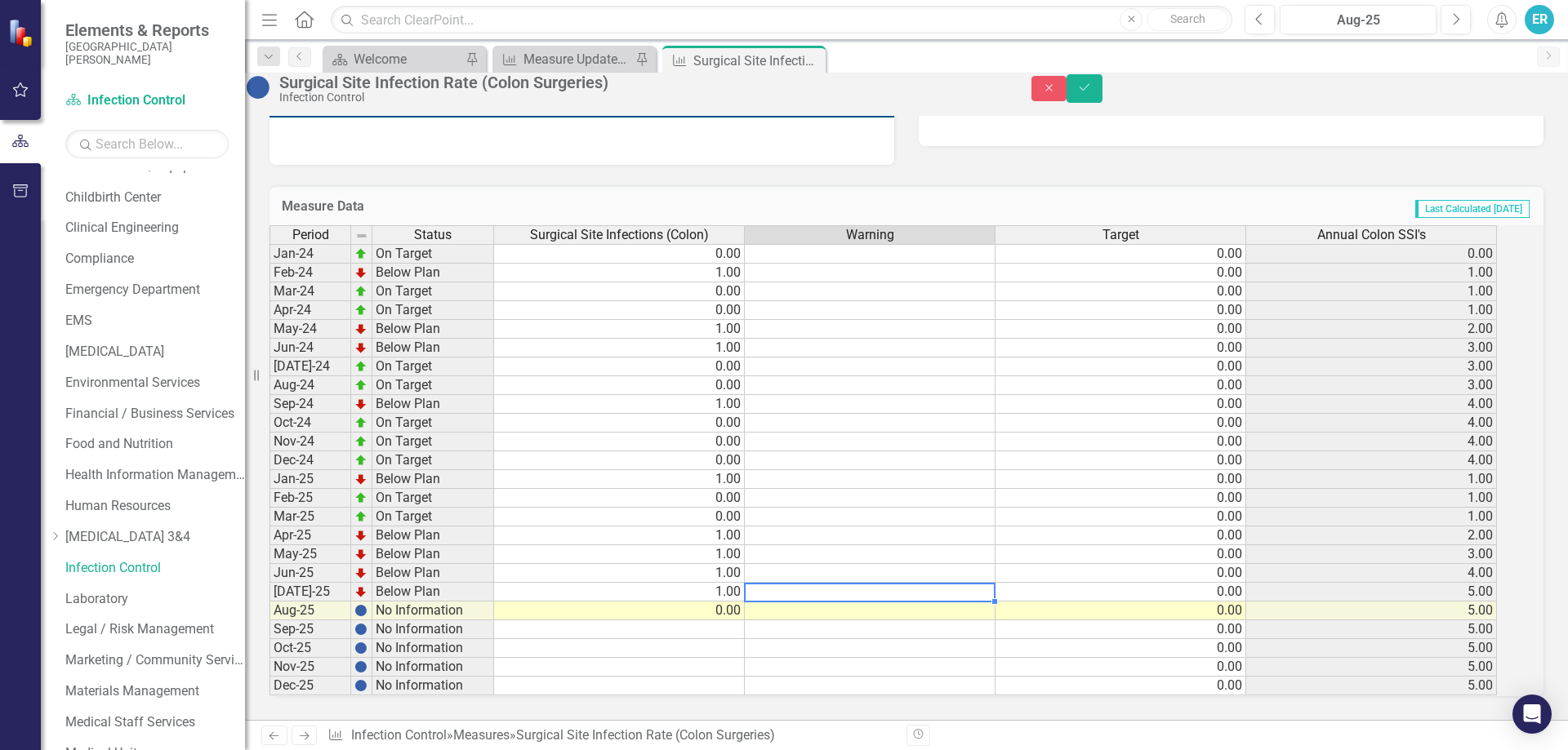
click at [269, 577] on div "Period Status Surgical Site Infections (Colon) Warning Target Annual Colon SSI'…" at bounding box center [269, 460] width 0 height 470
click at [1092, 93] on icon "Save" at bounding box center [1085, 87] width 15 height 11
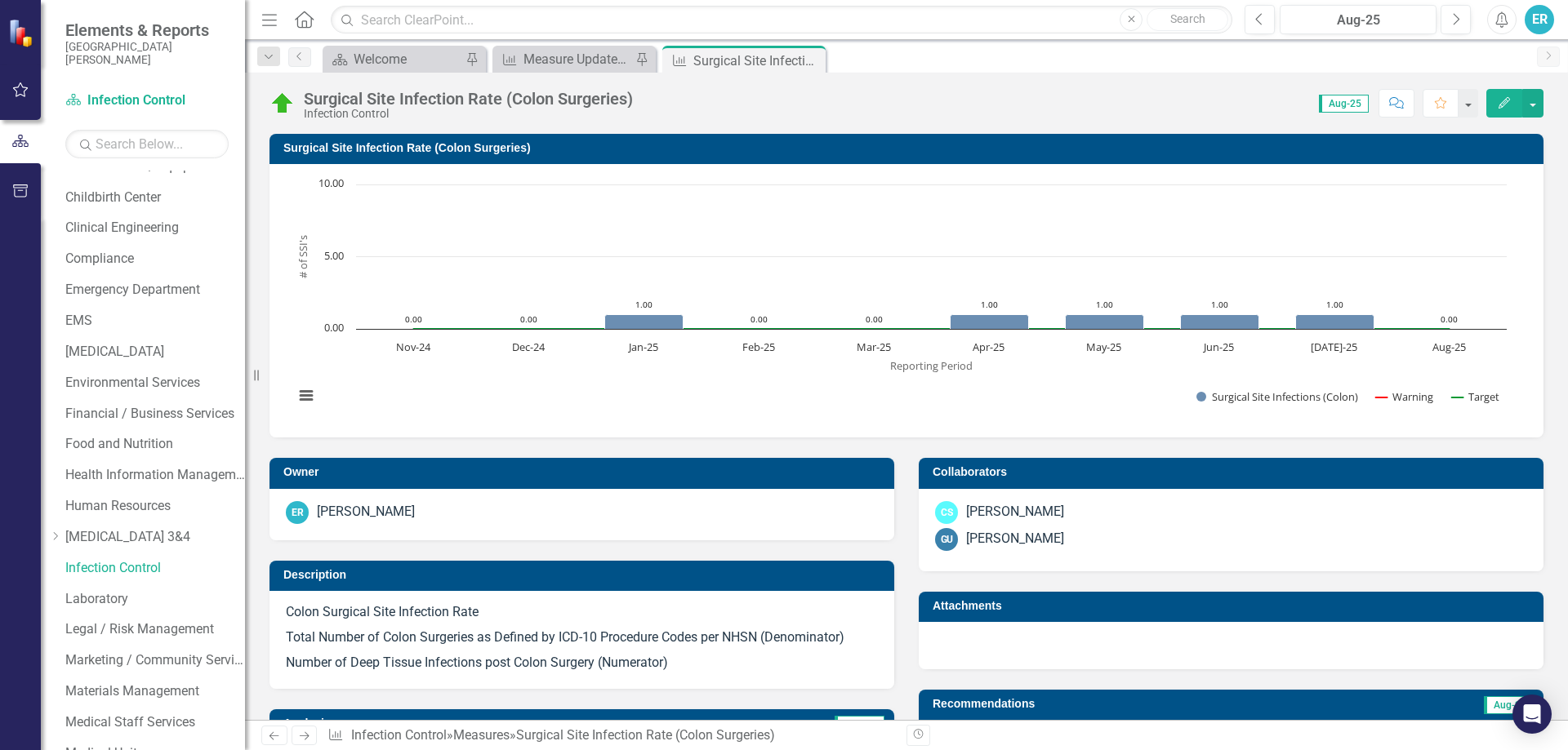
click at [907, 573] on div "Attachments" at bounding box center [1231, 620] width 649 height 98
click at [587, 53] on div "Measure Update Report" at bounding box center [577, 59] width 107 height 20
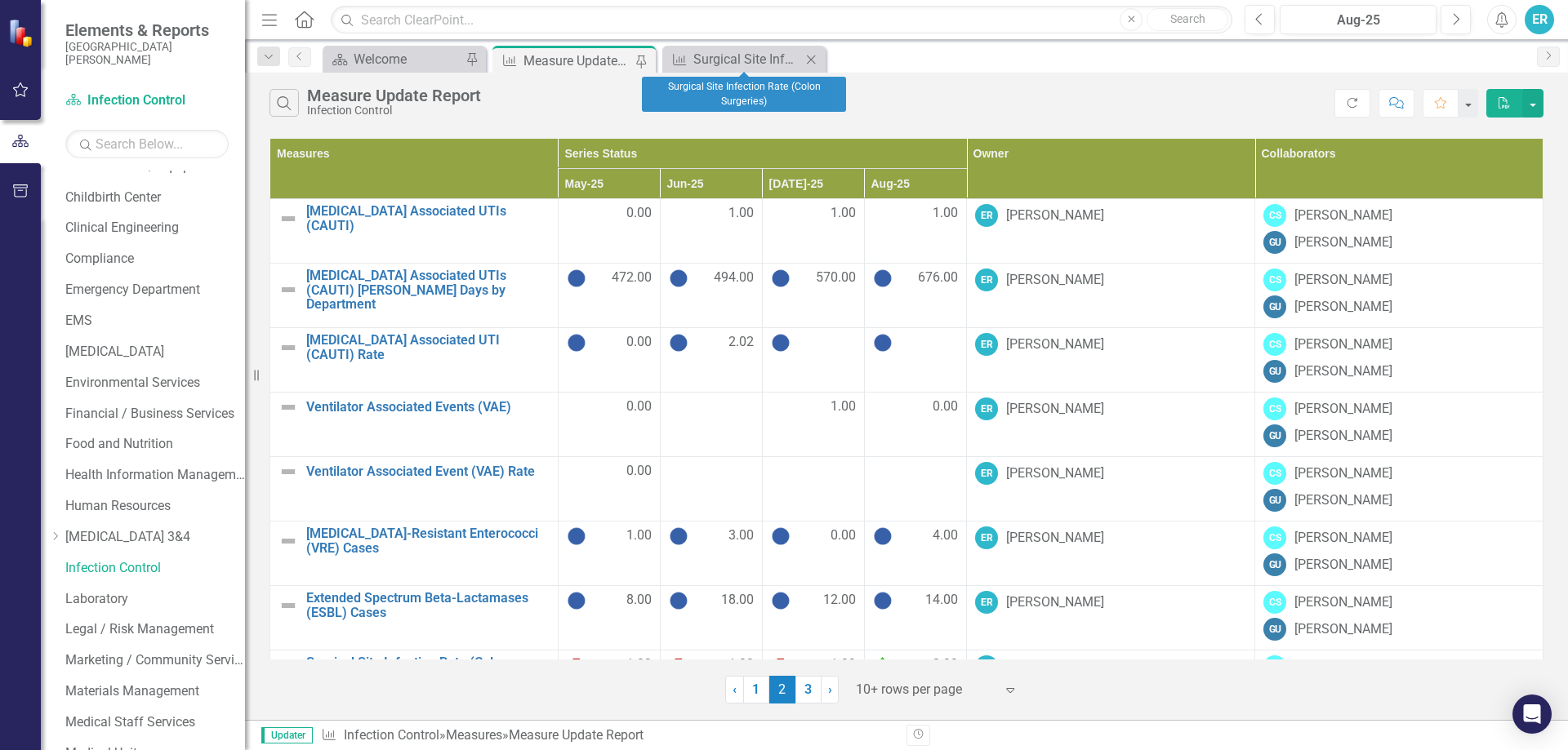
click at [812, 62] on icon "Close" at bounding box center [811, 60] width 17 height 13
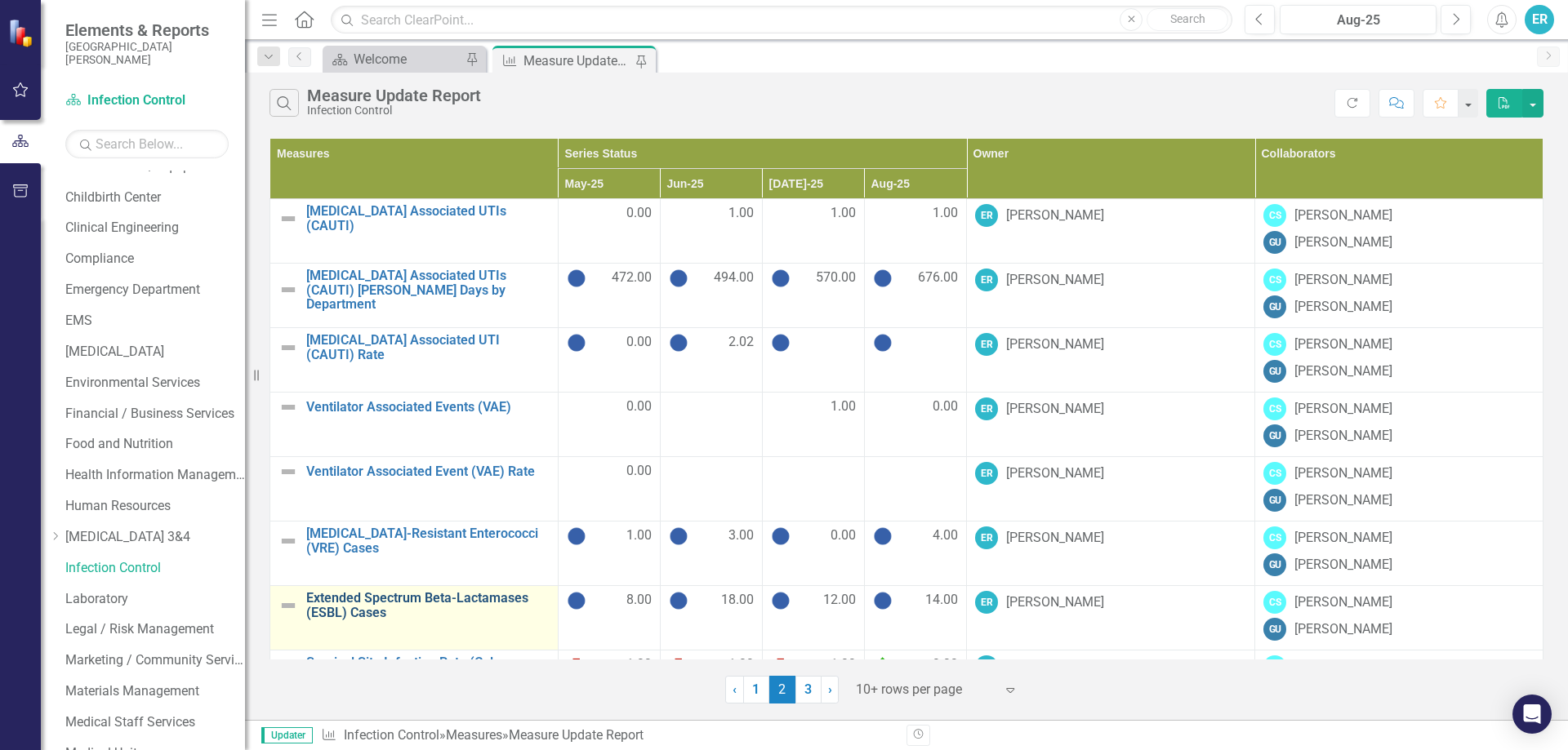
scroll to position [185, 0]
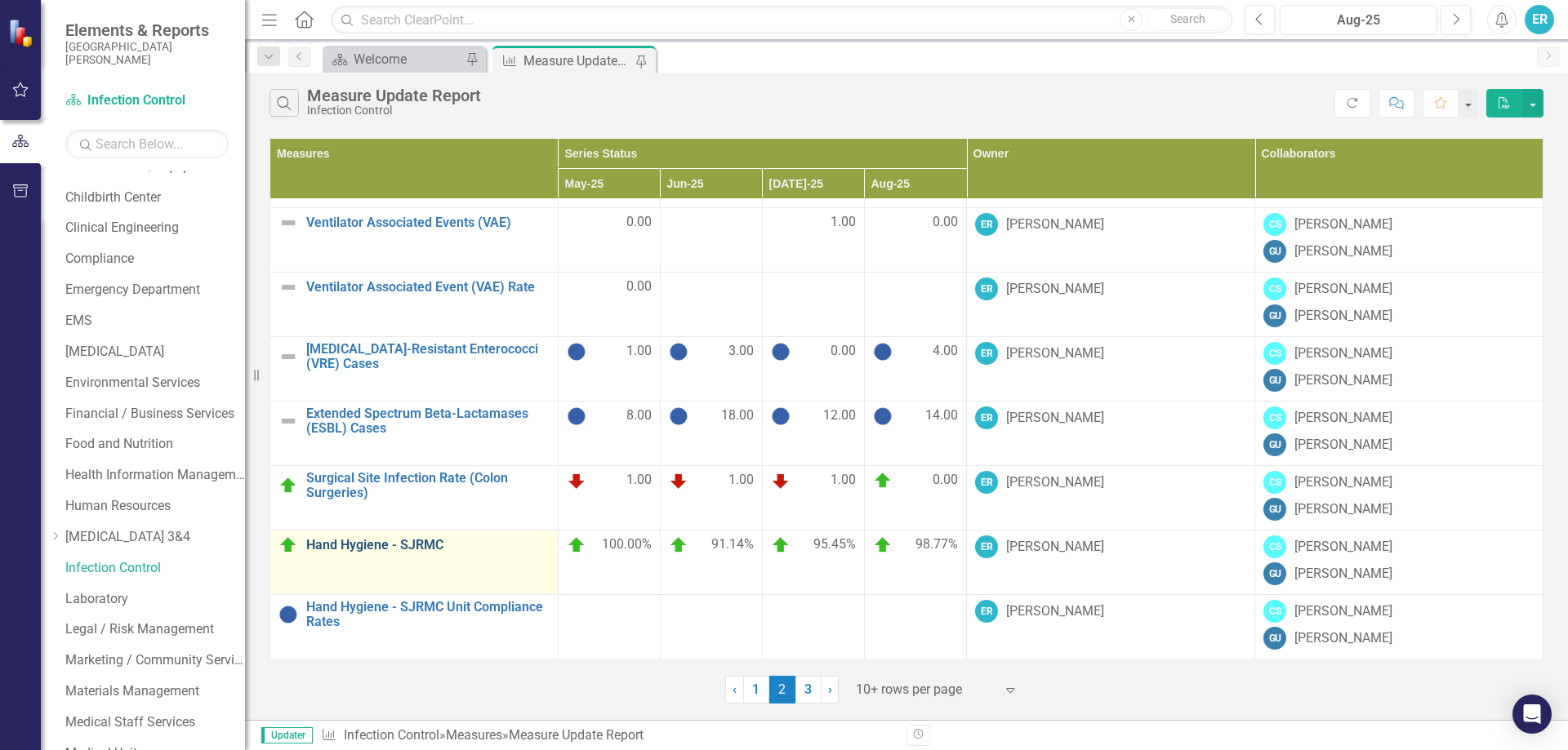
click at [376, 542] on link "Hand Hygiene - SJRMC" at bounding box center [427, 545] width 243 height 15
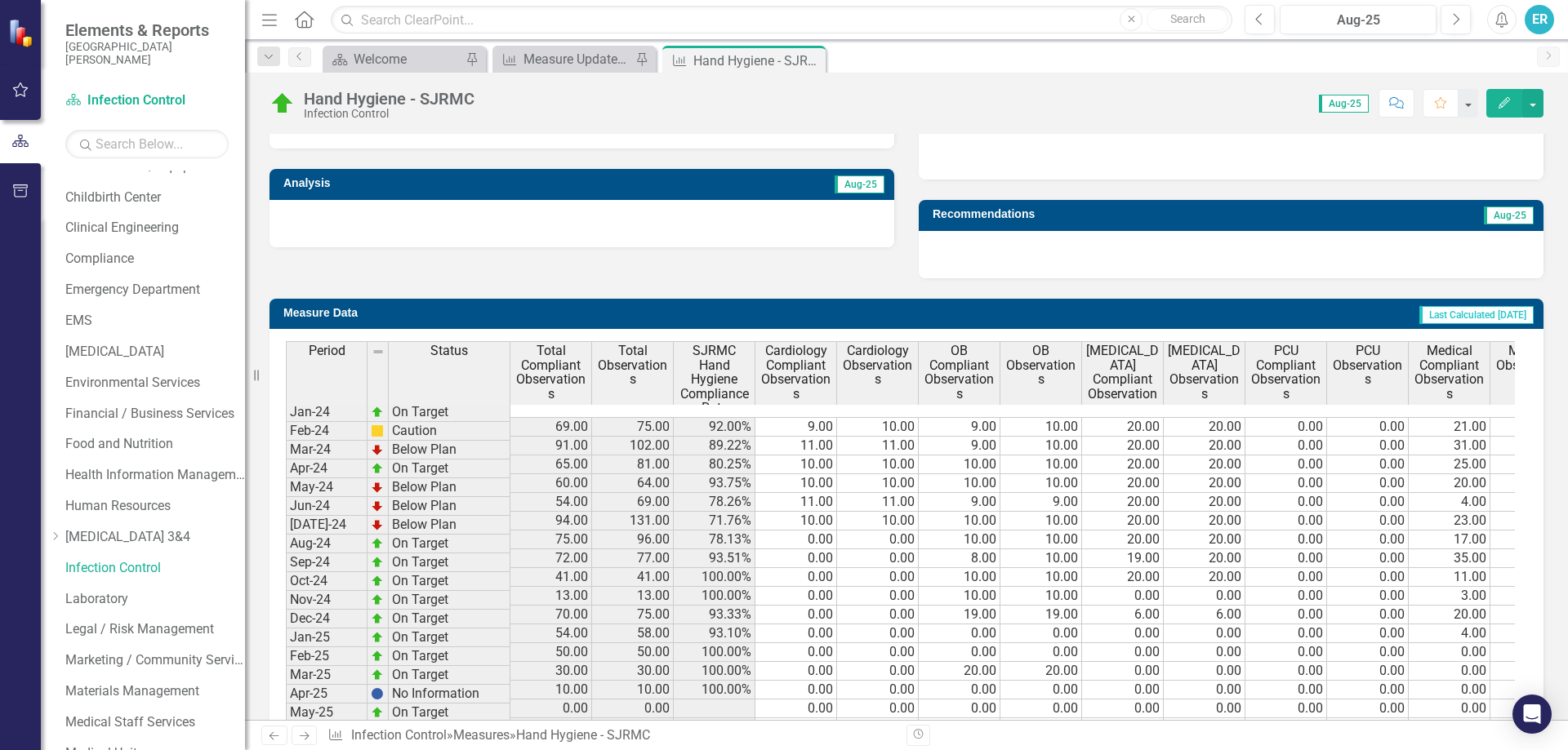
scroll to position [676, 0]
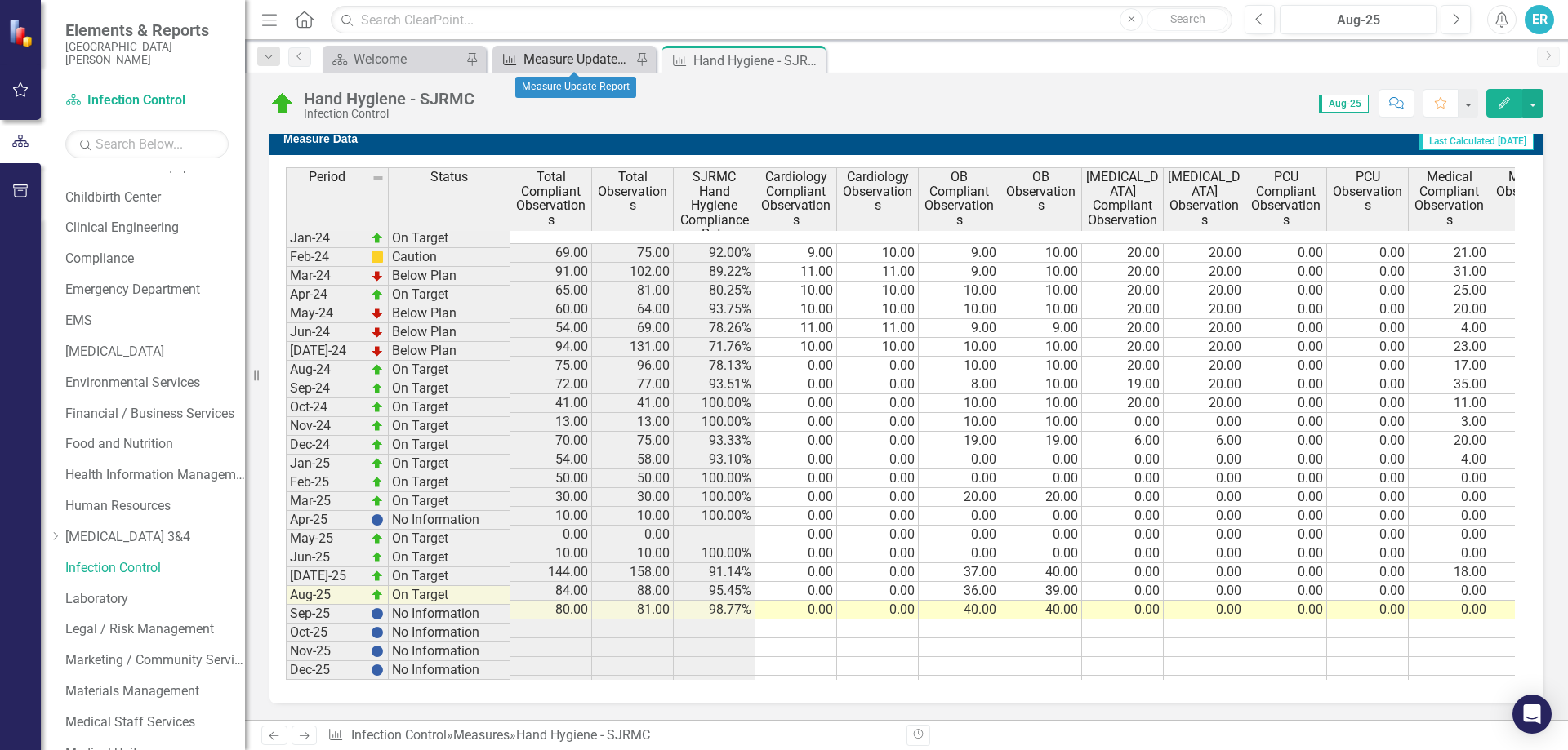
click at [586, 52] on div "Measure Update Report" at bounding box center [577, 59] width 107 height 20
